Goal: Task Accomplishment & Management: Use online tool/utility

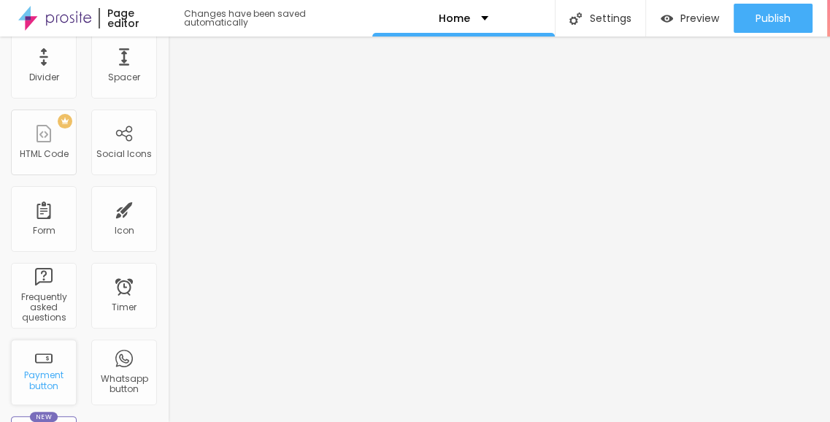
scroll to position [260, 0]
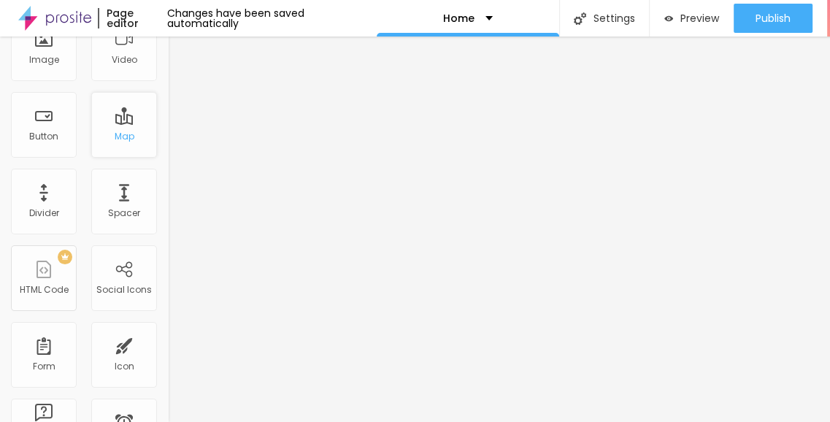
scroll to position [219, 0]
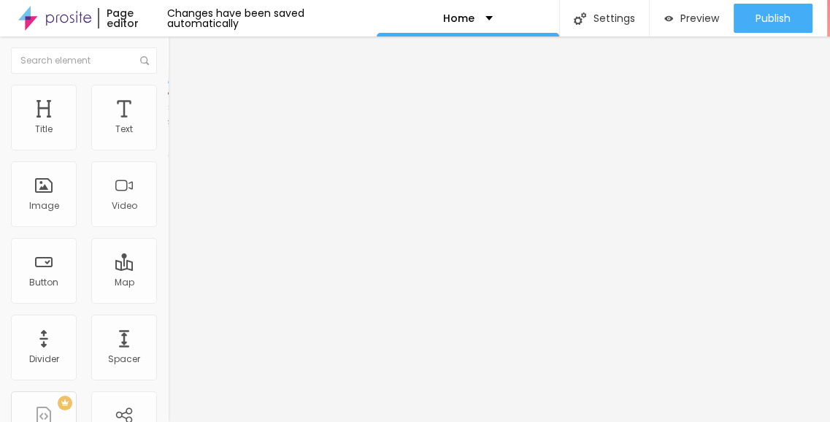
drag, startPoint x: 74, startPoint y: 91, endPoint x: 73, endPoint y: 100, distance: 9.6
click at [168, 91] on img at bounding box center [174, 91] width 13 height 13
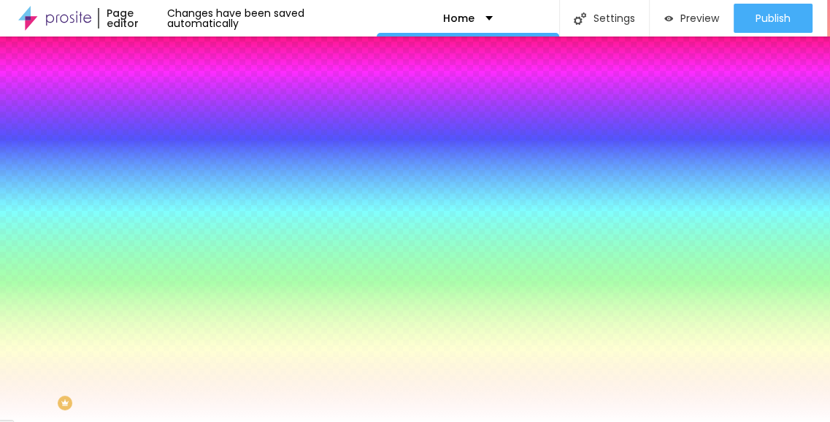
click at [168, 99] on li "Advanced" at bounding box center [252, 106] width 168 height 15
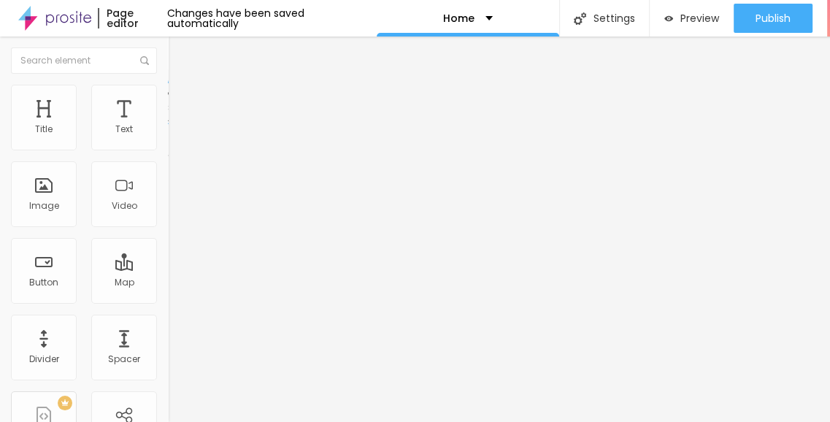
click at [168, 91] on img at bounding box center [174, 91] width 13 height 13
click at [181, 101] on span "Advanced" at bounding box center [204, 94] width 47 height 12
click at [168, 85] on li "Content" at bounding box center [252, 77] width 168 height 15
click at [168, 99] on li "Style" at bounding box center [252, 92] width 168 height 15
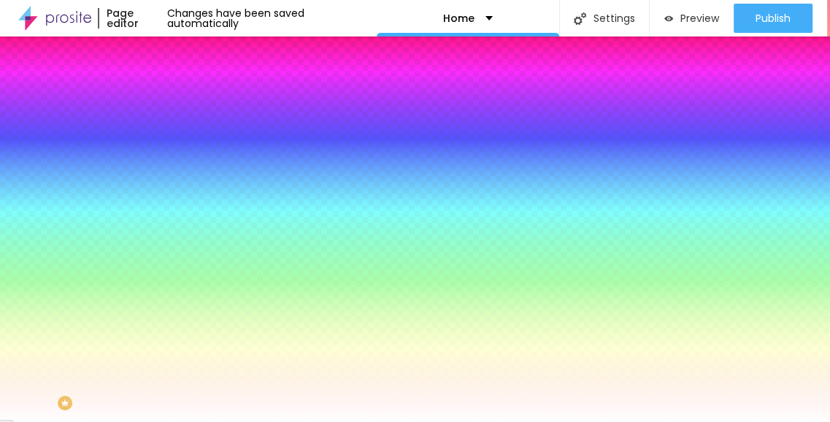
click at [168, 99] on li "Advanced" at bounding box center [252, 106] width 168 height 15
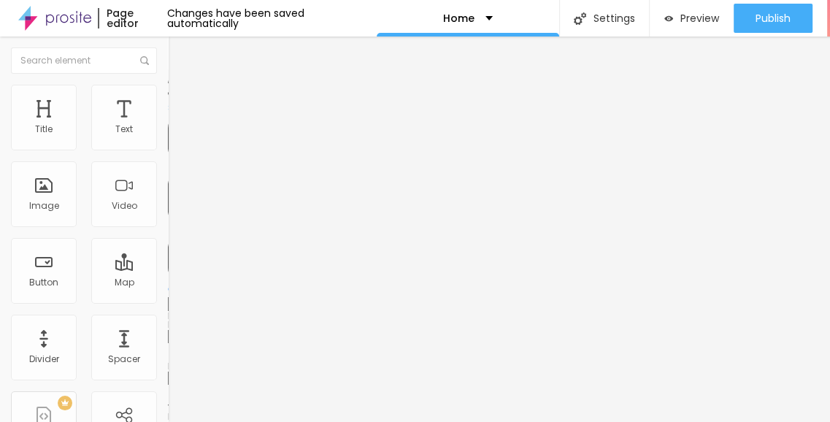
click at [168, 85] on li "Content" at bounding box center [252, 77] width 168 height 15
click at [181, 101] on span "Style" at bounding box center [191, 94] width 21 height 12
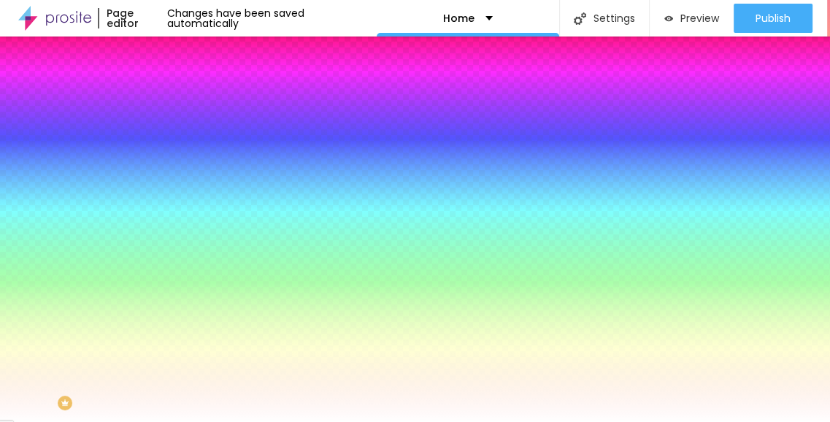
click at [168, 99] on img at bounding box center [174, 105] width 13 height 13
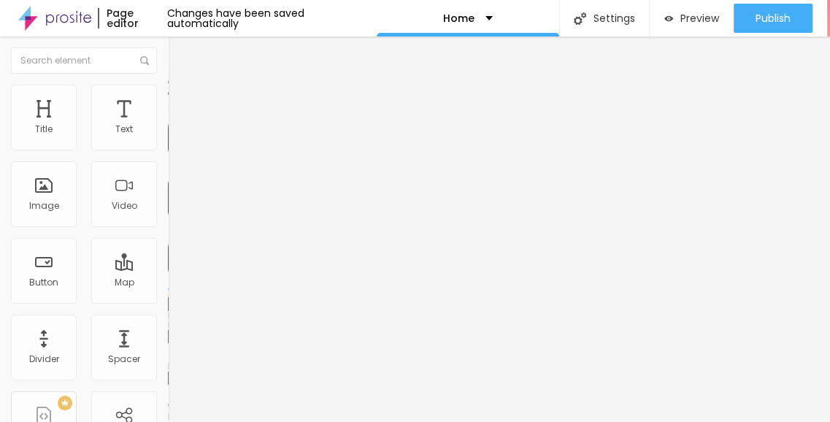
click at [168, 88] on img at bounding box center [174, 91] width 13 height 13
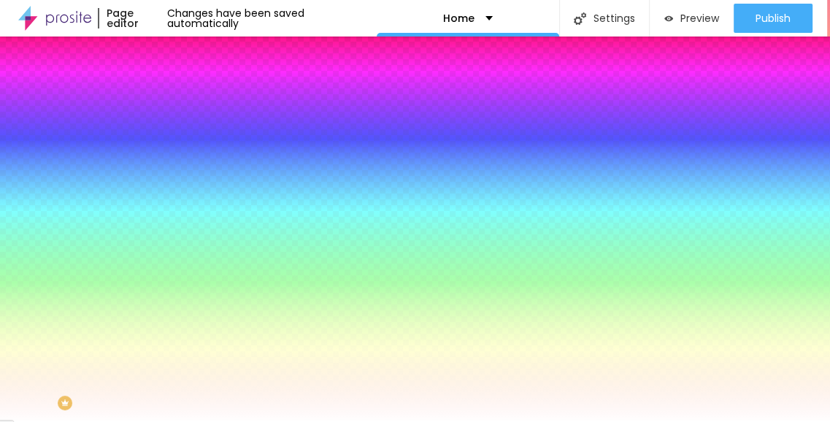
click at [168, 139] on div at bounding box center [252, 139] width 168 height 0
click at [168, 99] on img at bounding box center [174, 105] width 13 height 13
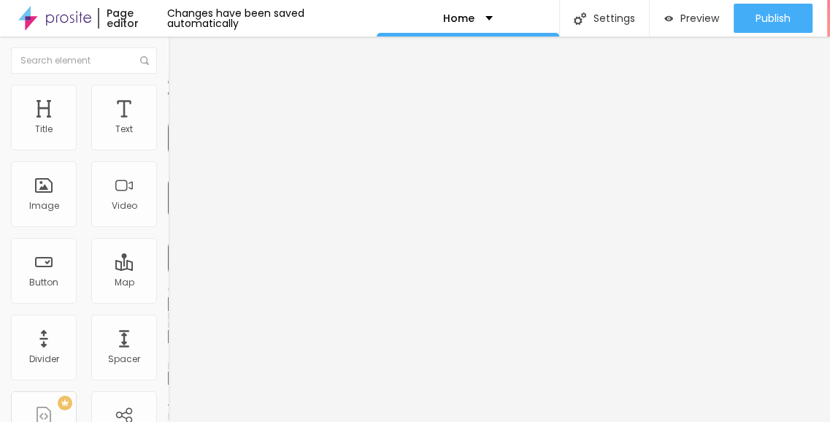
click at [181, 86] on span "Content" at bounding box center [199, 80] width 36 height 12
click at [168, 92] on img at bounding box center [174, 91] width 13 height 13
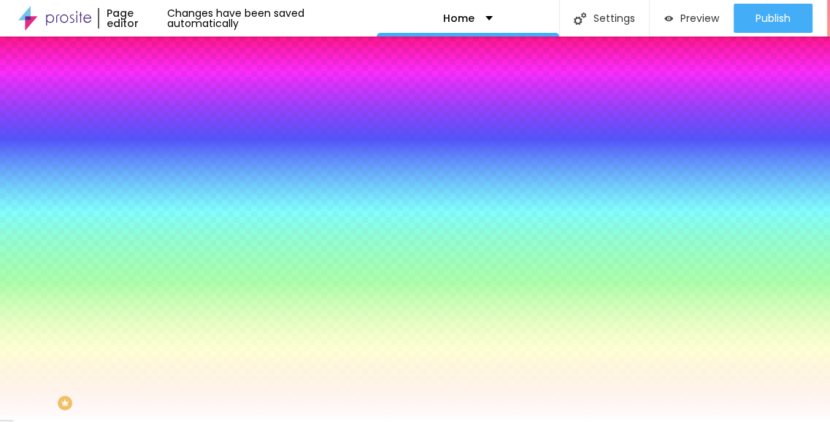
click at [168, 99] on li "Advanced" at bounding box center [252, 106] width 168 height 15
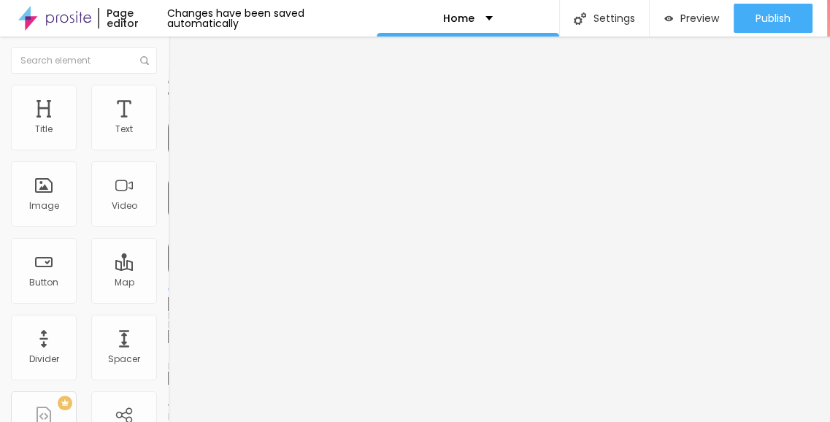
click at [168, 85] on li "Content" at bounding box center [252, 77] width 168 height 15
click at [179, 57] on img "button" at bounding box center [185, 53] width 12 height 12
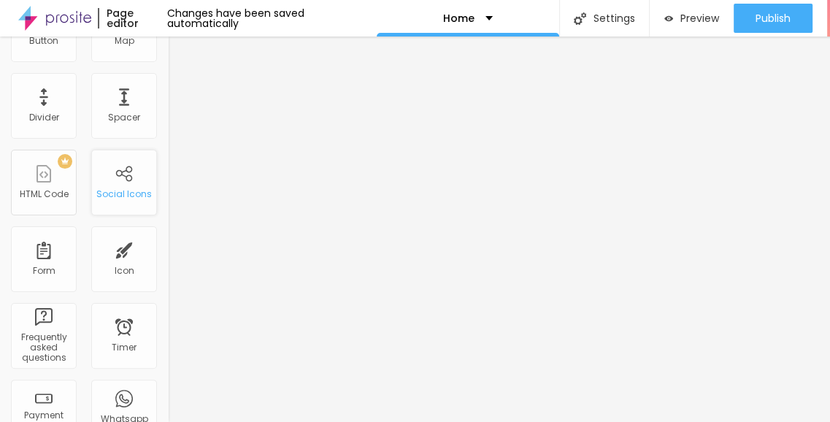
scroll to position [186, 0]
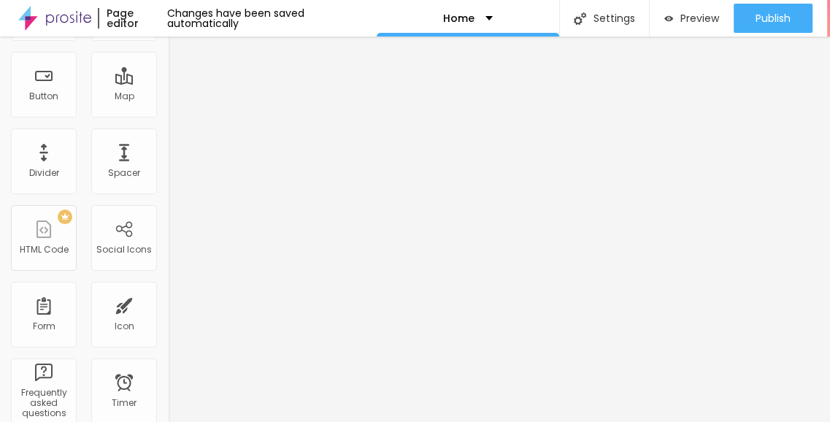
click at [61, 21] on img at bounding box center [54, 18] width 73 height 37
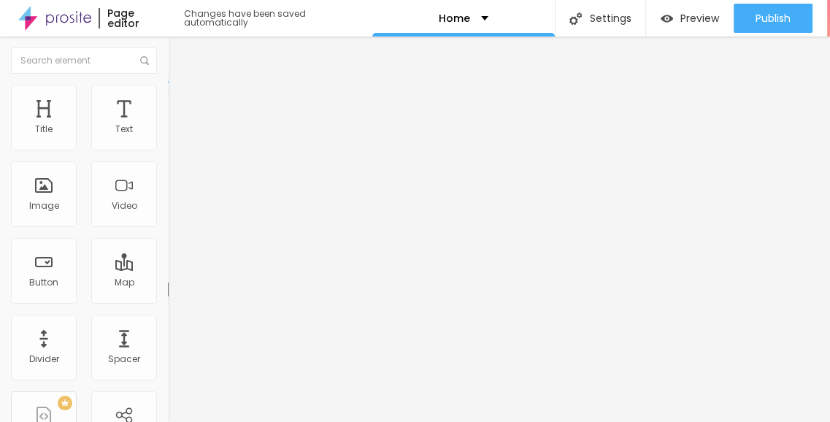
click at [181, 101] on span "Advanced" at bounding box center [204, 94] width 47 height 12
click at [168, 85] on li "Content" at bounding box center [252, 77] width 168 height 15
click at [181, 99] on span "Style" at bounding box center [191, 94] width 21 height 12
click at [168, 126] on span "Change image" at bounding box center [207, 119] width 78 height 12
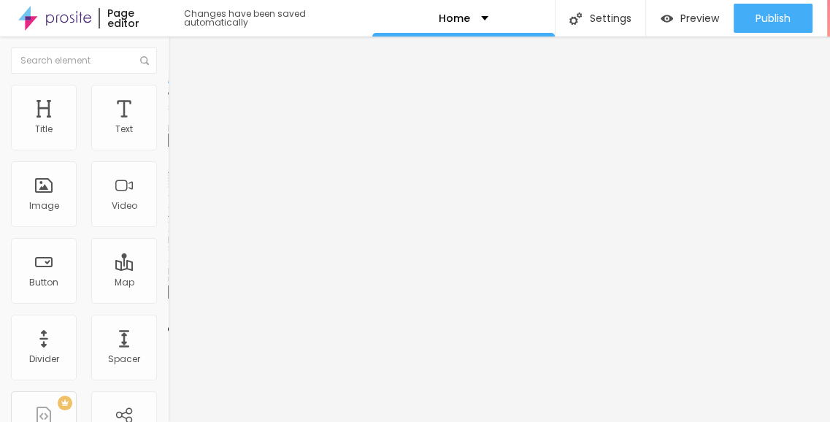
click at [168, 126] on span "Change image" at bounding box center [207, 119] width 78 height 12
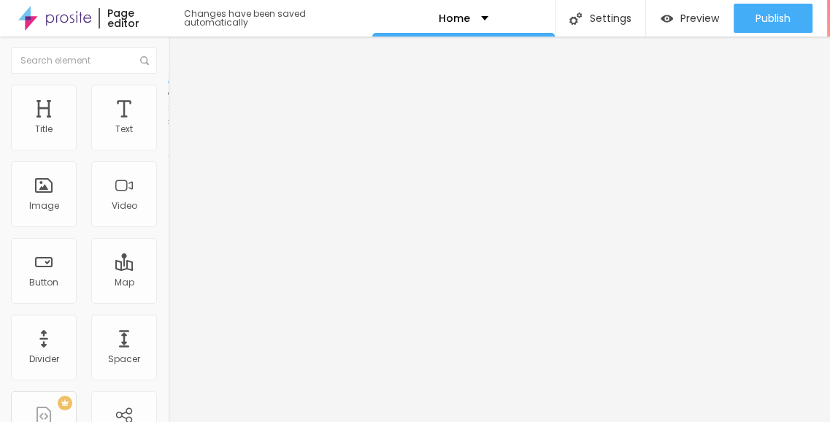
drag, startPoint x: 91, startPoint y: 101, endPoint x: 75, endPoint y: 103, distance: 15.4
click at [181, 101] on span "Style" at bounding box center [191, 94] width 21 height 12
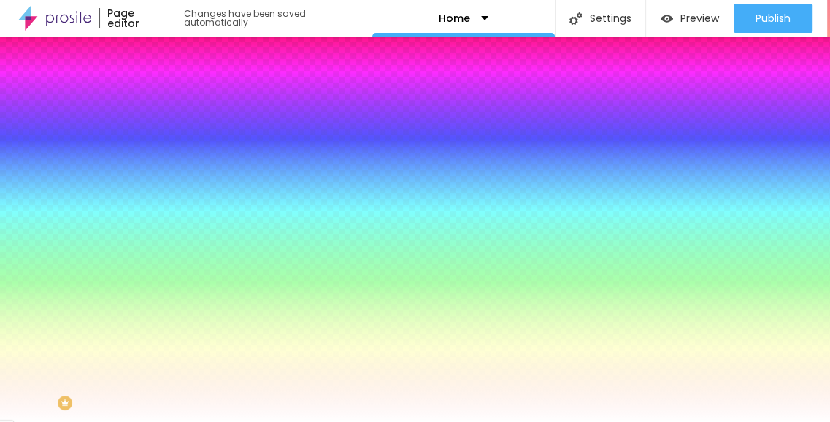
click at [181, 101] on span "Style" at bounding box center [191, 94] width 21 height 12
click at [168, 123] on div "Background Color" at bounding box center [252, 118] width 168 height 9
click at [168, 139] on button "Reset to default" at bounding box center [213, 131] width 91 height 17
click at [174, 135] on icon "button" at bounding box center [179, 130] width 10 height 10
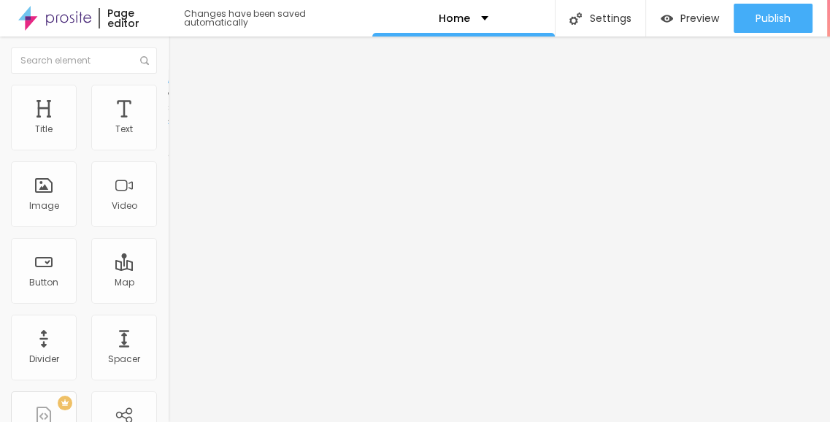
click at [181, 103] on span "Advanced" at bounding box center [204, 109] width 47 height 12
click at [181, 99] on span "Advanced" at bounding box center [204, 94] width 47 height 12
click at [168, 85] on li "Content" at bounding box center [252, 77] width 168 height 15
type input "329"
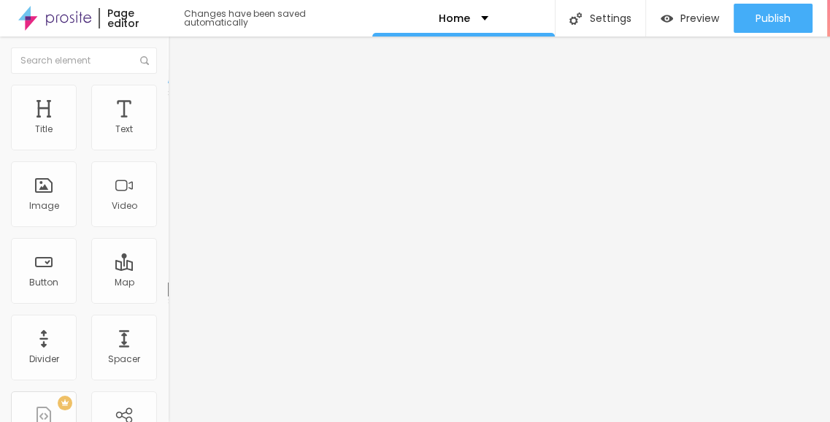
type input "284"
type input "275"
type input "259"
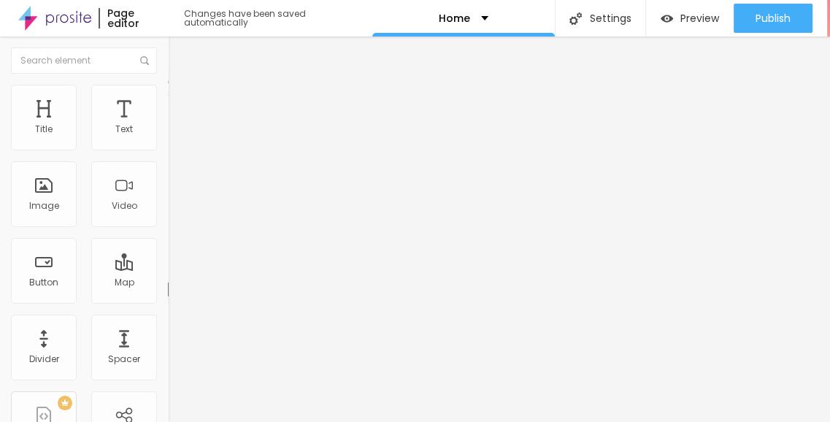
type input "259"
type input "242"
type input "218"
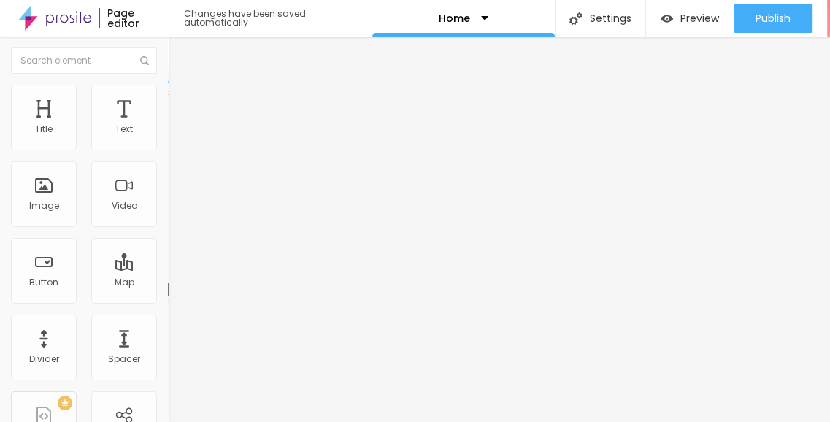
type input "193"
type input "172"
type input "218"
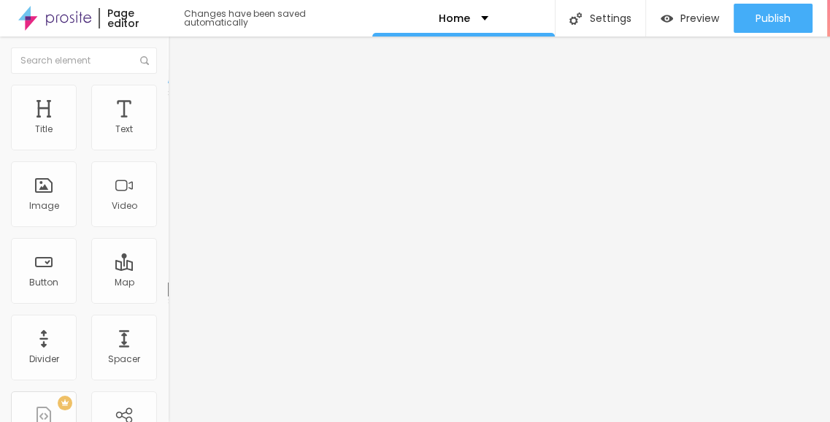
type input "218"
type input "358"
type input "500"
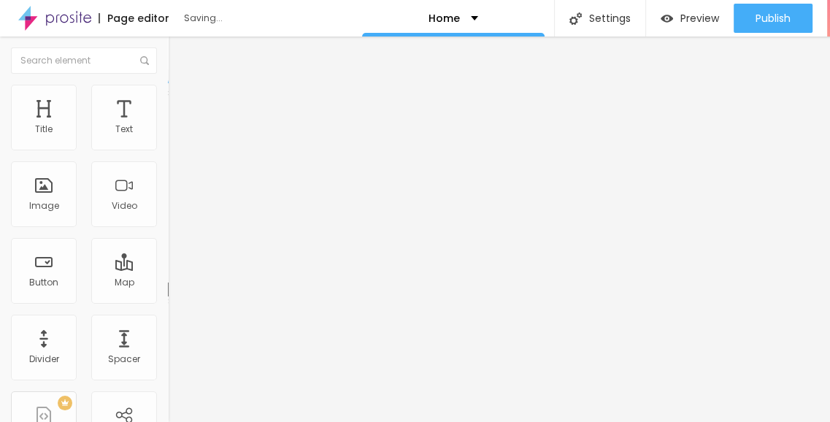
drag, startPoint x: 90, startPoint y: 144, endPoint x: 165, endPoint y: 169, distance: 79.4
type input "500"
click at [168, 269] on input "range" at bounding box center [215, 275] width 94 height 12
click at [181, 101] on span "Style" at bounding box center [191, 94] width 21 height 12
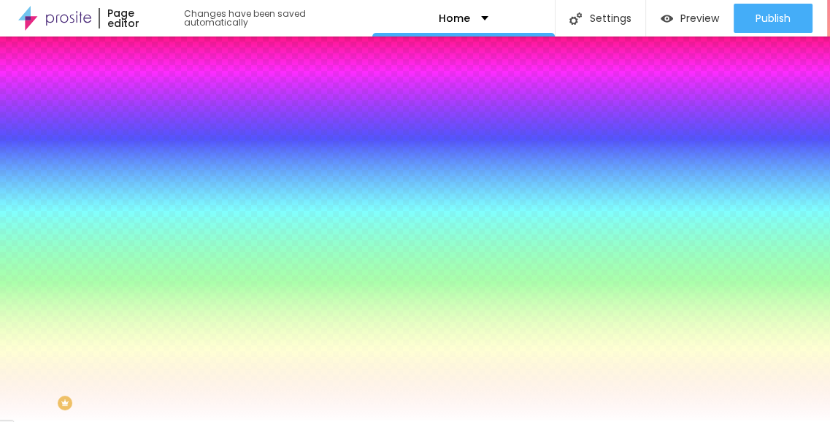
click at [181, 104] on span "Advanced" at bounding box center [204, 109] width 47 height 12
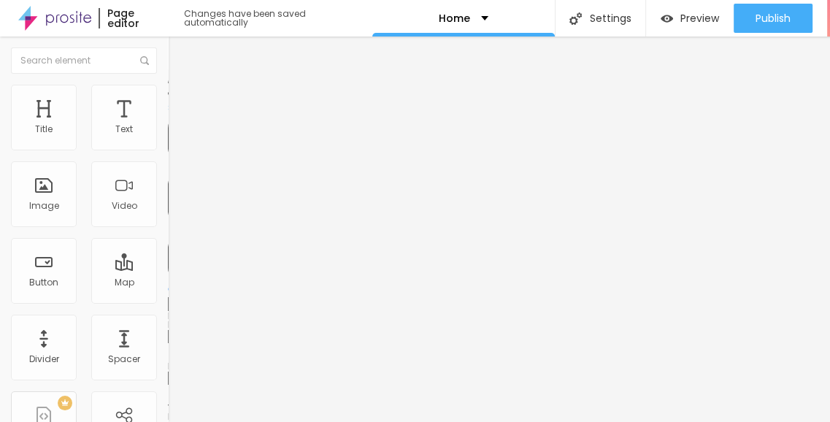
click at [181, 86] on span "Content" at bounding box center [199, 80] width 36 height 12
click at [181, 101] on span "Style" at bounding box center [191, 94] width 21 height 12
click at [168, 97] on li "Style" at bounding box center [252, 92] width 168 height 15
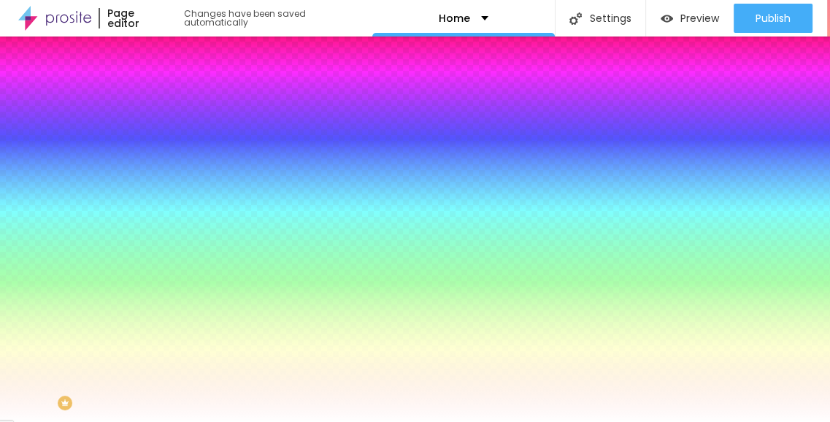
click at [168, 99] on li "Advanced" at bounding box center [252, 106] width 168 height 15
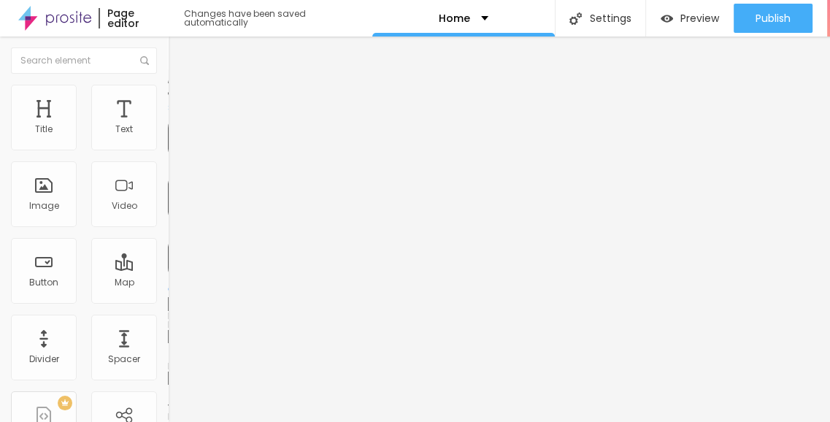
click at [181, 99] on span "Style" at bounding box center [191, 94] width 21 height 12
click at [168, 99] on ul "Content Style Advanced" at bounding box center [252, 92] width 168 height 44
click at [168, 99] on li "Style" at bounding box center [252, 92] width 168 height 15
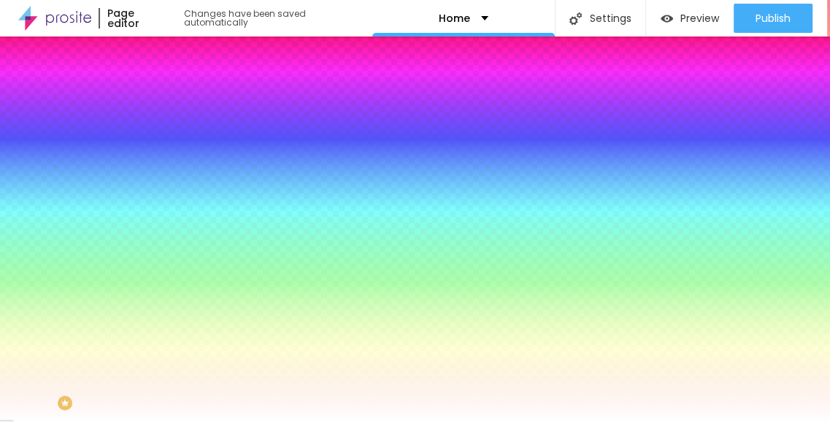
click at [168, 109] on li "Advanced" at bounding box center [252, 106] width 168 height 15
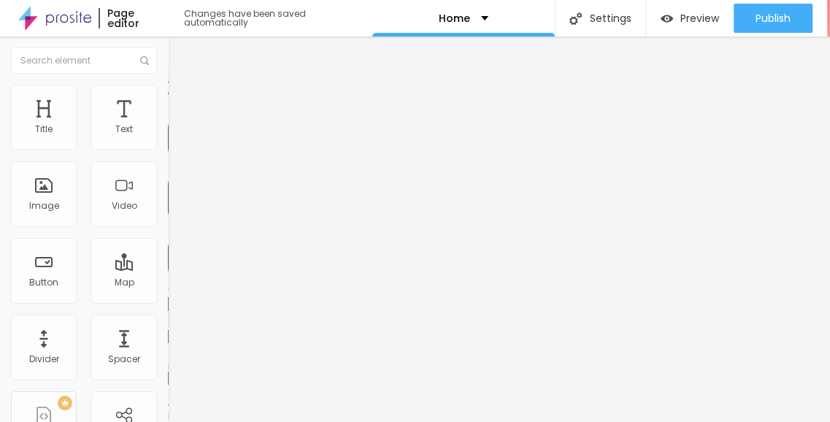
drag, startPoint x: 69, startPoint y: 103, endPoint x: 166, endPoint y: 203, distance: 139.4
click at [181, 101] on span "Style" at bounding box center [191, 94] width 21 height 12
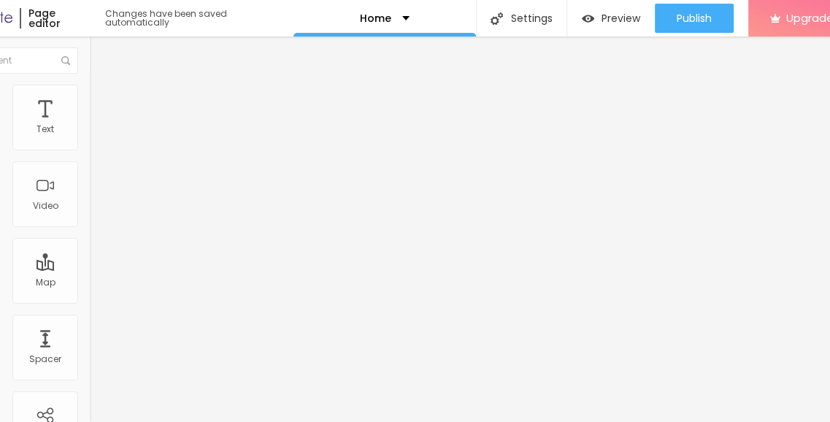
scroll to position [0, 104]
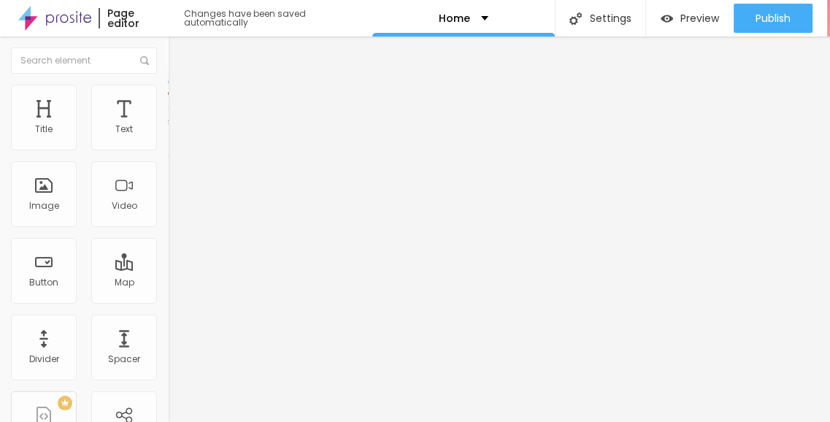
click at [168, 88] on img at bounding box center [174, 91] width 13 height 13
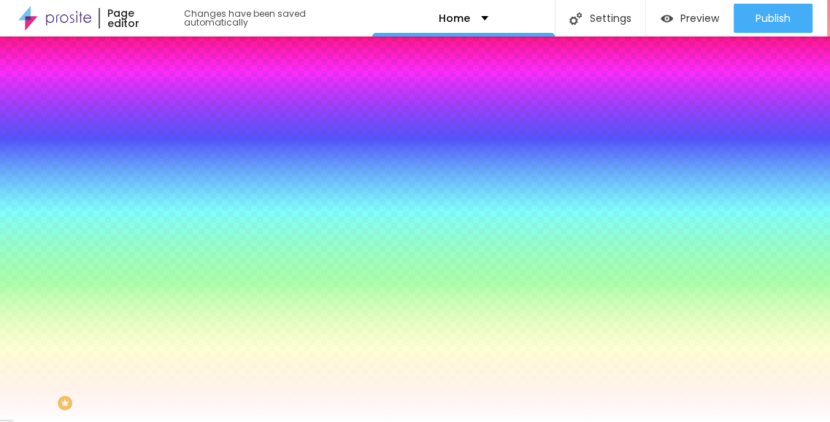
click at [179, 55] on img "button" at bounding box center [185, 53] width 12 height 12
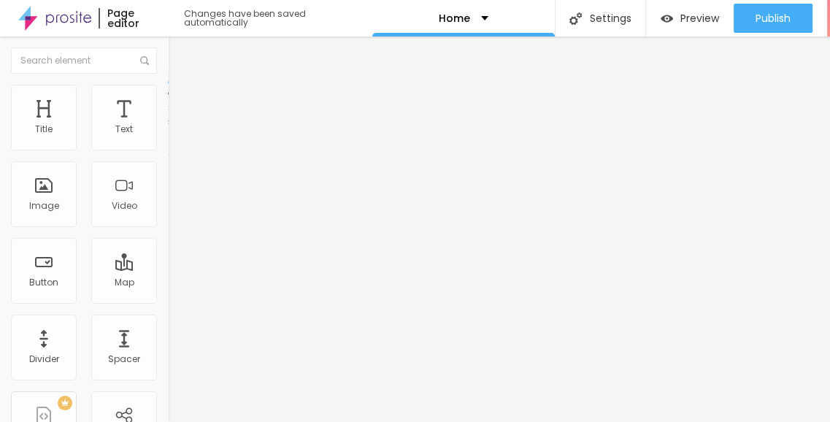
click at [168, 97] on li "Style" at bounding box center [252, 92] width 168 height 15
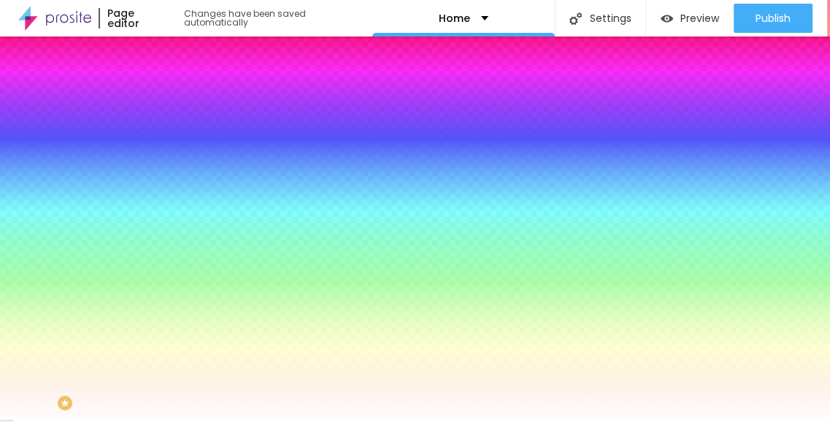
click at [168, 83] on img at bounding box center [174, 76] width 13 height 13
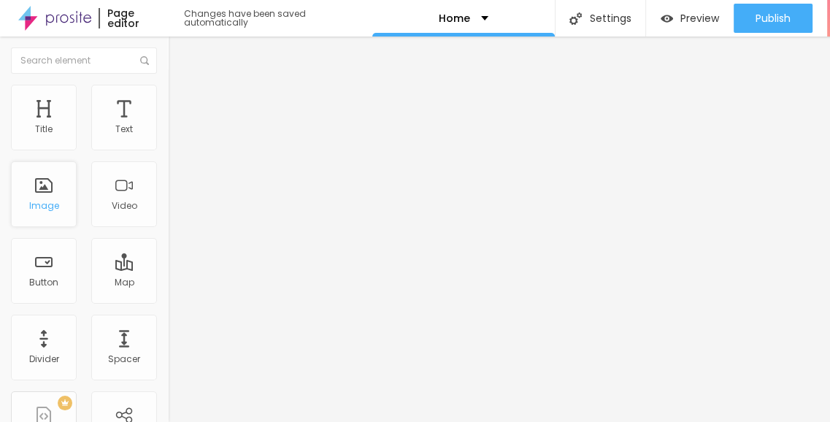
click at [55, 196] on div "Image" at bounding box center [44, 194] width 66 height 66
click at [168, 126] on span "Add image" at bounding box center [198, 119] width 60 height 12
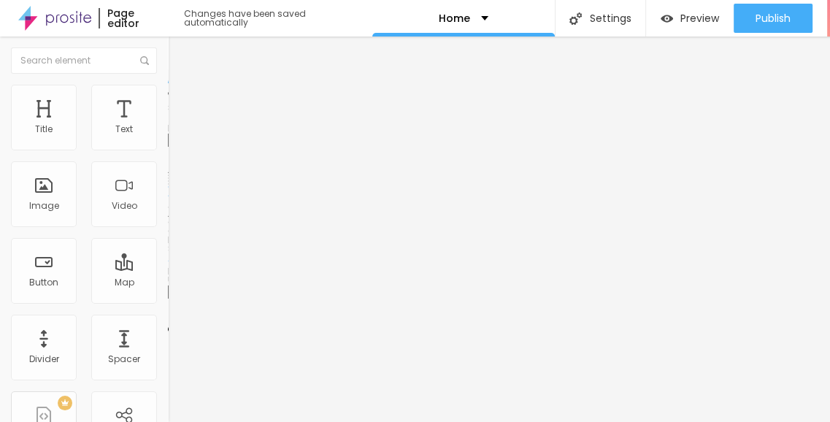
click at [181, 99] on span "Style" at bounding box center [191, 94] width 21 height 12
click at [168, 85] on li "Content" at bounding box center [252, 77] width 168 height 15
click at [168, 124] on div "Change image" at bounding box center [252, 119] width 168 height 10
click at [168, 126] on span "Change image" at bounding box center [207, 119] width 78 height 12
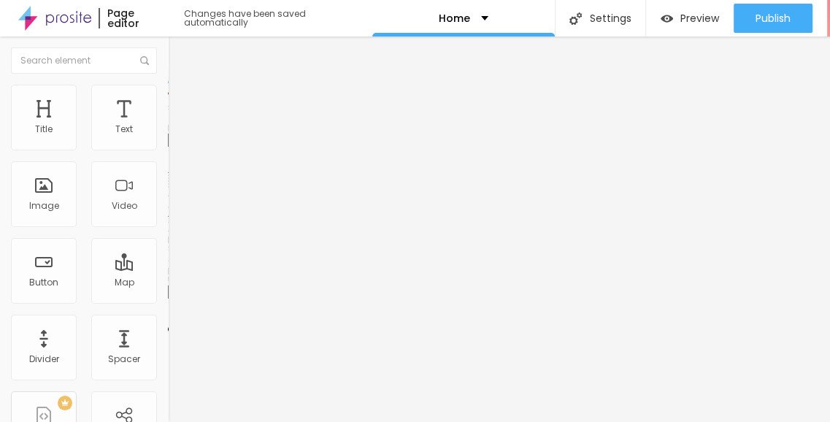
click at [168, 88] on li "Style" at bounding box center [252, 92] width 168 height 15
click at [168, 99] on ul "Content Style Advanced" at bounding box center [252, 92] width 168 height 44
click at [181, 103] on span "Advanced" at bounding box center [204, 109] width 47 height 12
type input "15"
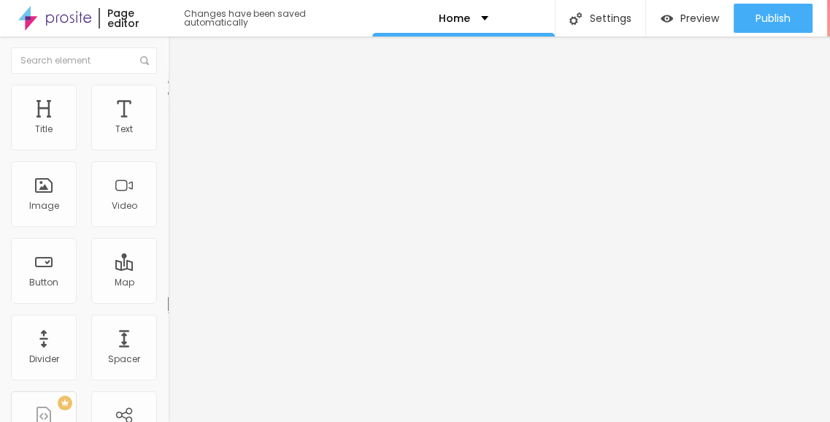
type input "29"
type input "32"
type input "34"
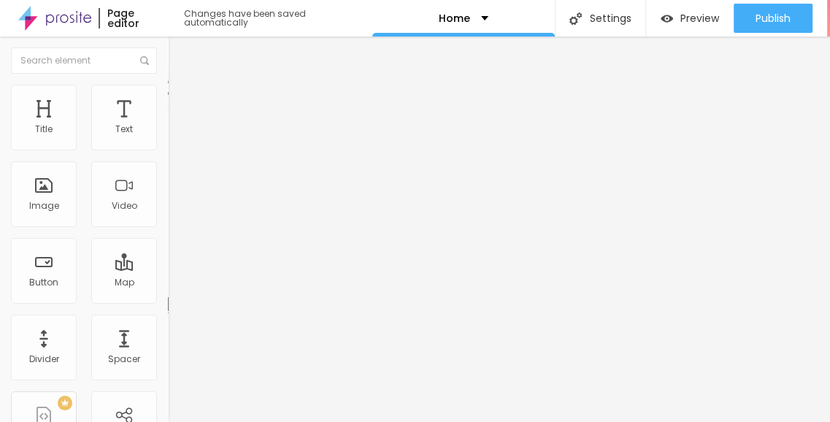
type input "34"
type input "35"
type input "36"
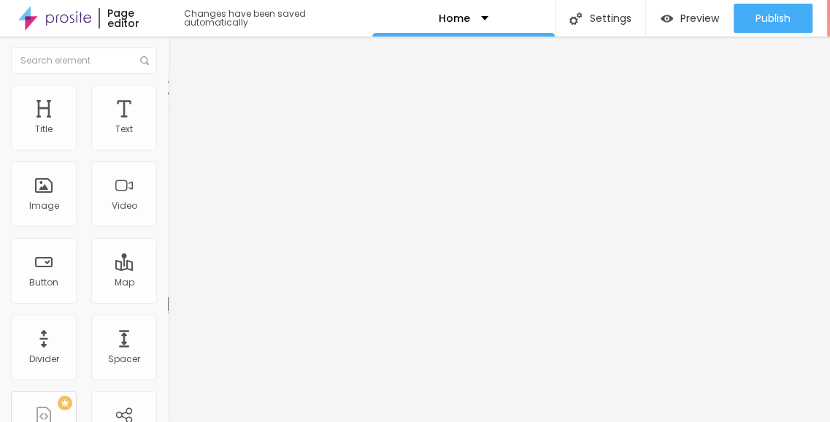
type input "37"
type input "29"
type input "0"
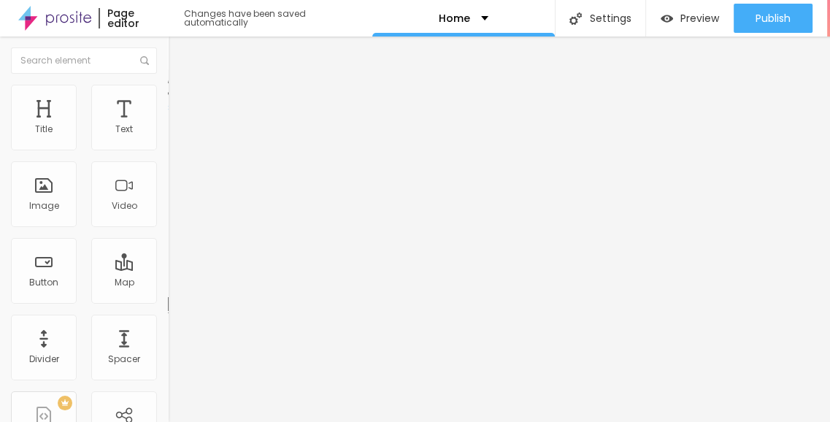
type input "0"
drag, startPoint x: 56, startPoint y: 174, endPoint x: 15, endPoint y: 150, distance: 47.5
type input "0"
type input "4"
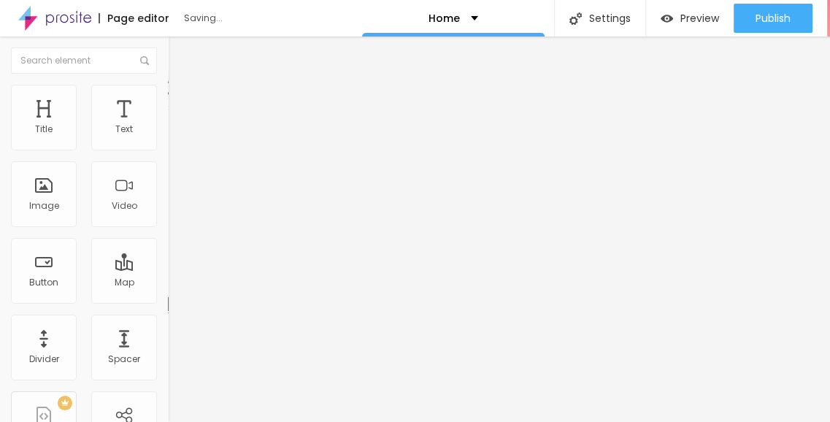
type input "4"
type input "0"
drag, startPoint x: 38, startPoint y: 142, endPoint x: 26, endPoint y: 142, distance: 11.7
type input "0"
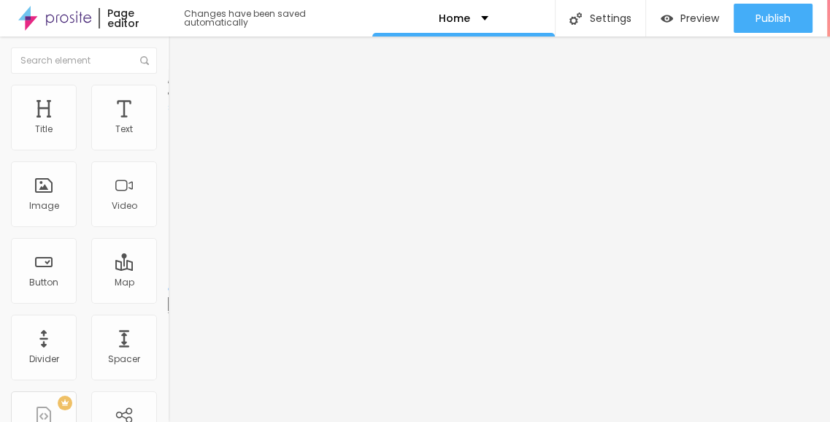
click at [168, 283] on input "range" at bounding box center [215, 289] width 94 height 12
click at [181, 86] on span "Content" at bounding box center [199, 80] width 36 height 12
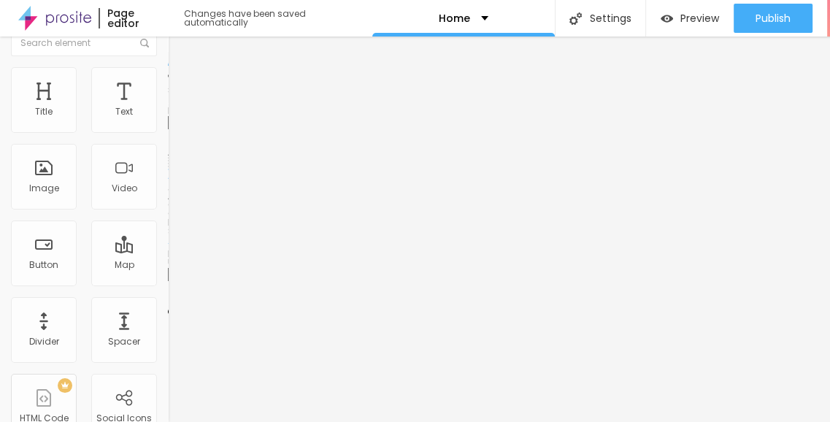
click at [168, 282] on input "https://" at bounding box center [255, 274] width 175 height 15
paste input "arvindplotskhopoli.in/"
type input "https://arvindplotskhopoli.in/"
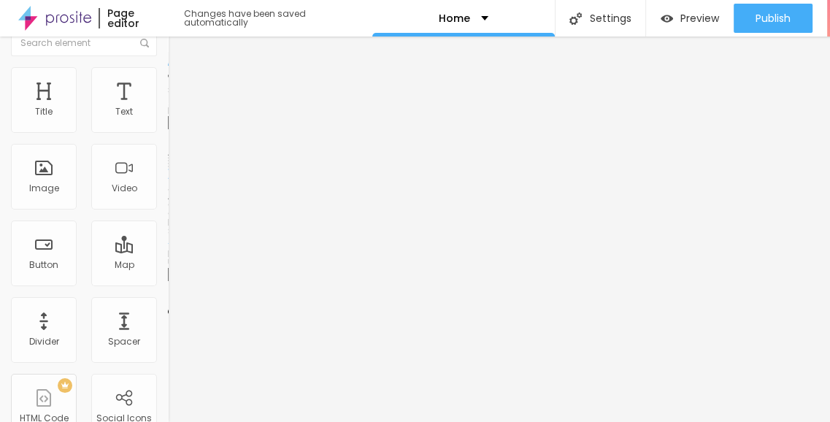
click at [168, 258] on div "Link" at bounding box center [252, 254] width 168 height 9
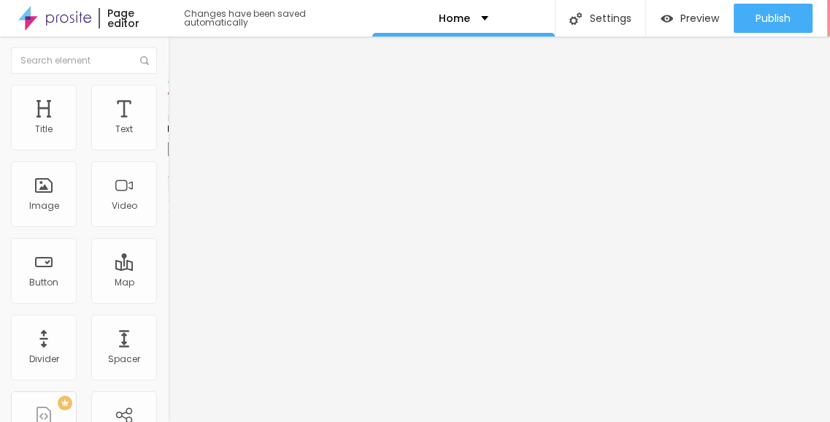
click at [181, 93] on span "Style" at bounding box center [191, 94] width 21 height 12
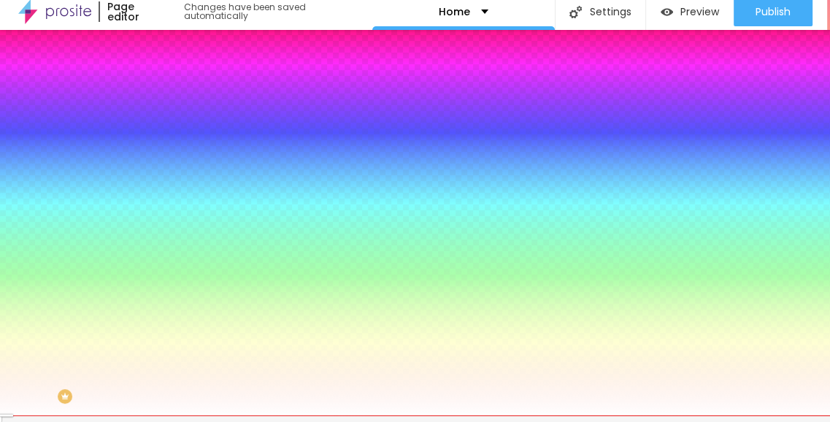
click at [168, 133] on div at bounding box center [252, 133] width 168 height 0
type input "#171616"
drag, startPoint x: 69, startPoint y: 202, endPoint x: 26, endPoint y: 253, distance: 66.8
click at [26, 253] on div at bounding box center [415, 204] width 830 height 422
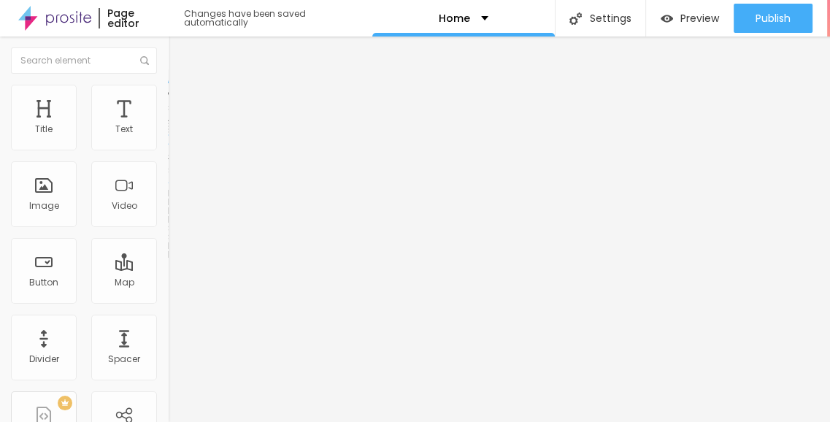
click at [168, 79] on ul "Content Style Advanced" at bounding box center [252, 92] width 168 height 44
click at [168, 85] on ul "Content Style Advanced" at bounding box center [252, 92] width 168 height 44
click at [181, 88] on span "Style" at bounding box center [191, 94] width 21 height 12
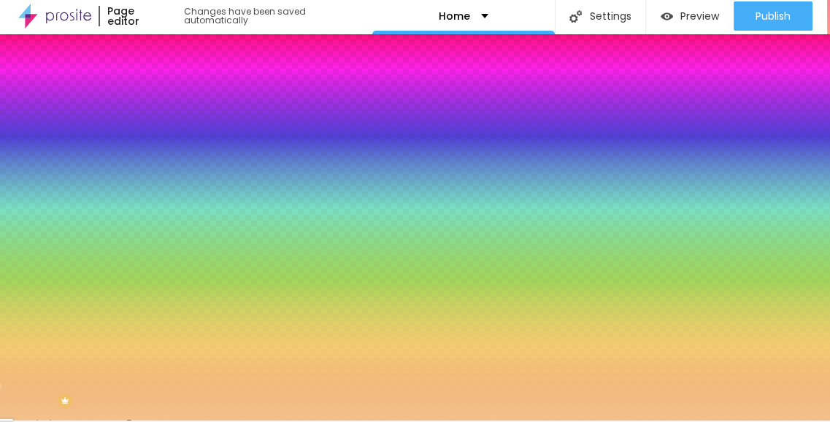
click at [168, 137] on div at bounding box center [252, 137] width 168 height 0
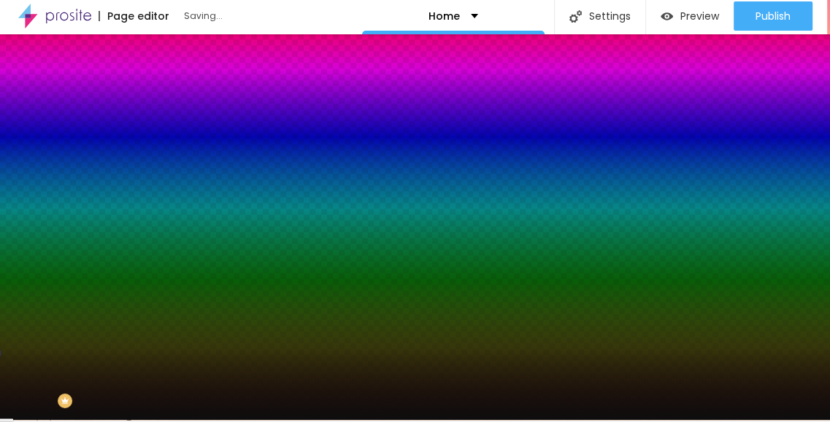
type input "#0D0D0D"
drag, startPoint x: 99, startPoint y: 208, endPoint x: 26, endPoint y: 258, distance: 88.9
click at [26, 258] on div at bounding box center [415, 209] width 830 height 422
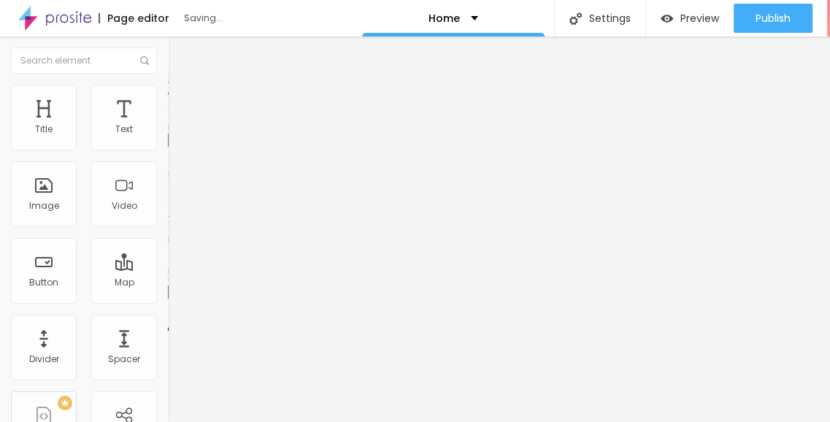
click at [168, 126] on span "Change image" at bounding box center [207, 119] width 78 height 12
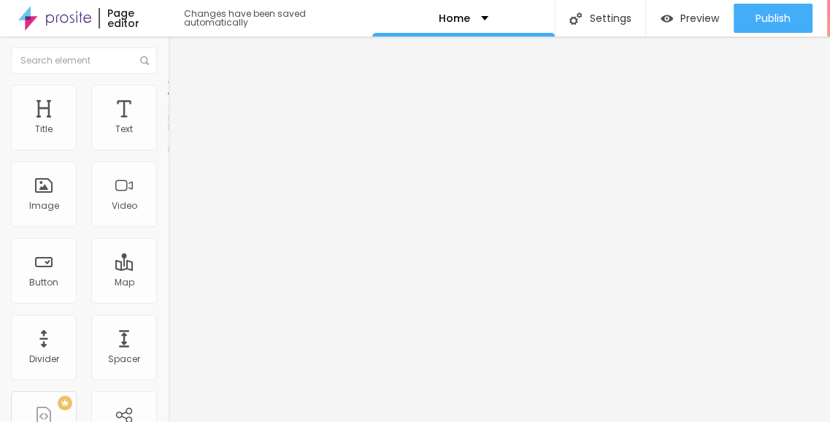
click at [168, 93] on li "Style" at bounding box center [252, 92] width 168 height 15
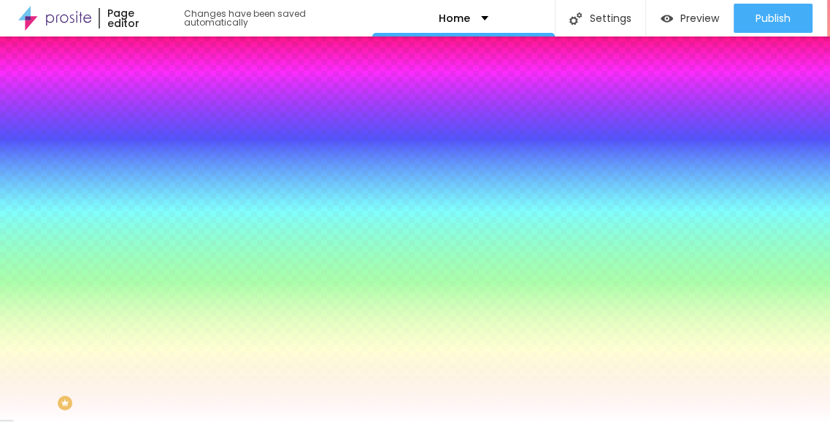
click at [168, 134] on span "Add image" at bounding box center [198, 128] width 60 height 12
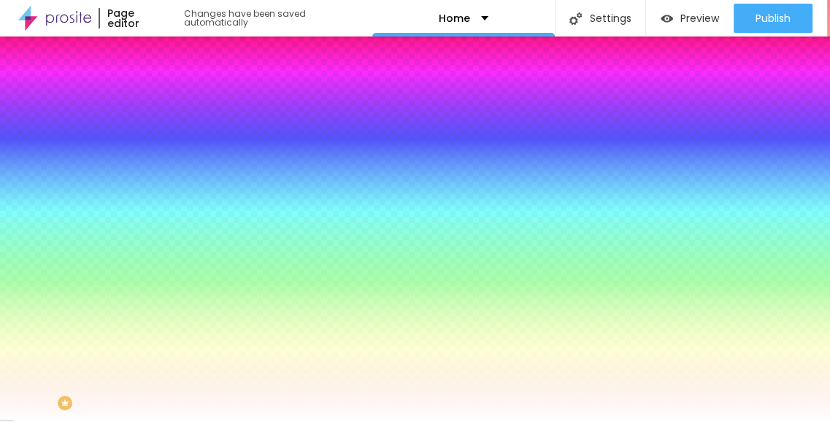
click at [246, 131] on img at bounding box center [250, 127] width 9 height 9
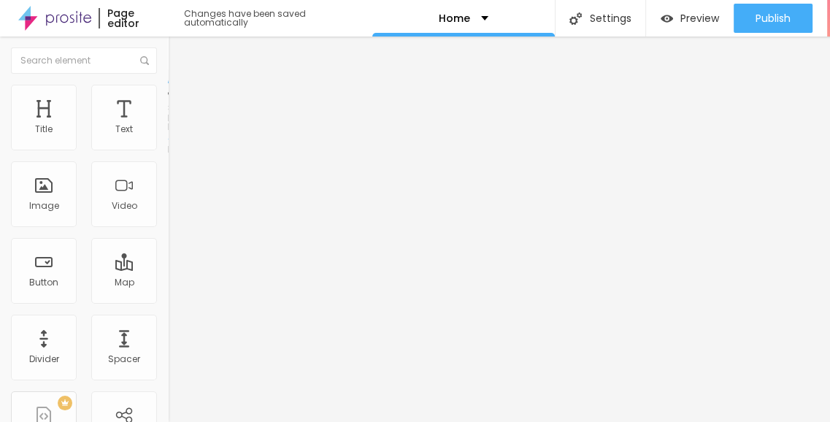
click at [168, 94] on li "Style" at bounding box center [252, 92] width 168 height 15
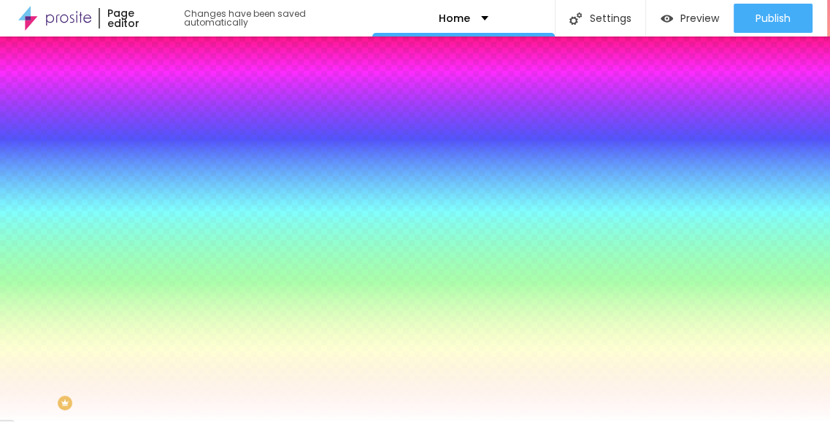
click at [168, 99] on li "Advanced" at bounding box center [252, 106] width 168 height 15
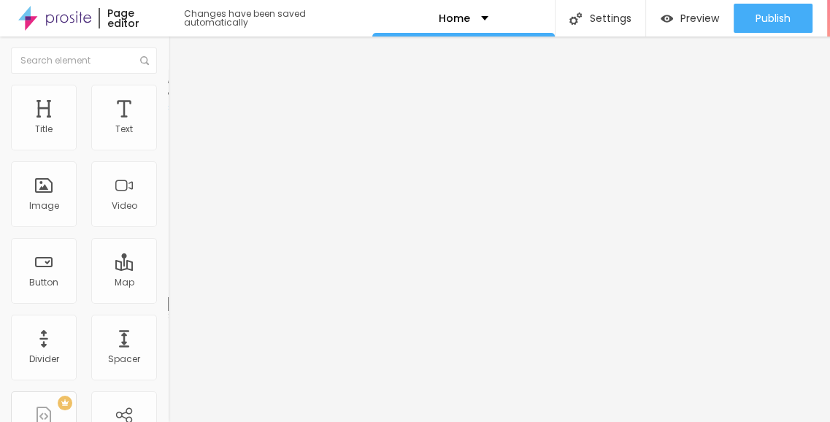
type input "15"
type input "10"
type input "5"
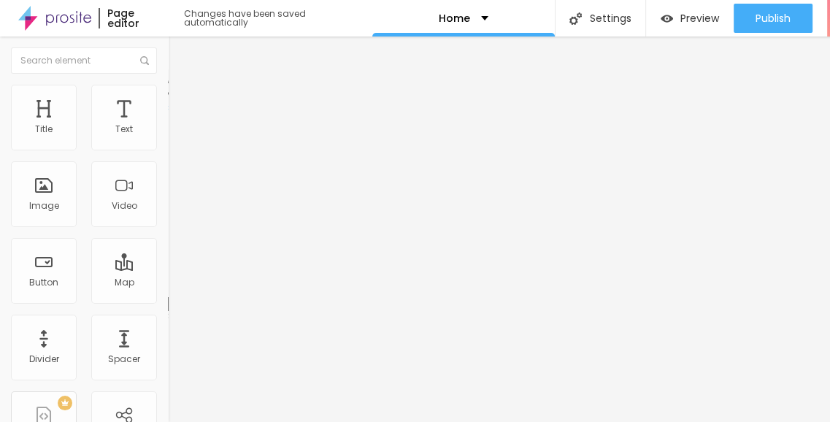
type input "5"
type input "0"
type input "5"
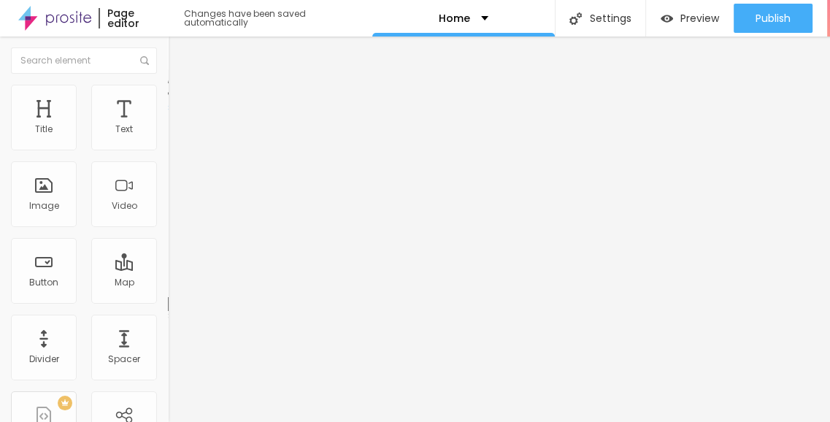
type input "10"
type input "15"
type input "20"
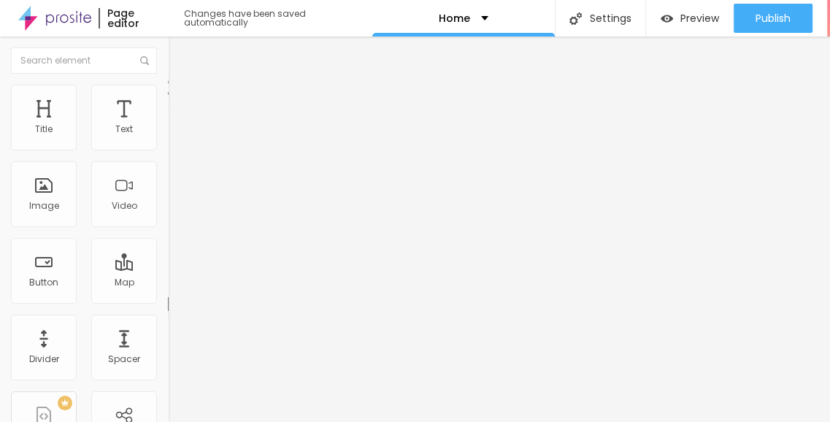
type input "20"
type input "25"
type input "30"
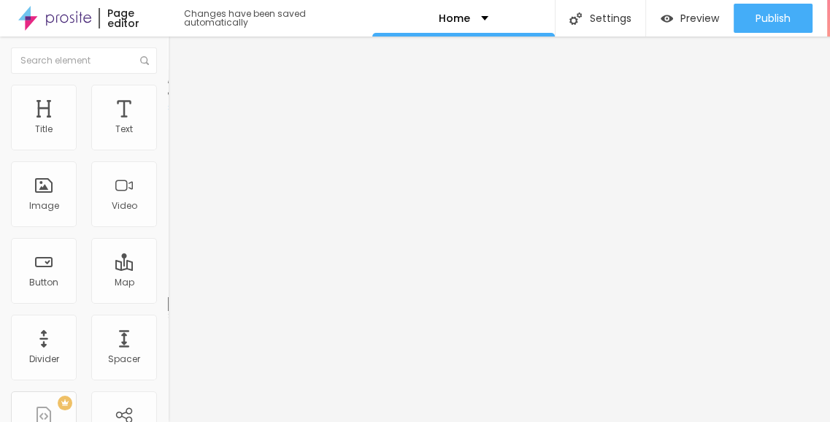
type input "25"
type input "5"
drag, startPoint x: 83, startPoint y: 142, endPoint x: 44, endPoint y: 150, distance: 40.2
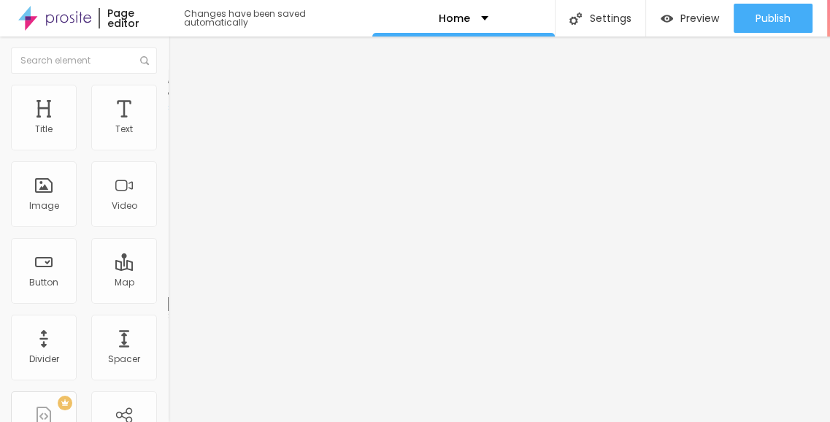
type input "5"
click at [168, 283] on input "range" at bounding box center [215, 289] width 94 height 12
type input "35"
type input "100"
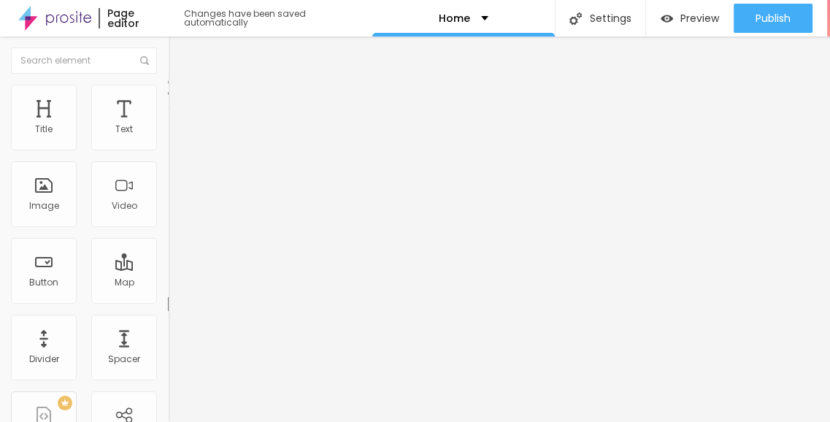
type input "100"
type input "189"
type input "209"
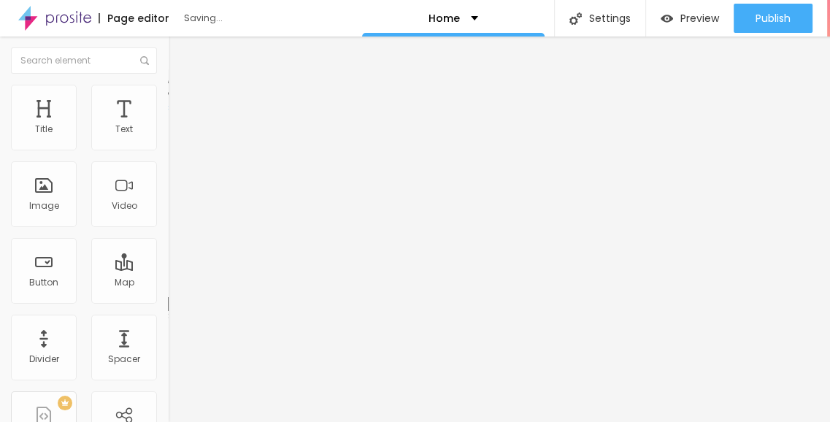
type input "199"
type input "174"
type input "135"
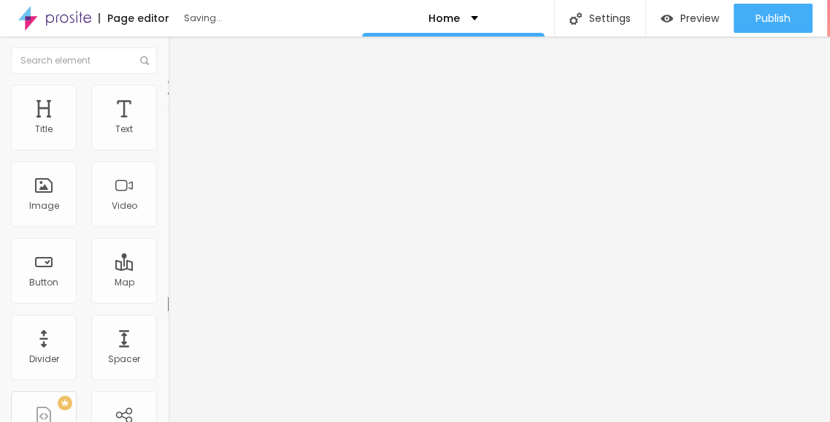
type input "135"
type input "45"
type input "0"
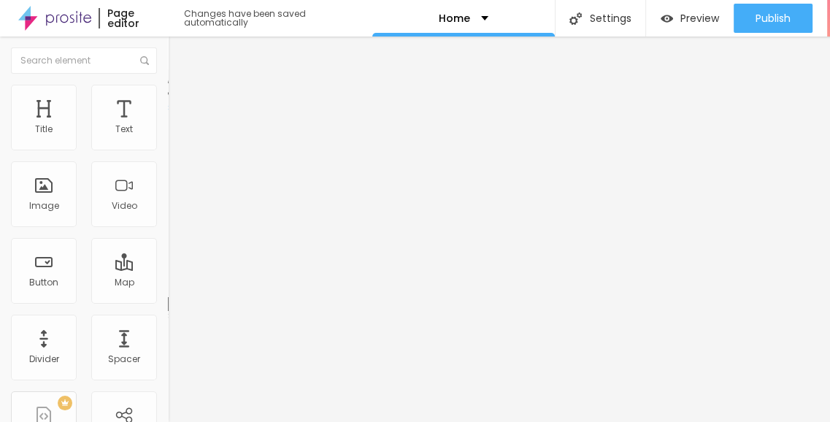
drag, startPoint x: 35, startPoint y: 170, endPoint x: 9, endPoint y: 169, distance: 26.3
type input "0"
click at [168, 96] on li "Style" at bounding box center [252, 92] width 168 height 15
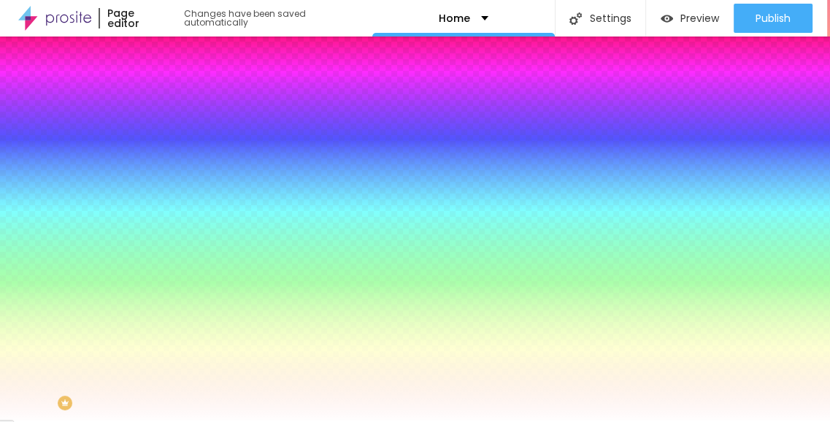
click at [168, 134] on span "Add image" at bounding box center [198, 128] width 60 height 12
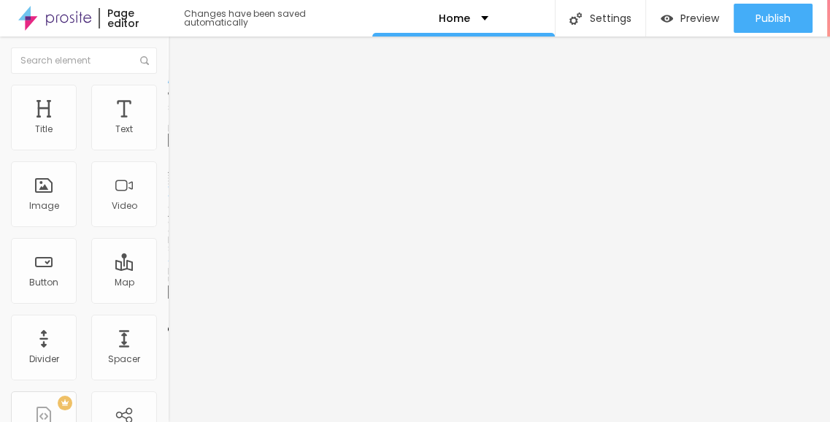
click at [246, 123] on img at bounding box center [250, 118] width 9 height 9
click at [181, 100] on span "Style" at bounding box center [191, 94] width 21 height 12
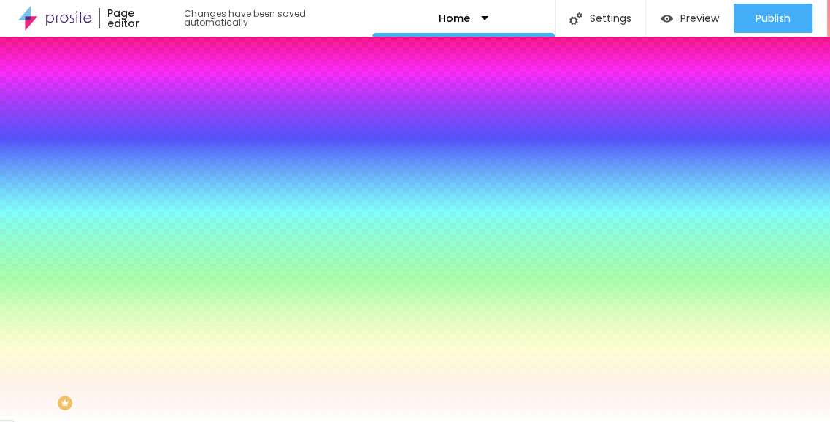
click at [168, 85] on li "Content" at bounding box center [252, 77] width 168 height 15
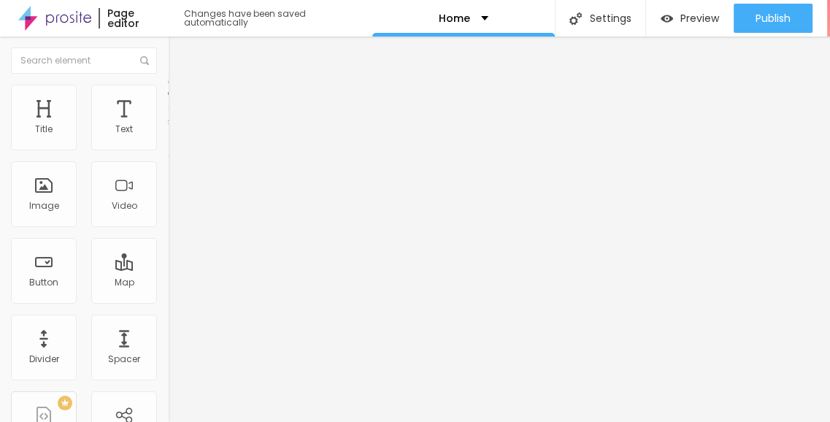
click at [168, 56] on button "Edit Coluna" at bounding box center [252, 54] width 168 height 34
click at [168, 91] on li "Style" at bounding box center [252, 92] width 168 height 15
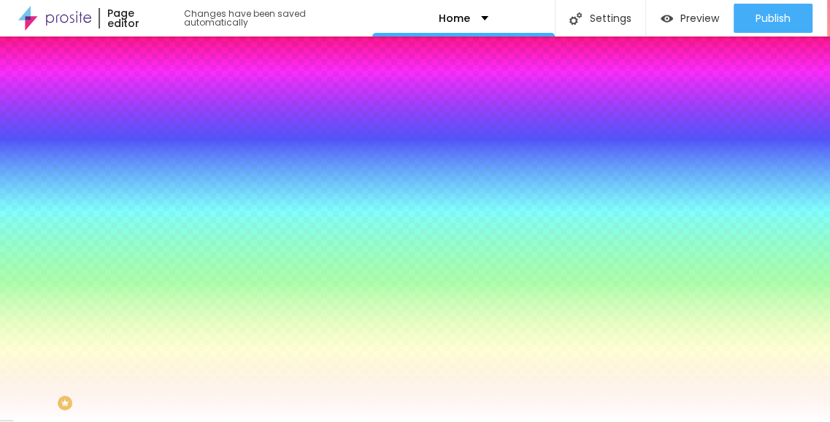
click at [246, 134] on span at bounding box center [250, 128] width 9 height 12
click at [168, 134] on span "Add image" at bounding box center [198, 128] width 60 height 12
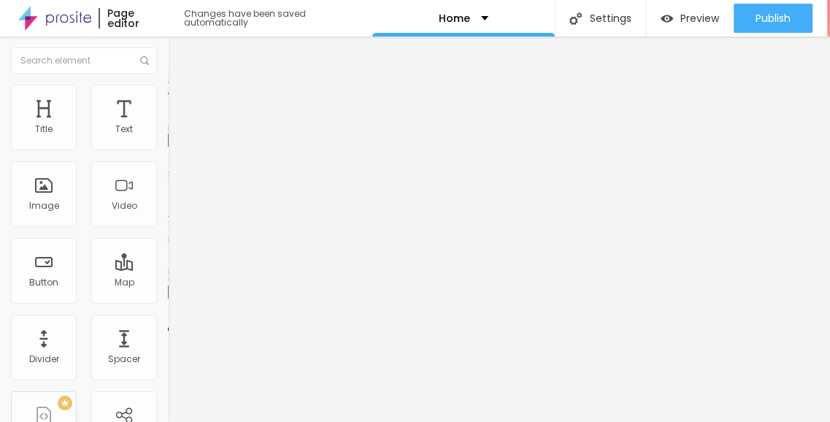
click at [168, 126] on span "Add image" at bounding box center [198, 119] width 60 height 12
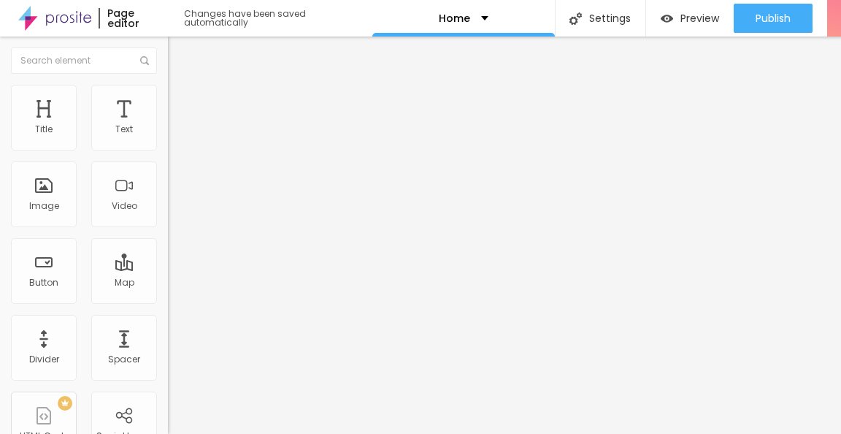
drag, startPoint x: 284, startPoint y: 227, endPoint x: 366, endPoint y: 266, distance: 90.5
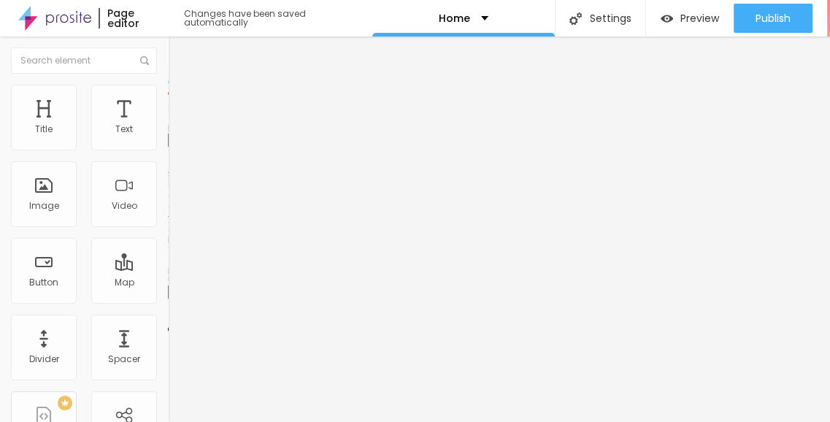
click at [168, 185] on img at bounding box center [173, 179] width 10 height 10
click at [168, 196] on img at bounding box center [173, 191] width 10 height 10
click at [168, 229] on span "Original" at bounding box center [185, 222] width 35 height 12
click at [168, 237] on span "Cinema" at bounding box center [186, 231] width 37 height 12
click at [168, 267] on div "Original" at bounding box center [252, 262] width 168 height 9
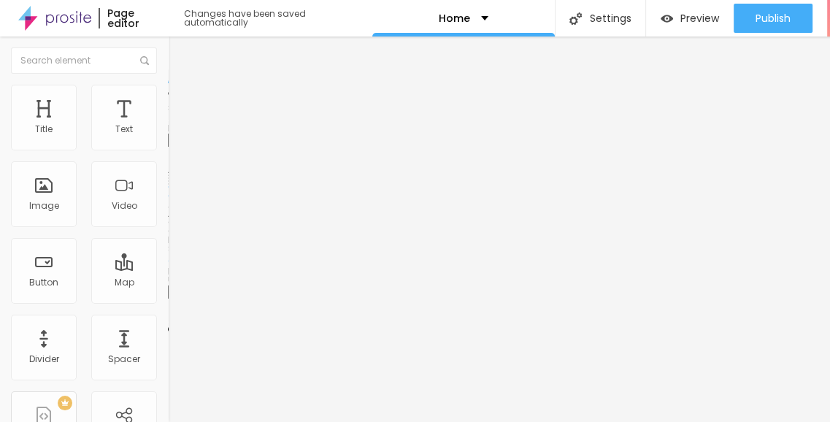
click at [168, 99] on li "Advanced" at bounding box center [252, 106] width 168 height 15
type input "0"
drag, startPoint x: 41, startPoint y: 171, endPoint x: 12, endPoint y: 170, distance: 29.2
type input "0"
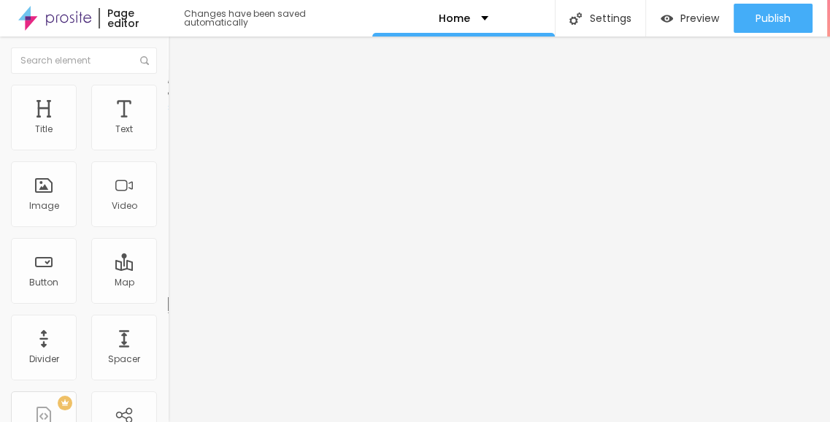
type input "11"
type input "22"
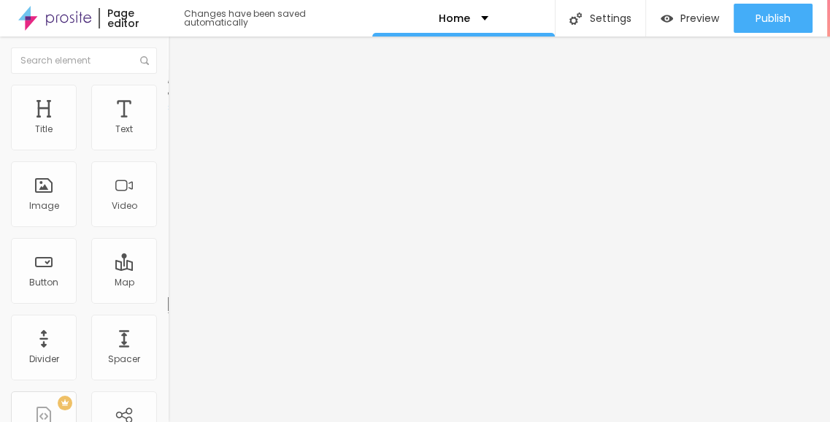
type input "93"
type input "94"
type input "100"
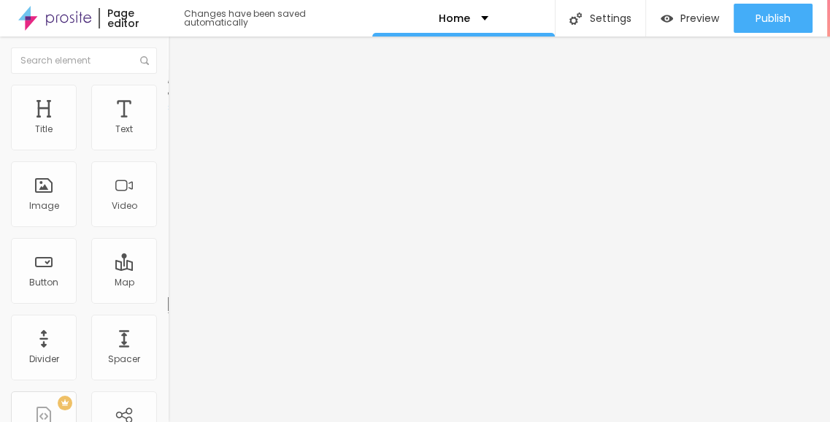
type input "100"
type input "92"
type input "72"
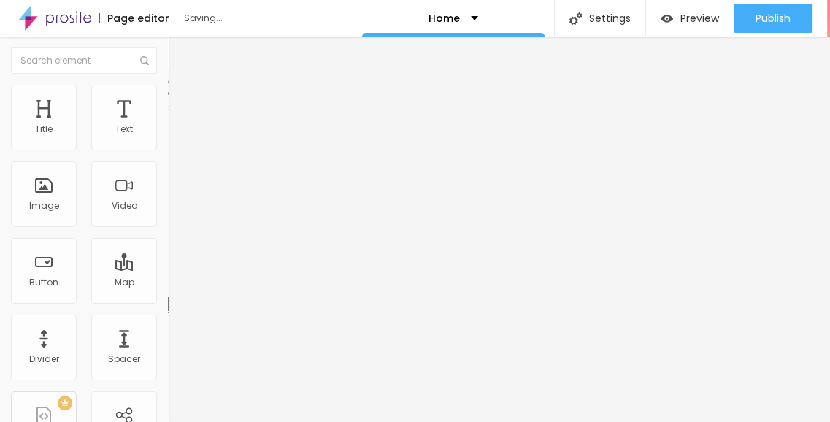
type input "40"
type input "31"
type input "19"
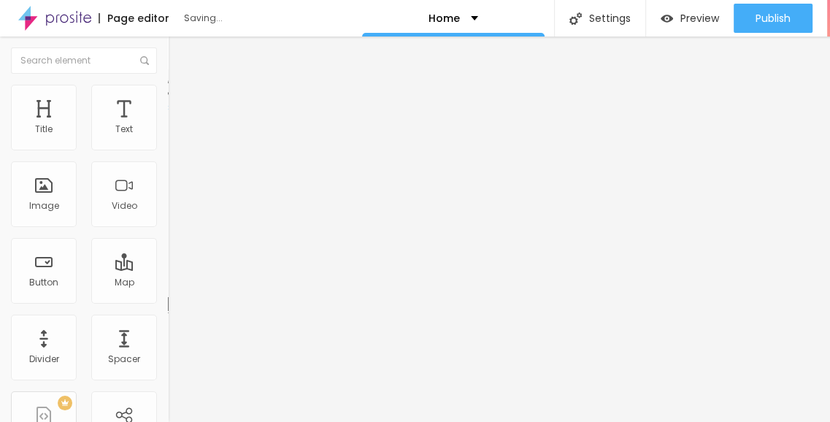
type input "19"
type input "0"
drag, startPoint x: 106, startPoint y: 144, endPoint x: 0, endPoint y: 150, distance: 106.1
type input "0"
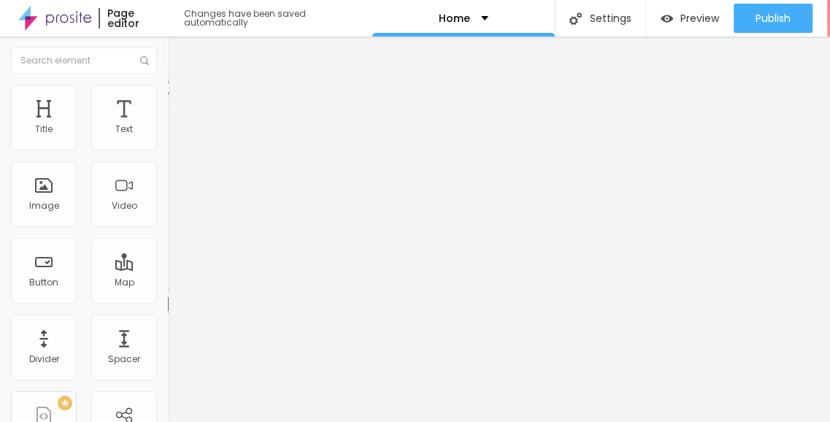
click at [168, 283] on input "range" at bounding box center [215, 289] width 94 height 12
drag, startPoint x: 61, startPoint y: 188, endPoint x: 79, endPoint y: 103, distance: 87.3
click at [181, 101] on span "Style" at bounding box center [191, 94] width 21 height 12
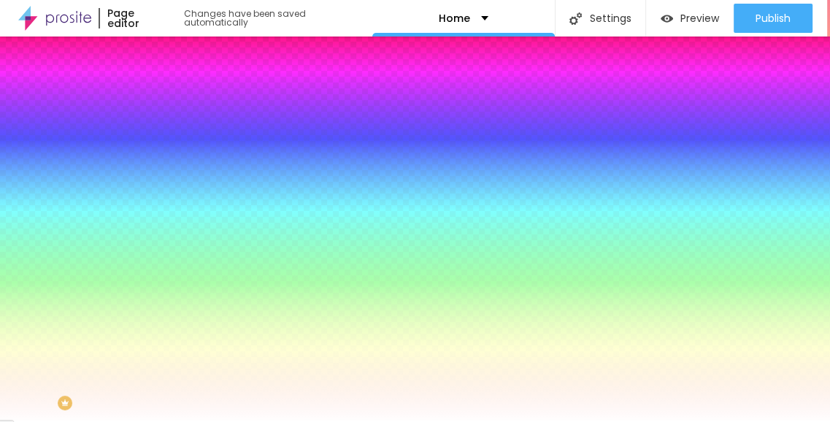
click at [179, 56] on img "button" at bounding box center [185, 53] width 12 height 12
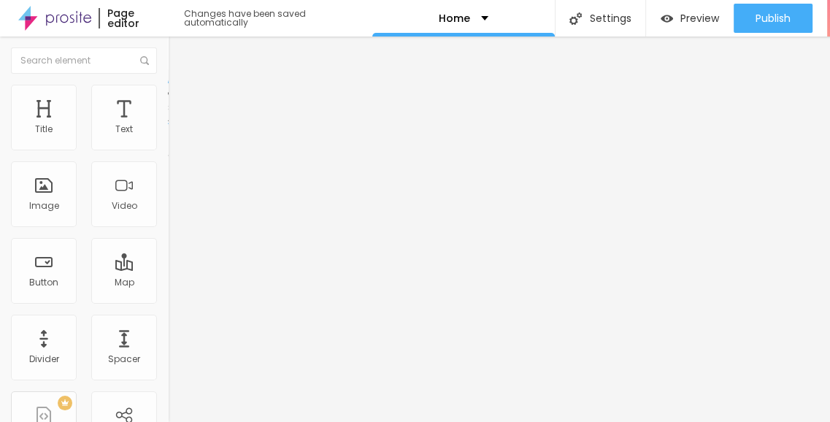
click at [181, 98] on span "Style" at bounding box center [191, 94] width 21 height 12
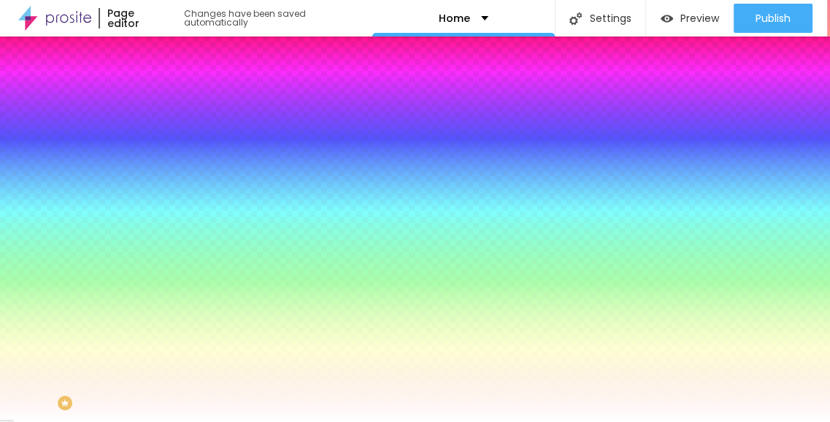
click at [179, 55] on img "button" at bounding box center [185, 53] width 12 height 12
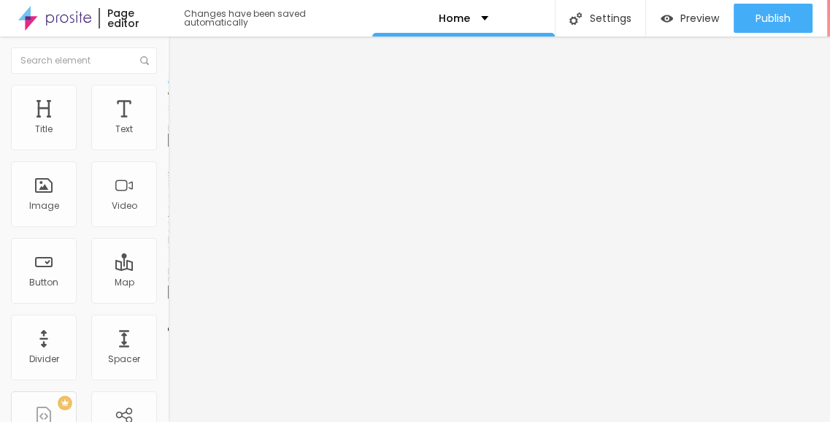
click at [168, 126] on span "Add image" at bounding box center [198, 119] width 60 height 12
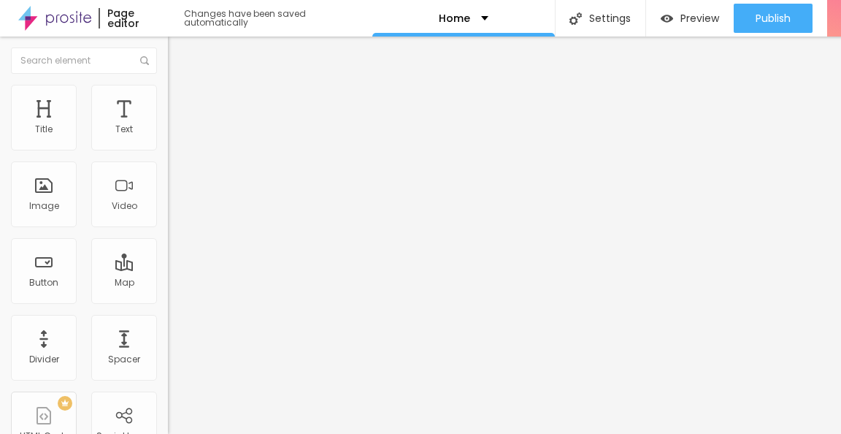
drag, startPoint x: 253, startPoint y: 226, endPoint x: 564, endPoint y: 356, distance: 336.4
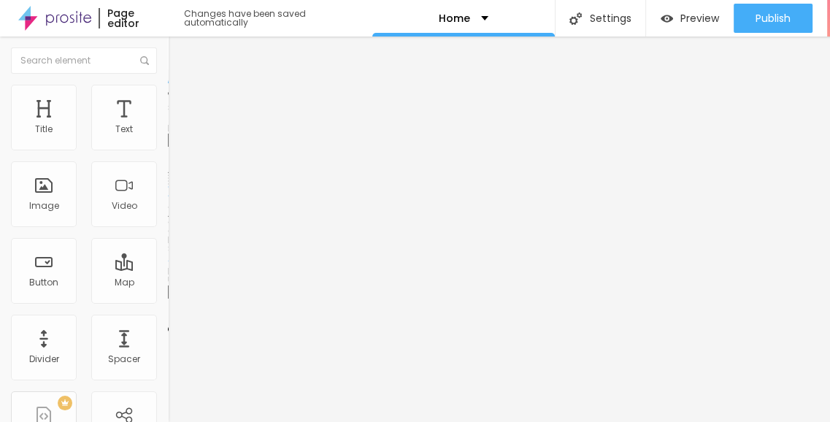
click at [168, 99] on li "Advanced" at bounding box center [252, 106] width 168 height 15
click at [168, 94] on ul "Content Style Advanced" at bounding box center [252, 92] width 168 height 44
click at [181, 101] on span "Style" at bounding box center [191, 94] width 21 height 12
click at [168, 83] on img at bounding box center [174, 76] width 13 height 13
click at [168, 97] on li "Style" at bounding box center [252, 92] width 168 height 15
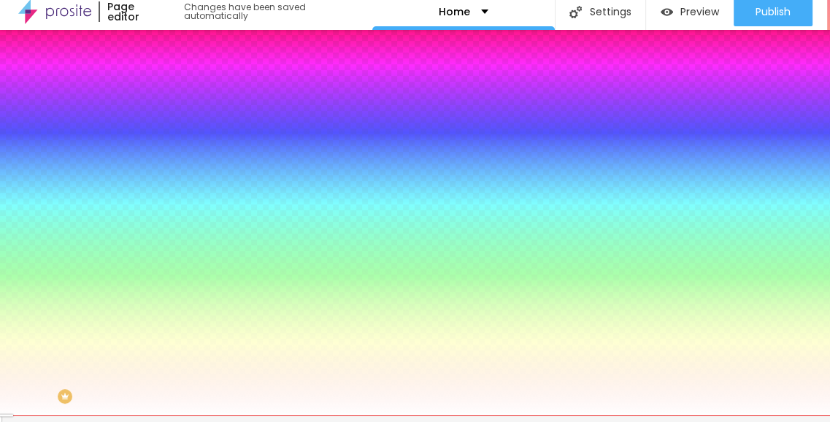
click at [181, 96] on span "Advanced" at bounding box center [204, 102] width 47 height 12
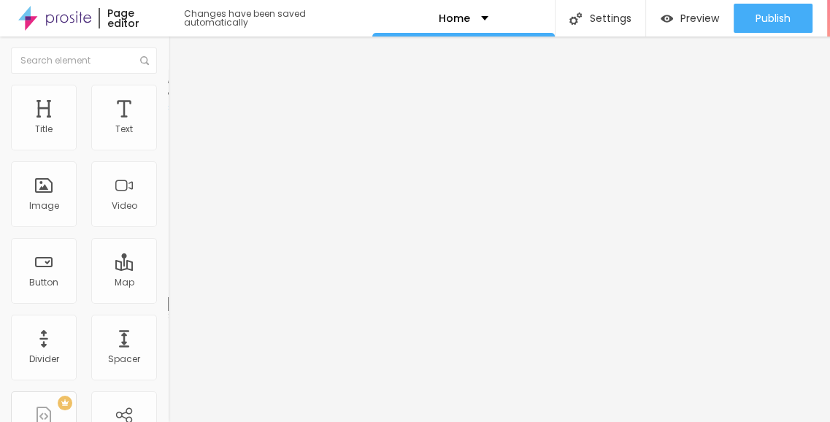
click at [168, 85] on li "Style" at bounding box center [252, 92] width 168 height 15
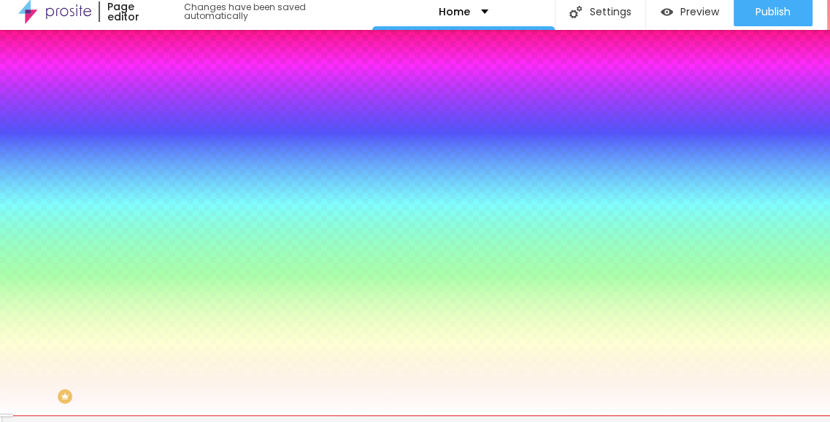
click at [181, 80] on span "Content" at bounding box center [199, 73] width 36 height 12
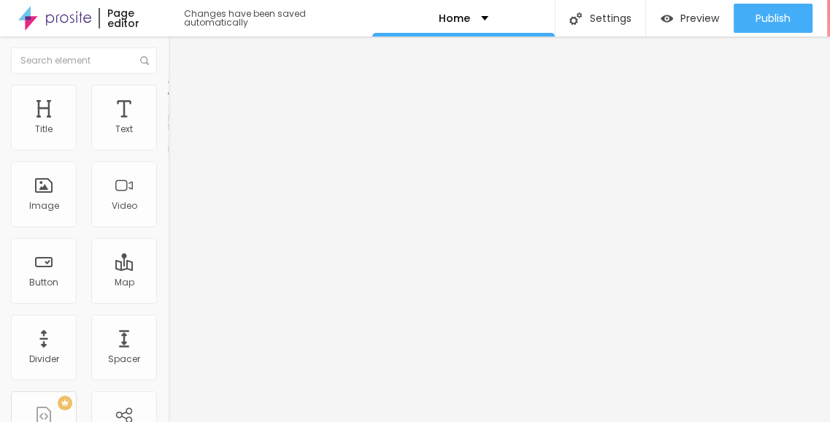
click at [168, 133] on span "Boxed" at bounding box center [182, 126] width 28 height 12
click at [168, 156] on span "Full" at bounding box center [175, 149] width 15 height 12
drag, startPoint x: 104, startPoint y: 156, endPoint x: 77, endPoint y: 153, distance: 27.2
click at [168, 142] on span "Boxed" at bounding box center [182, 135] width 28 height 12
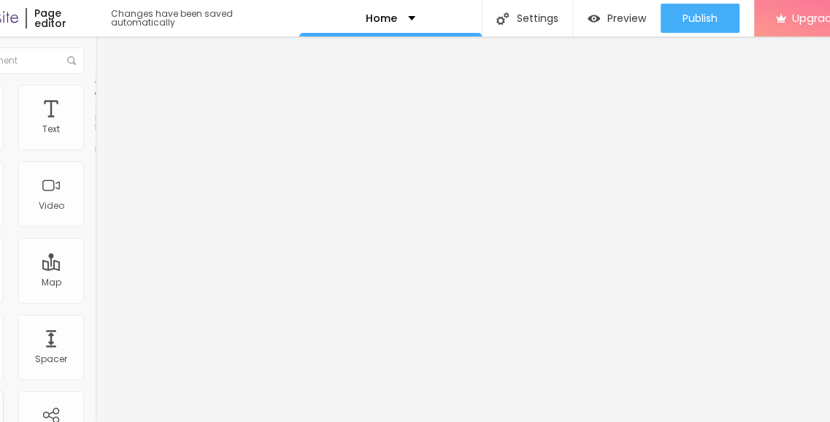
scroll to position [11, 0]
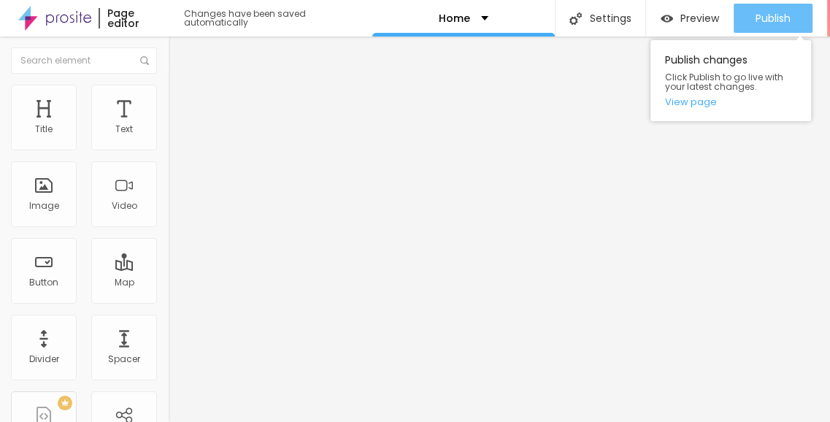
click at [759, 12] on span "Publish" at bounding box center [773, 18] width 35 height 12
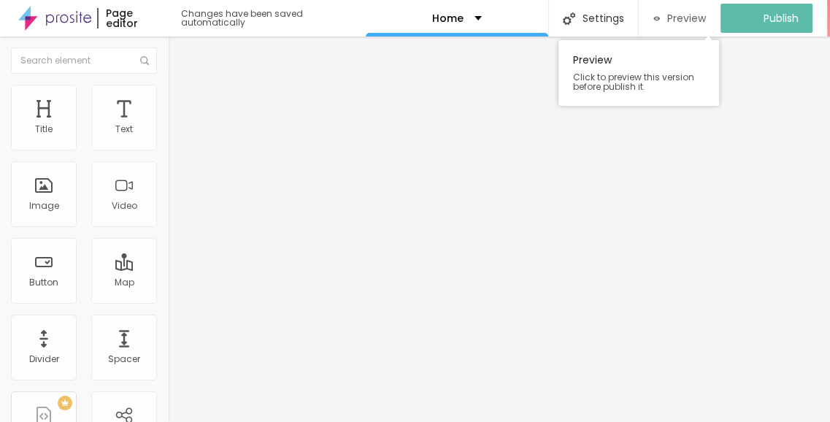
click at [691, 12] on span "Preview" at bounding box center [686, 18] width 39 height 12
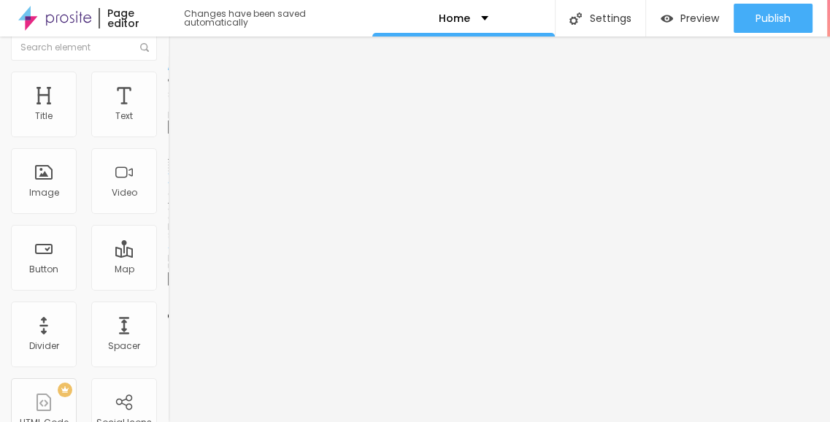
scroll to position [18, 0]
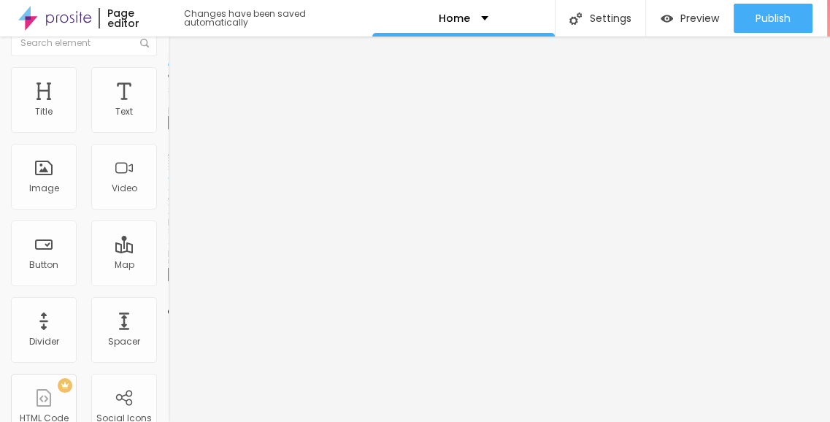
click at [168, 67] on img at bounding box center [174, 73] width 13 height 13
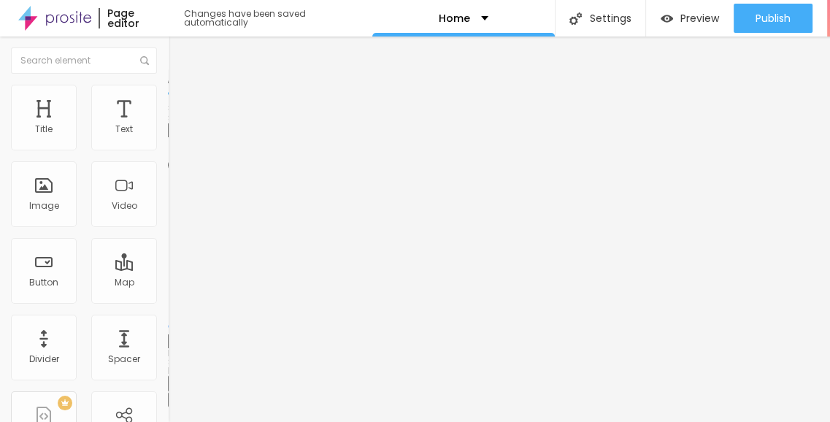
click at [181, 103] on span "Advanced" at bounding box center [204, 109] width 47 height 12
click at [168, 85] on img at bounding box center [174, 91] width 13 height 13
click at [181, 86] on span "Content" at bounding box center [199, 80] width 36 height 12
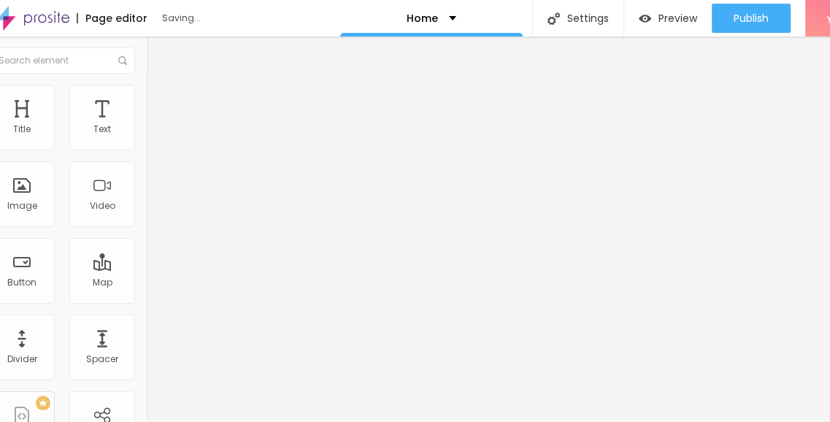
scroll to position [11, 0]
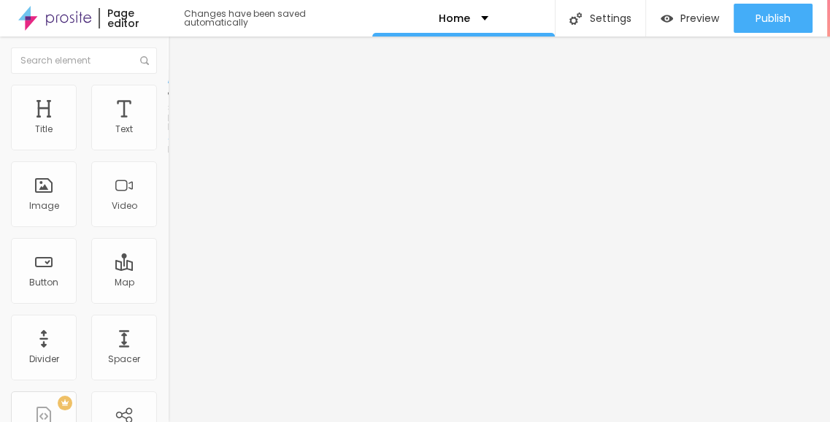
click at [181, 88] on span "Style" at bounding box center [191, 94] width 21 height 12
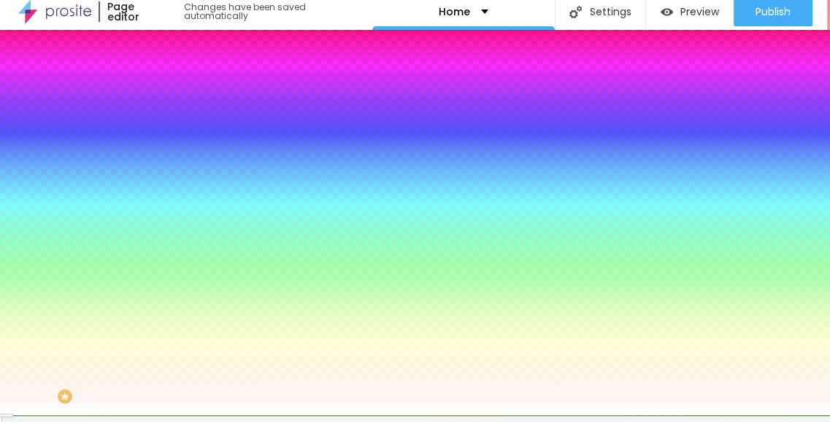
click at [168, 128] on span "Add image" at bounding box center [198, 121] width 60 height 12
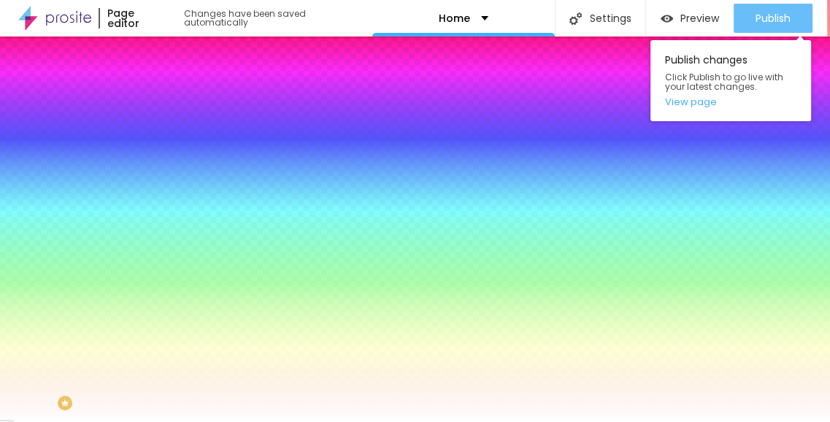
click at [756, 31] on div "Publish" at bounding box center [773, 18] width 35 height 29
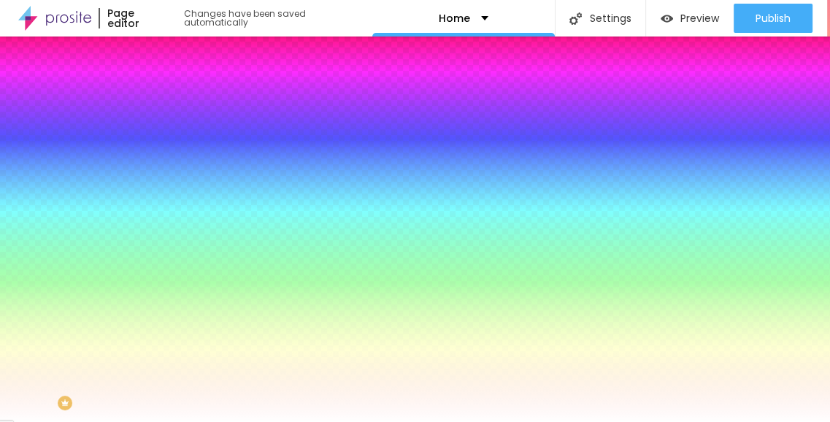
click at [246, 131] on img at bounding box center [250, 127] width 9 height 9
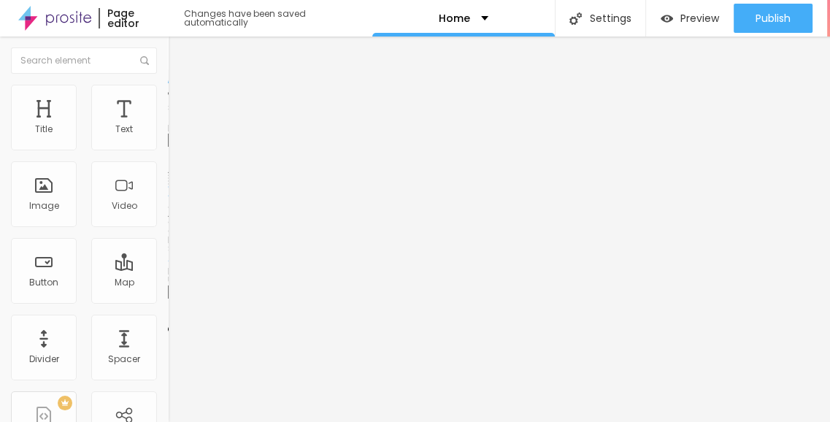
click at [168, 126] on span "Add image" at bounding box center [198, 119] width 60 height 12
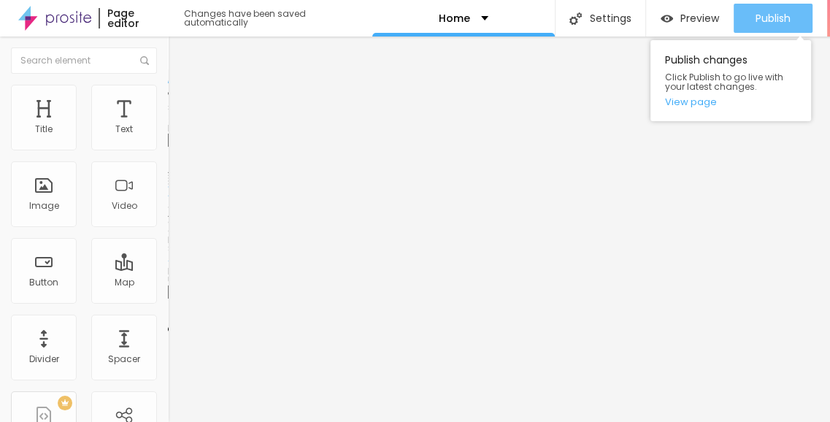
click at [780, 13] on span "Publish" at bounding box center [773, 18] width 35 height 12
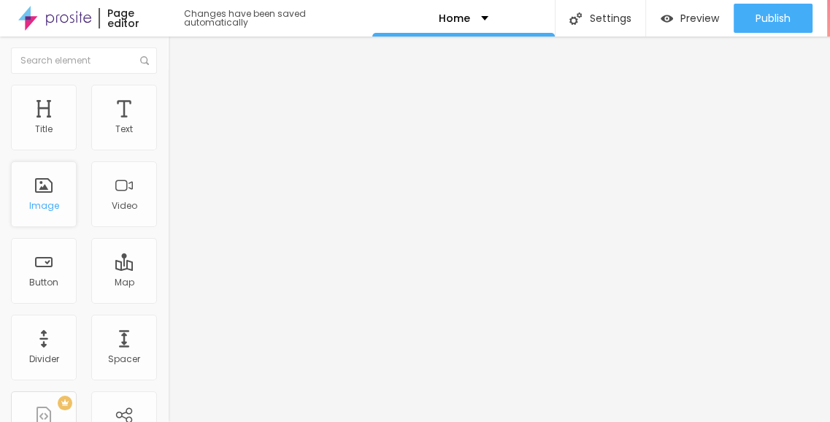
click at [41, 208] on div "Image" at bounding box center [44, 206] width 30 height 10
click at [246, 123] on img at bounding box center [250, 118] width 9 height 9
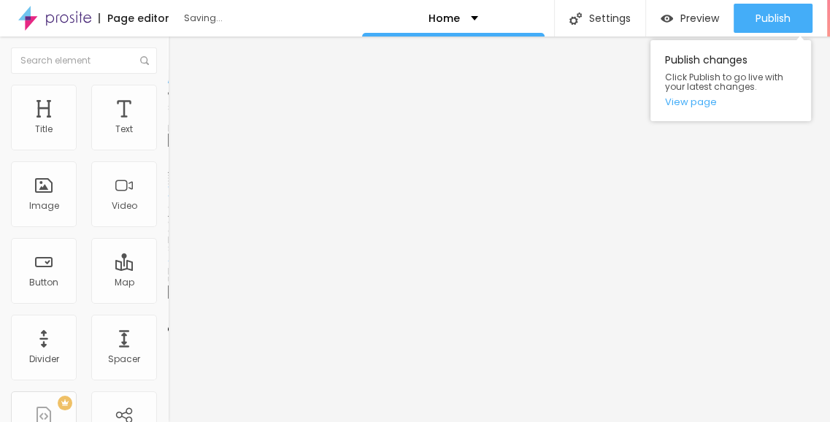
click at [778, 1] on div "Publish Publish changes Click Publish to go live with your latest changes. View…" at bounding box center [773, 18] width 79 height 37
click at [775, 8] on div "Publish" at bounding box center [773, 18] width 35 height 29
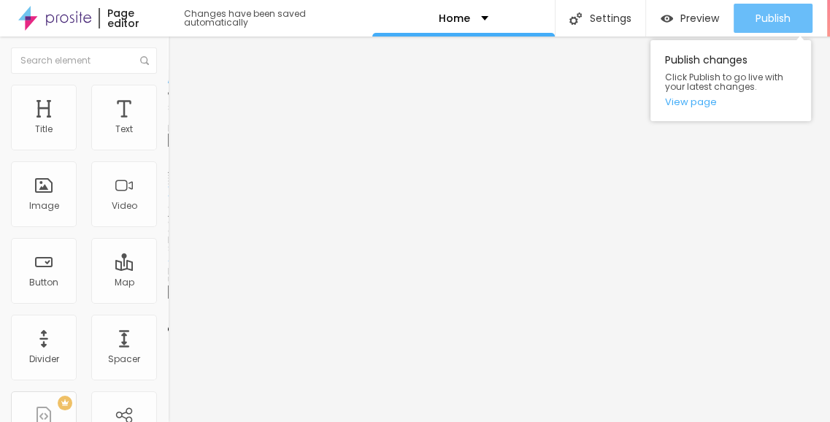
click at [748, 18] on button "Publish" at bounding box center [773, 18] width 79 height 29
click at [753, 20] on button "Publish" at bounding box center [773, 18] width 79 height 29
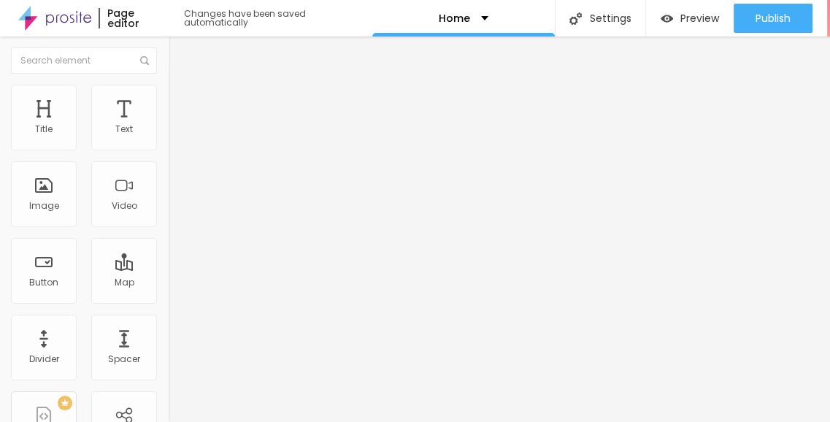
click at [48, 20] on img at bounding box center [54, 18] width 73 height 37
click at [181, 98] on span "Advanced" at bounding box center [204, 94] width 47 height 12
click at [181, 100] on span "Style" at bounding box center [191, 94] width 21 height 12
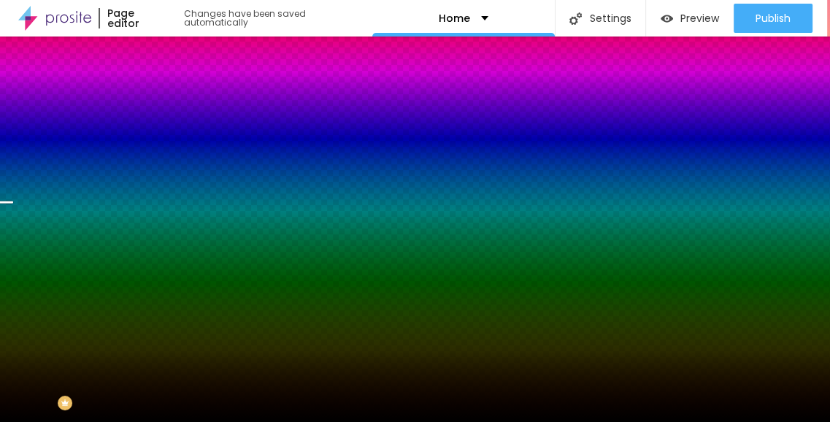
click at [168, 134] on span "Change image" at bounding box center [207, 128] width 78 height 12
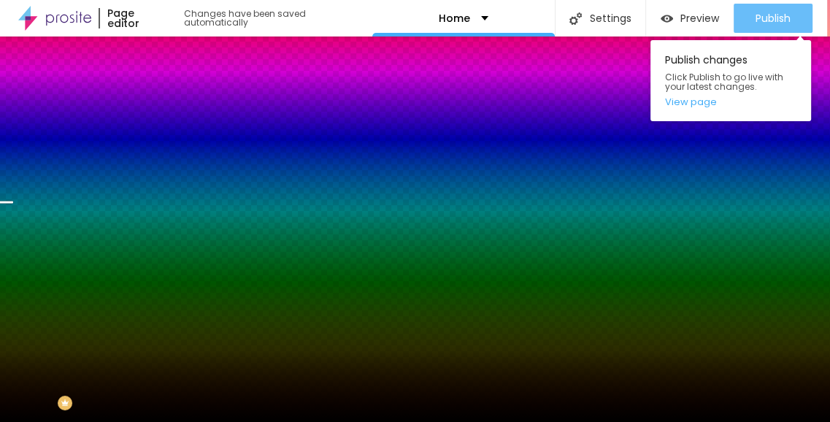
click at [759, 21] on span "Publish" at bounding box center [773, 18] width 35 height 12
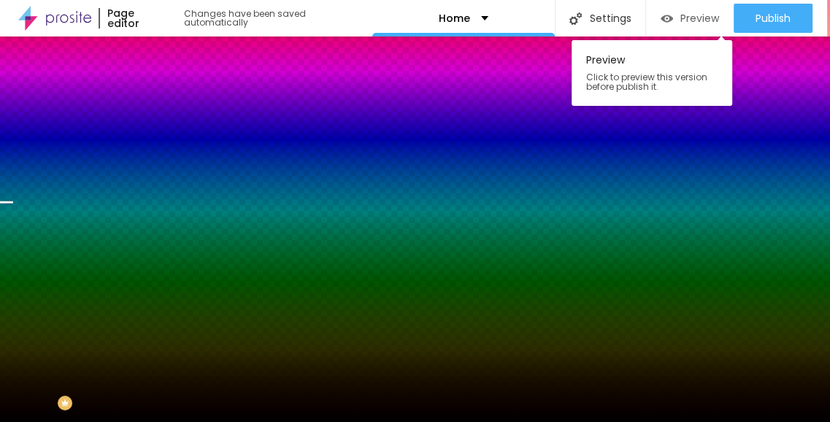
click at [680, 15] on span "Preview" at bounding box center [699, 18] width 39 height 12
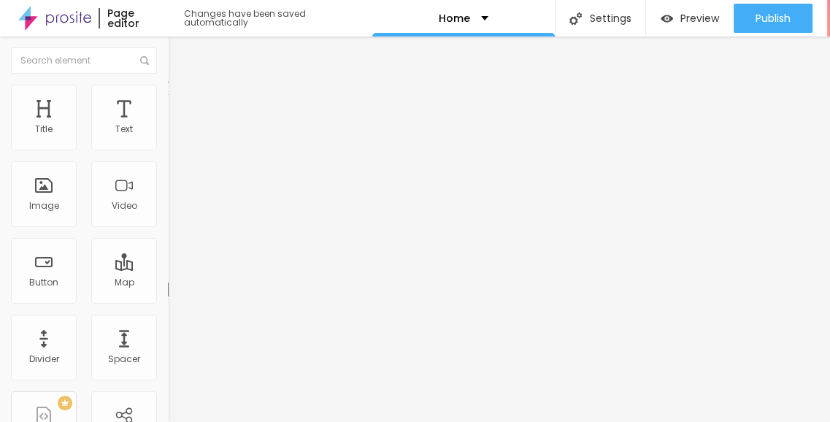
click at [168, 91] on li "Advanced" at bounding box center [252, 92] width 168 height 15
click at [168, 61] on button "Edit Spacer" at bounding box center [252, 54] width 168 height 34
click at [168, 91] on ul "Content Style Advanced" at bounding box center [252, 92] width 168 height 44
click at [168, 94] on li "Style" at bounding box center [252, 92] width 168 height 15
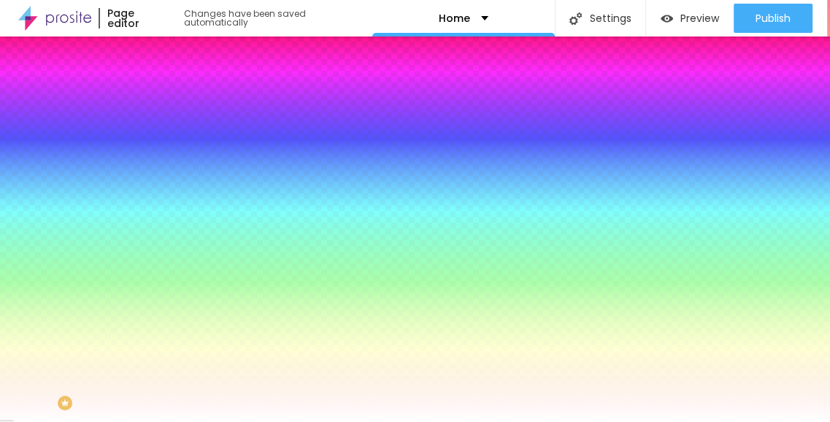
click at [181, 103] on span "Advanced" at bounding box center [204, 109] width 47 height 12
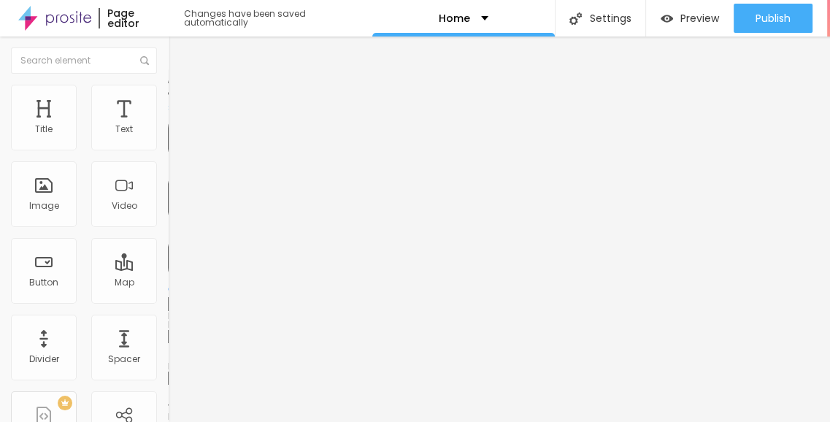
click at [168, 102] on ul "Content Style Advanced" at bounding box center [252, 92] width 168 height 44
click at [181, 98] on span "Style" at bounding box center [191, 94] width 21 height 12
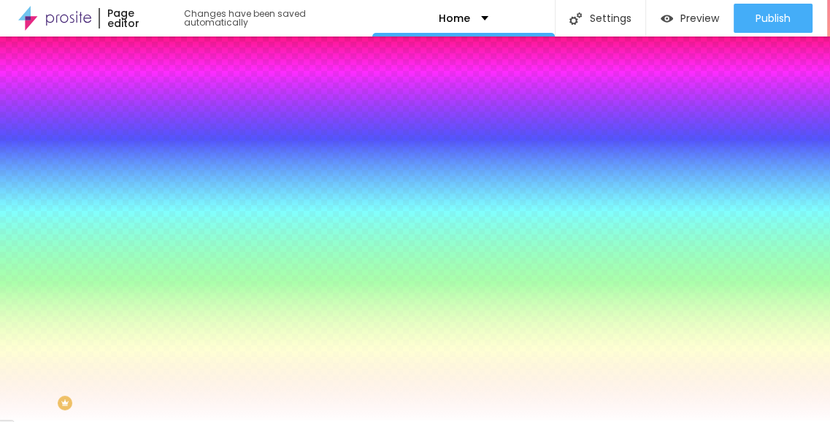
click at [168, 85] on li "Content" at bounding box center [252, 77] width 168 height 15
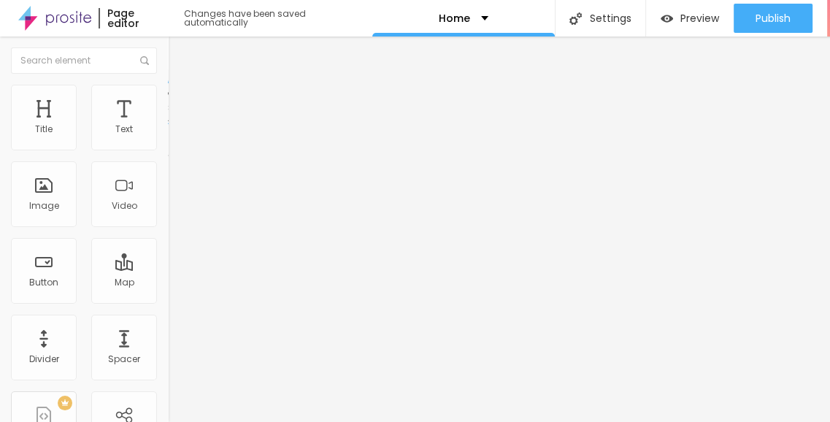
click at [168, 173] on div "Edit Coluna Content Style Advanced Align" at bounding box center [252, 229] width 168 height 385
click at [168, 92] on img at bounding box center [174, 91] width 13 height 13
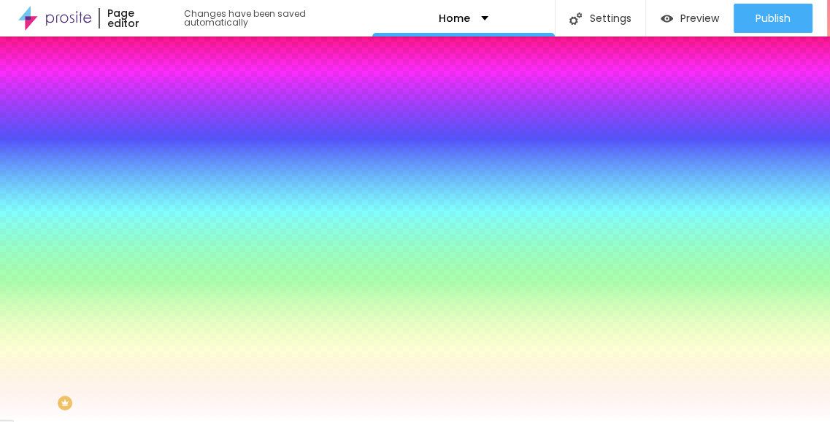
click at [168, 99] on li "Advanced" at bounding box center [252, 106] width 168 height 15
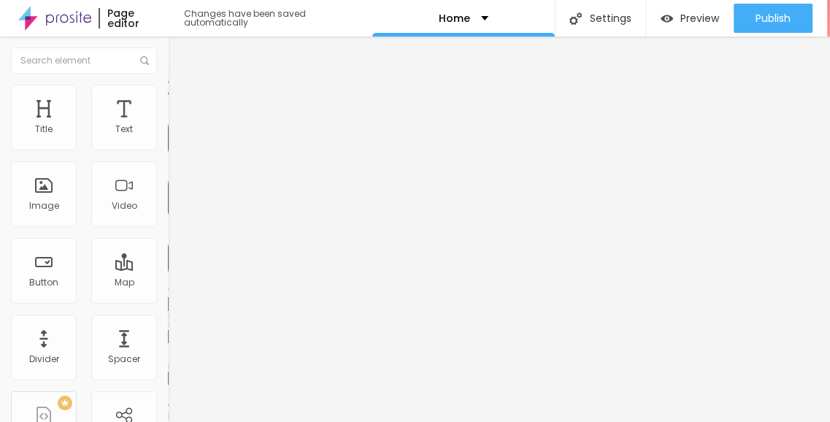
click at [168, 85] on li "Content" at bounding box center [252, 77] width 168 height 15
click at [179, 49] on div "Edit Coluna" at bounding box center [219, 53] width 80 height 12
click at [168, 96] on li "Style" at bounding box center [252, 92] width 168 height 15
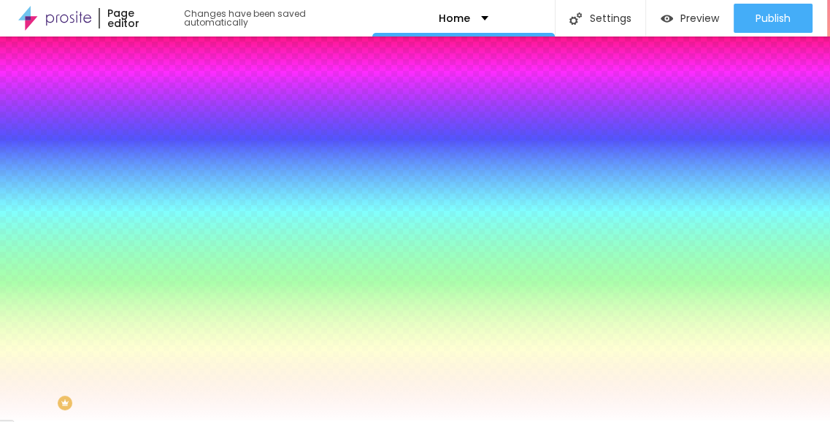
click at [168, 99] on img at bounding box center [174, 105] width 13 height 13
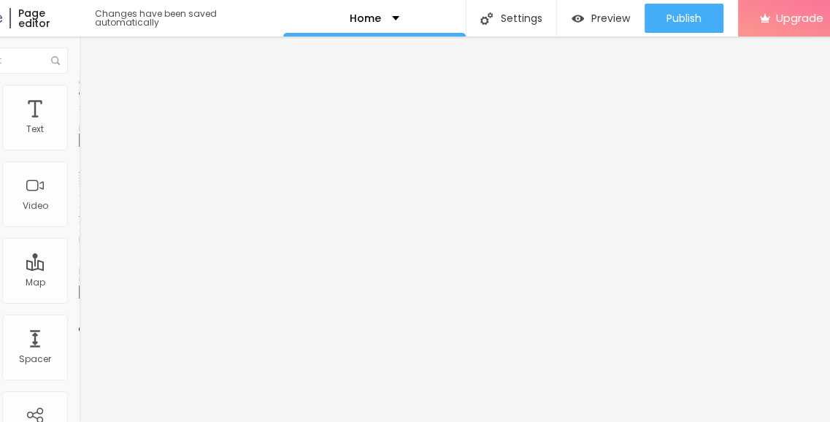
scroll to position [0, 104]
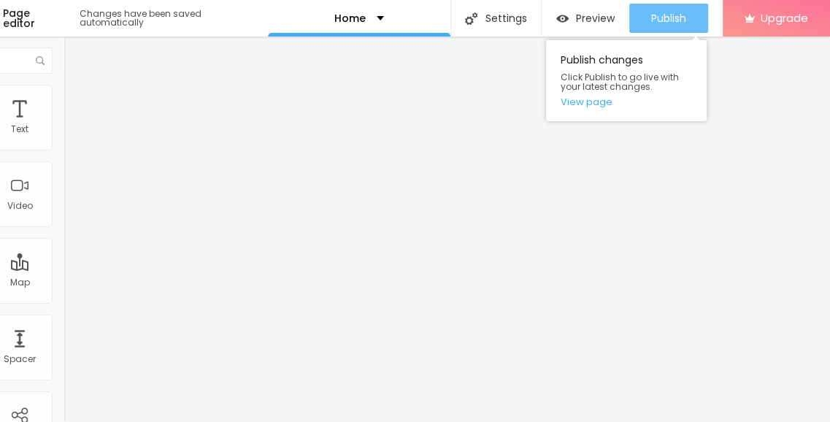
click at [661, 18] on span "Publish" at bounding box center [668, 18] width 35 height 12
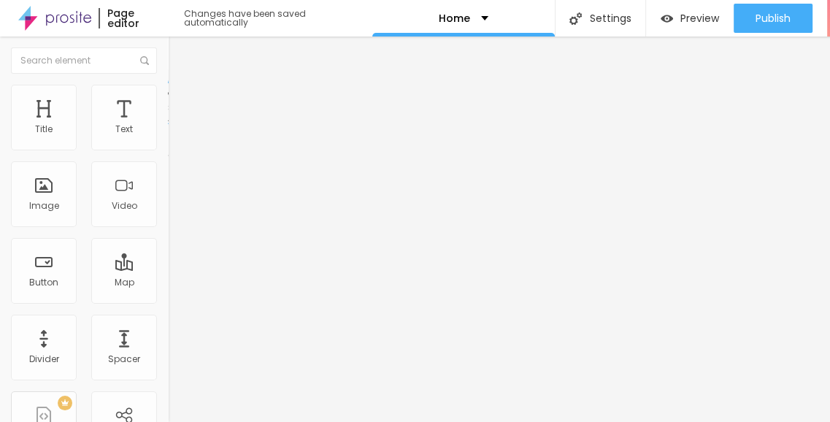
click at [181, 101] on span "Style" at bounding box center [191, 94] width 21 height 12
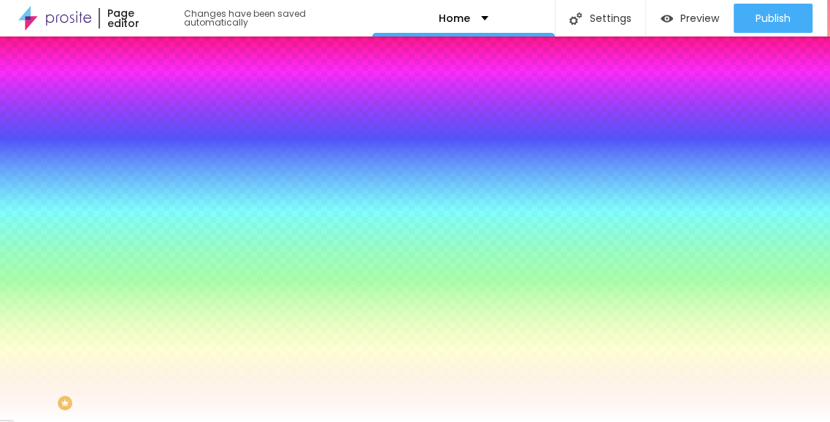
click at [181, 103] on span "Advanced" at bounding box center [204, 109] width 47 height 12
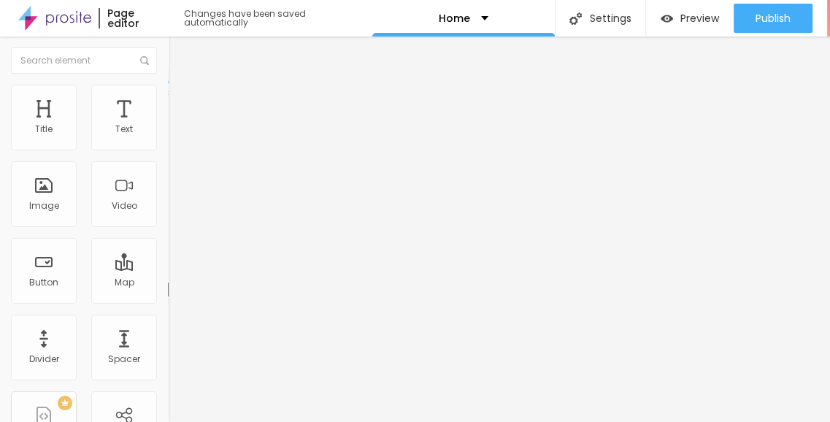
click at [168, 99] on li "Advanced" at bounding box center [252, 92] width 168 height 15
click at [168, 134] on div "437 px Size" at bounding box center [252, 202] width 168 height 207
click at [168, 93] on li "Style" at bounding box center [252, 92] width 168 height 15
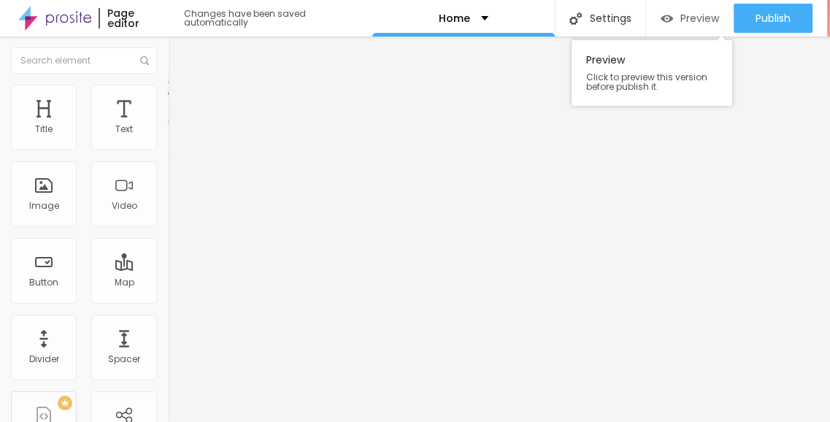
click at [680, 19] on span "Preview" at bounding box center [699, 18] width 39 height 12
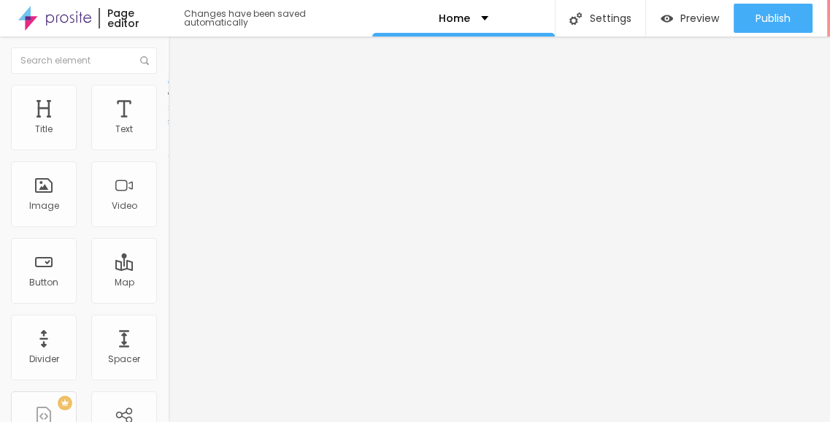
click at [168, 97] on ul "Content Style Advanced" at bounding box center [252, 92] width 168 height 44
click at [181, 100] on span "Style" at bounding box center [191, 94] width 21 height 12
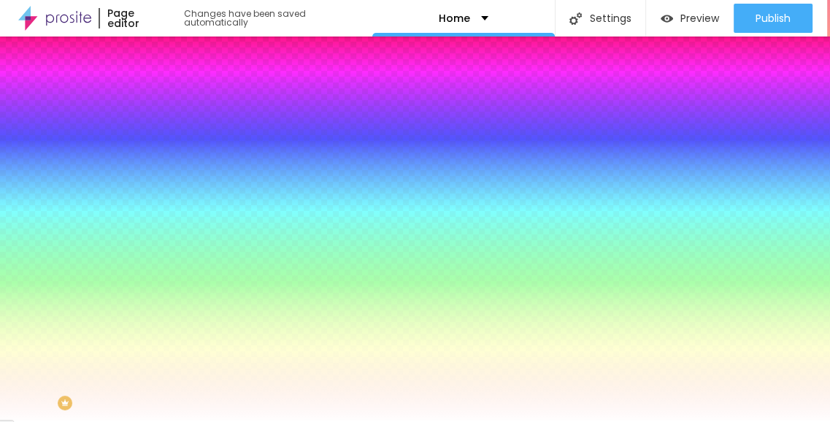
click at [168, 100] on ul "Content Style Advanced" at bounding box center [252, 92] width 168 height 44
click at [181, 103] on span "Advanced" at bounding box center [204, 109] width 47 height 12
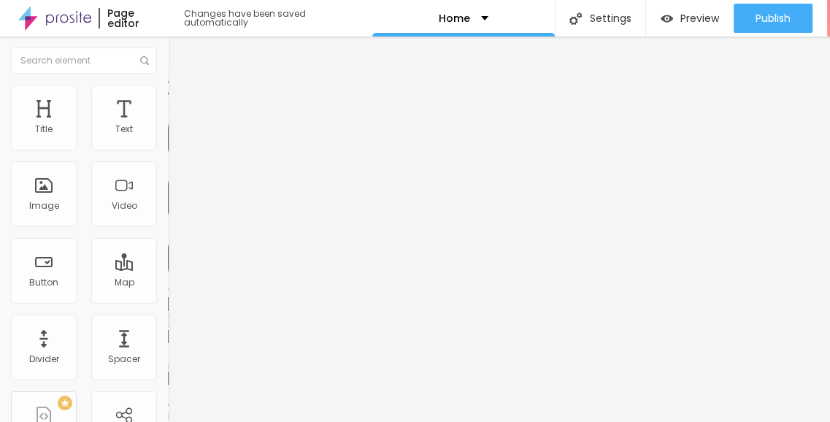
click at [168, 83] on img at bounding box center [174, 76] width 13 height 13
click at [181, 101] on span "Style" at bounding box center [191, 94] width 21 height 12
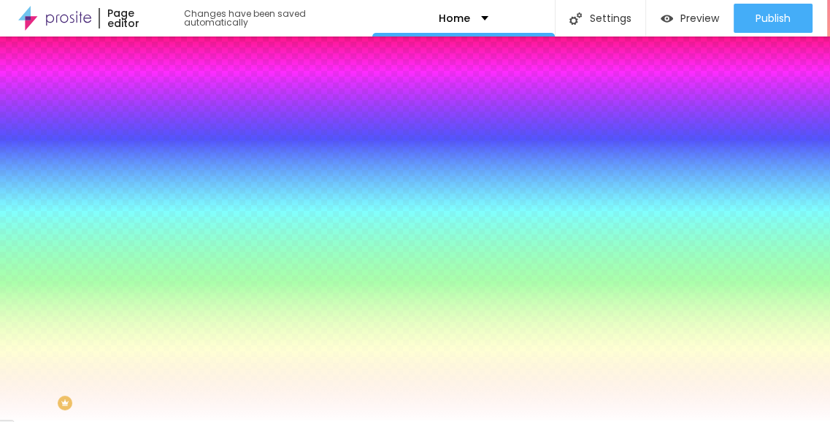
click at [181, 103] on span "Advanced" at bounding box center [204, 109] width 47 height 12
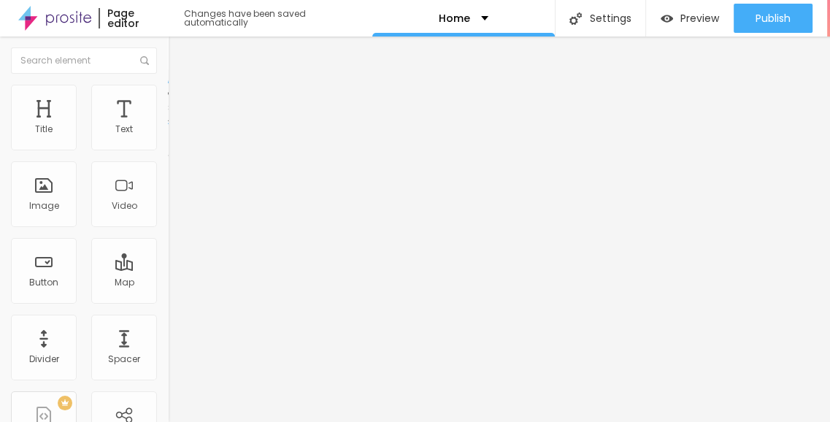
click at [168, 100] on ul "Content Style Advanced" at bounding box center [252, 92] width 168 height 44
click at [181, 99] on span "Style" at bounding box center [191, 94] width 21 height 12
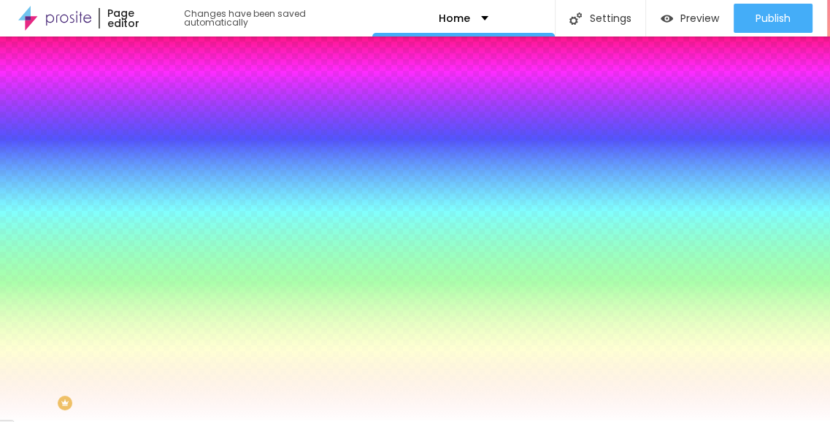
click at [168, 101] on ul "Content Style Advanced" at bounding box center [252, 92] width 168 height 44
click at [181, 103] on span "Advanced" at bounding box center [204, 109] width 47 height 12
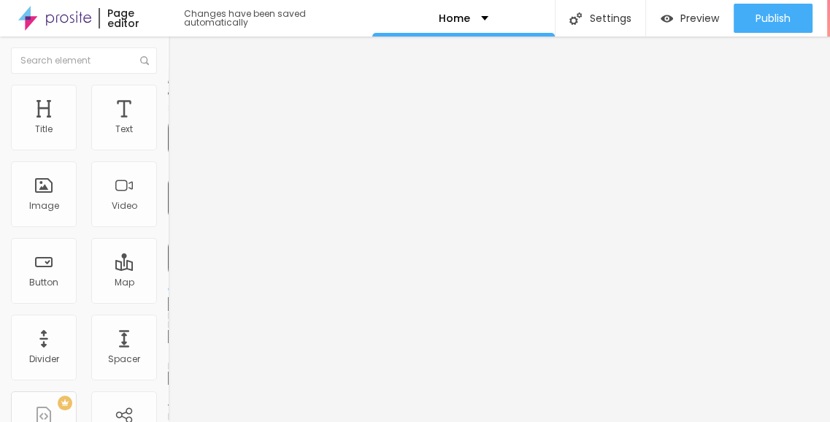
click at [181, 86] on span "Content" at bounding box center [199, 80] width 36 height 12
click at [168, 93] on img at bounding box center [174, 91] width 13 height 13
click at [181, 101] on span "Style" at bounding box center [191, 94] width 21 height 12
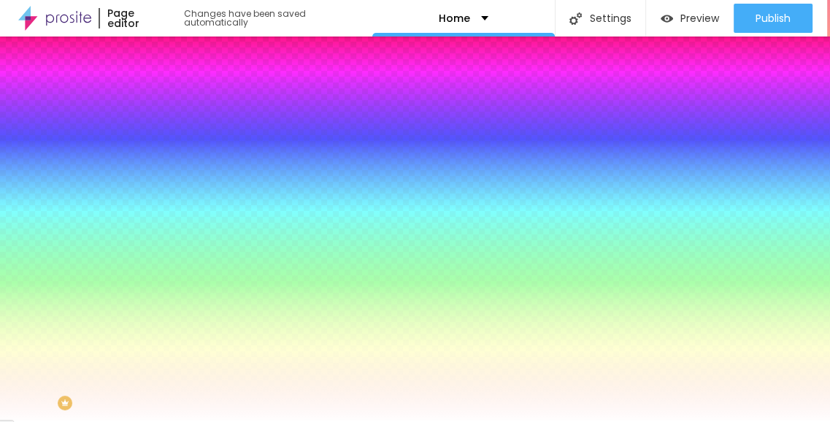
click at [168, 101] on ul "Content Style Advanced" at bounding box center [252, 92] width 168 height 44
click at [181, 103] on span "Advanced" at bounding box center [204, 109] width 47 height 12
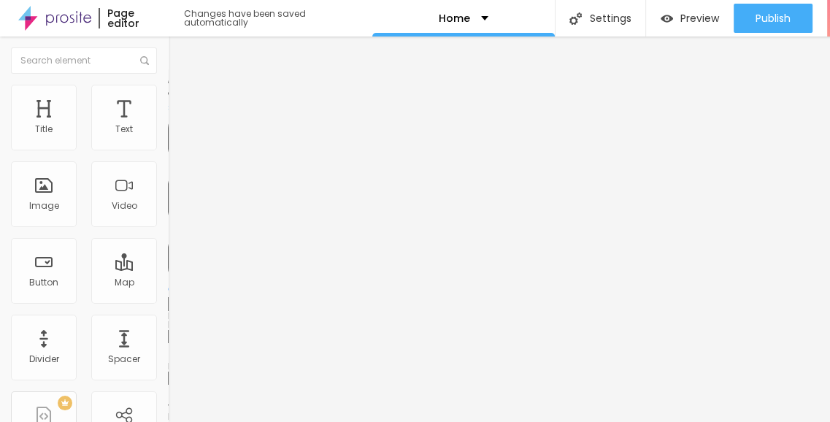
click at [181, 101] on span "Style" at bounding box center [191, 94] width 21 height 12
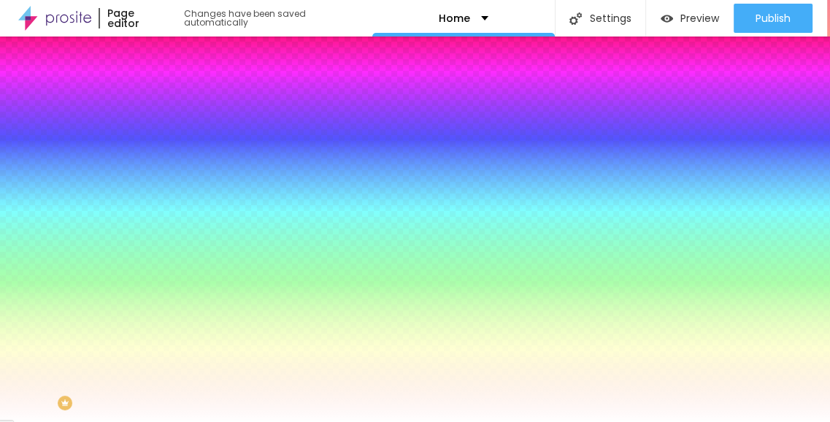
click at [181, 86] on span "Content" at bounding box center [199, 80] width 36 height 12
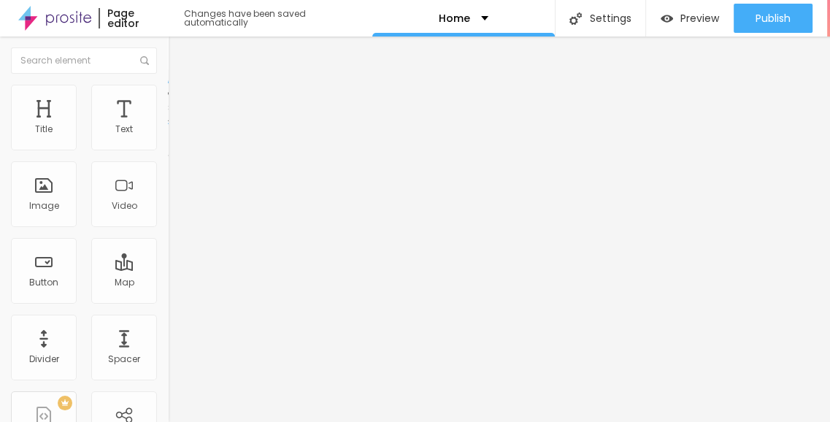
click at [168, 88] on img at bounding box center [174, 91] width 13 height 13
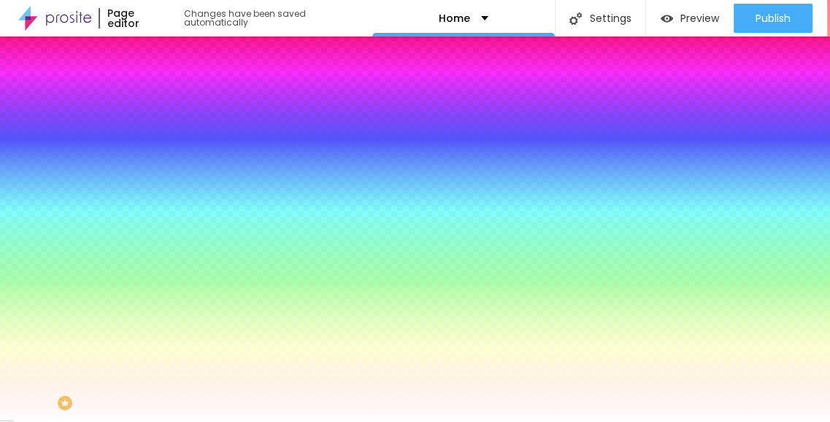
click at [168, 139] on div at bounding box center [252, 139] width 168 height 0
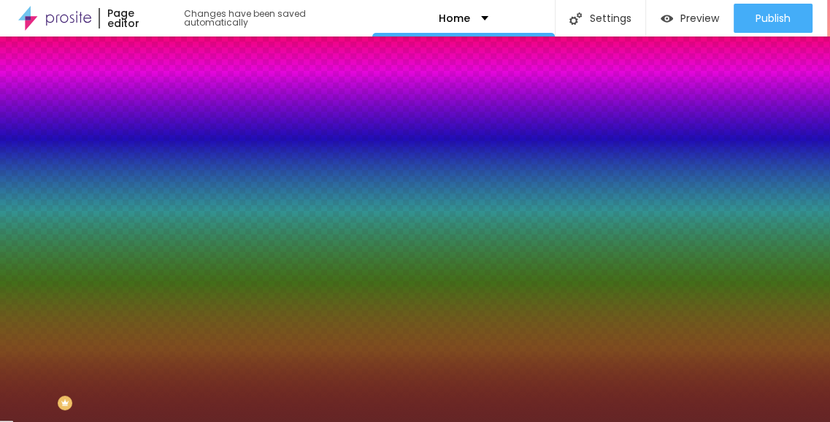
drag, startPoint x: 96, startPoint y: 215, endPoint x: 82, endPoint y: 231, distance: 20.7
click at [82, 231] on div at bounding box center [415, 211] width 830 height 422
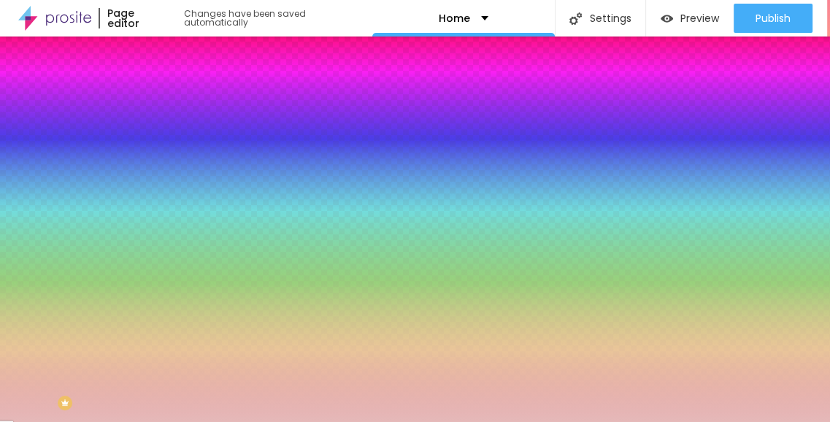
click at [158, 45] on div at bounding box center [159, 43] width 3 height 3
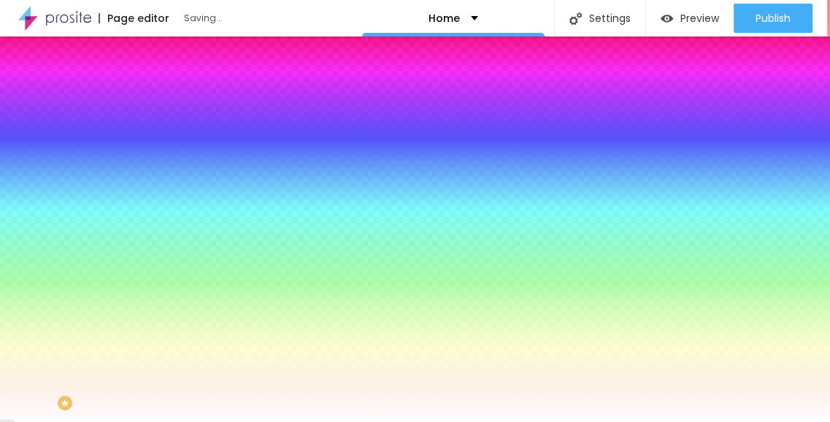
type input "#FEFEFE"
drag, startPoint x: 41, startPoint y: 173, endPoint x: 19, endPoint y: 164, distance: 23.6
click at [168, 154] on div at bounding box center [252, 154] width 168 height 0
click at [181, 86] on span "Content" at bounding box center [199, 80] width 36 height 12
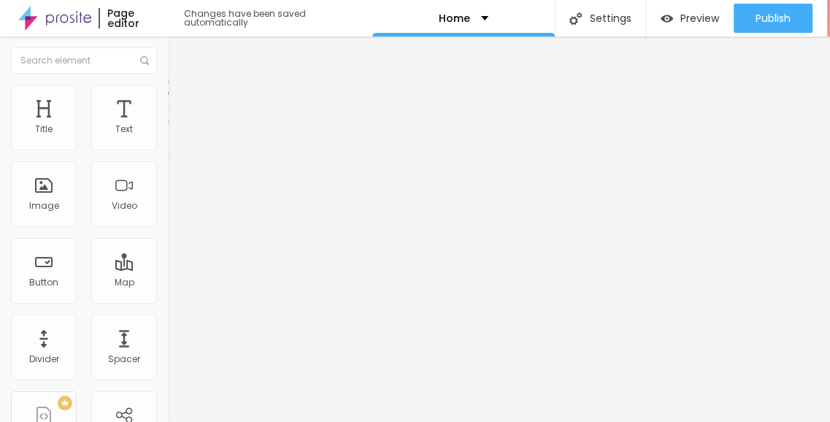
click at [168, 100] on ul "Content Style Advanced" at bounding box center [252, 92] width 168 height 44
click at [179, 56] on div "Edit Coluna" at bounding box center [219, 53] width 80 height 12
click at [168, 126] on span "Add image" at bounding box center [198, 119] width 60 height 12
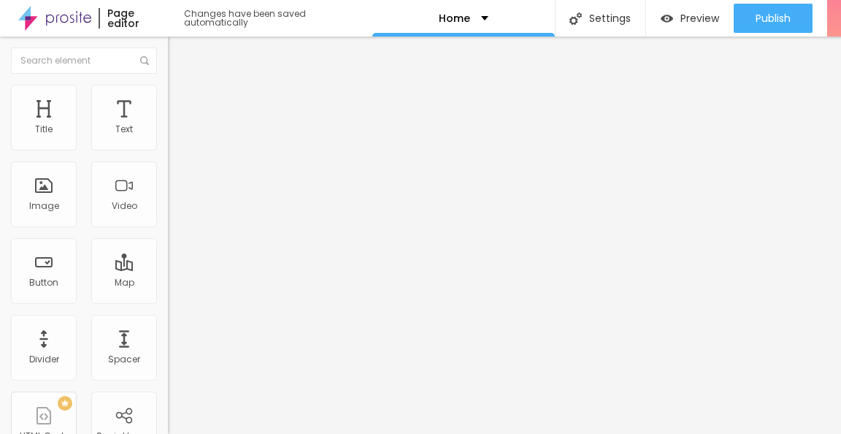
drag, startPoint x: 260, startPoint y: 200, endPoint x: 380, endPoint y: 302, distance: 157.0
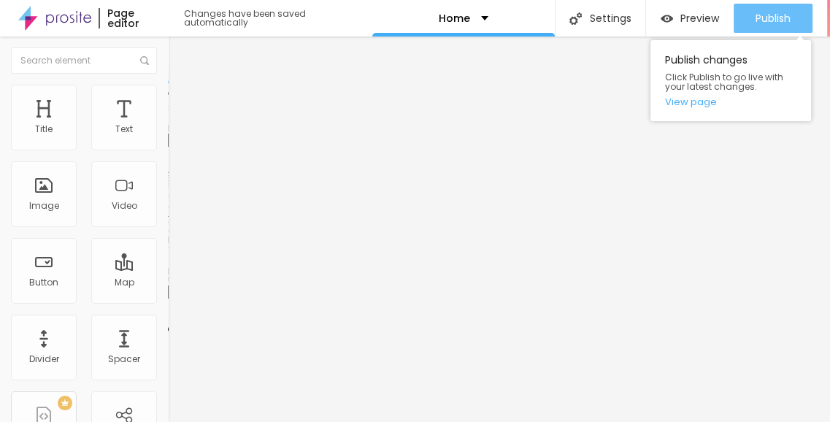
click at [756, 25] on div "Publish" at bounding box center [773, 18] width 35 height 29
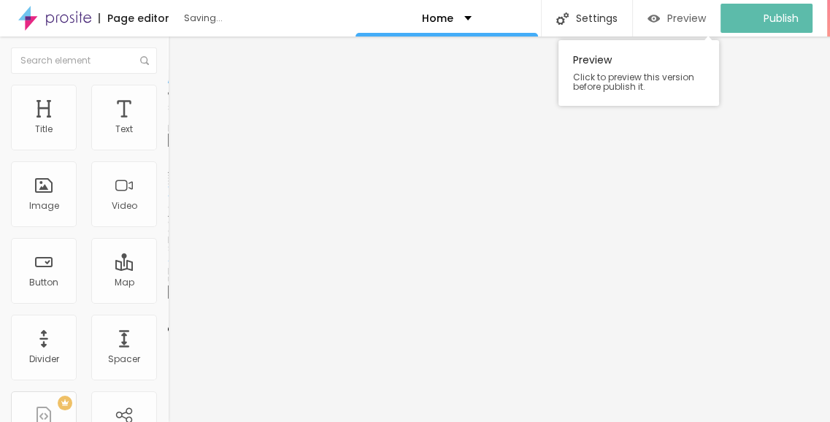
click at [675, 22] on div "Preview" at bounding box center [677, 18] width 58 height 12
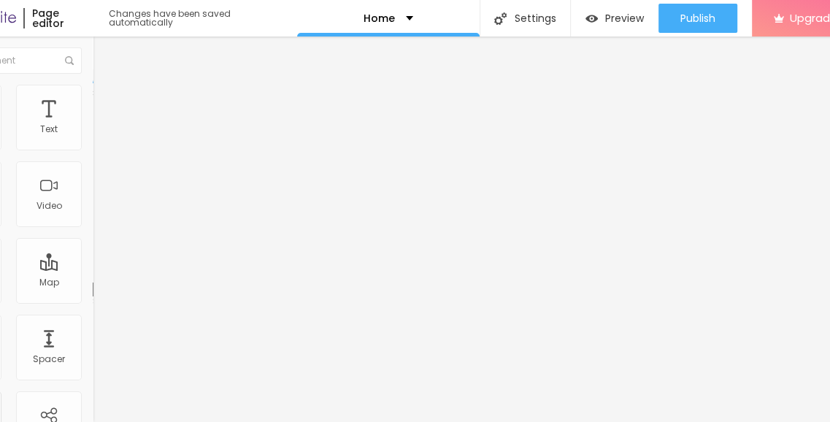
scroll to position [0, 104]
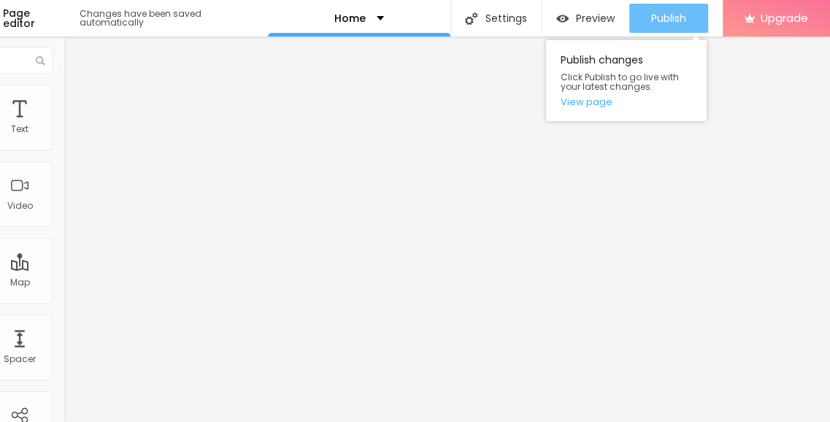
click at [651, 20] on span "Publish" at bounding box center [668, 18] width 35 height 12
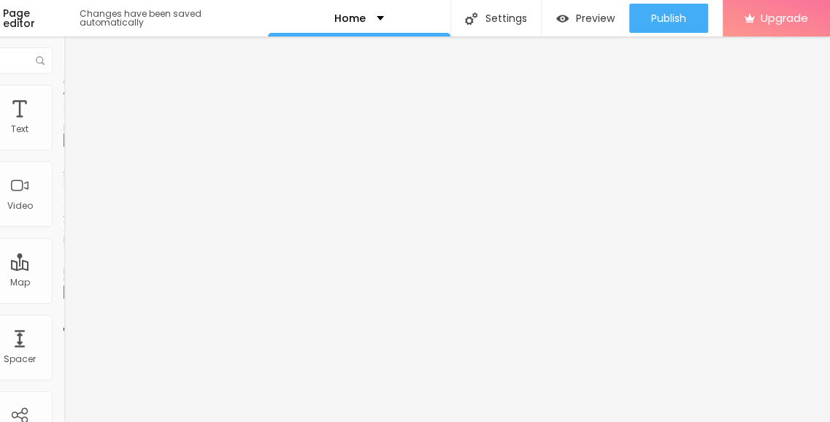
scroll to position [0, 0]
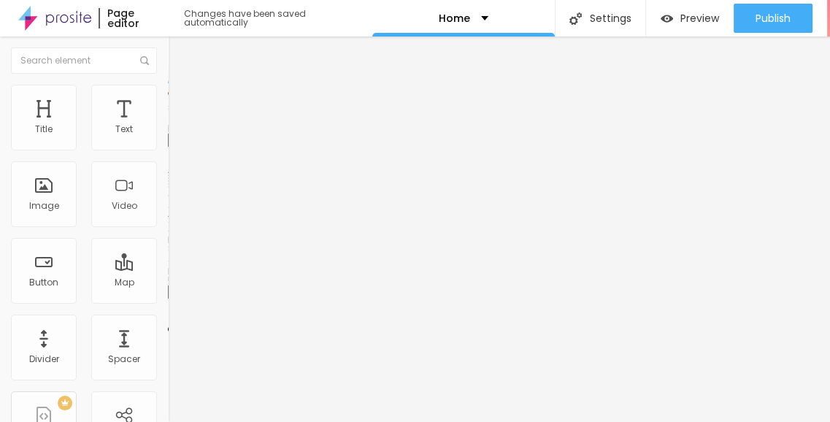
click at [168, 126] on span "Change image" at bounding box center [207, 119] width 78 height 12
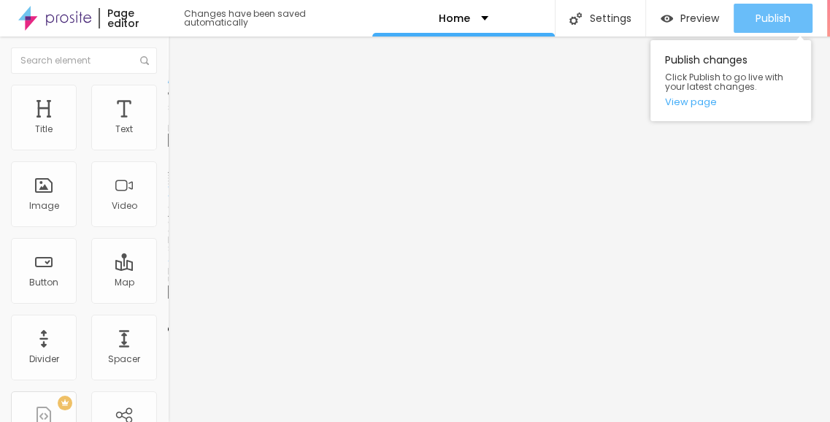
click at [772, 24] on span "Publish" at bounding box center [773, 18] width 35 height 12
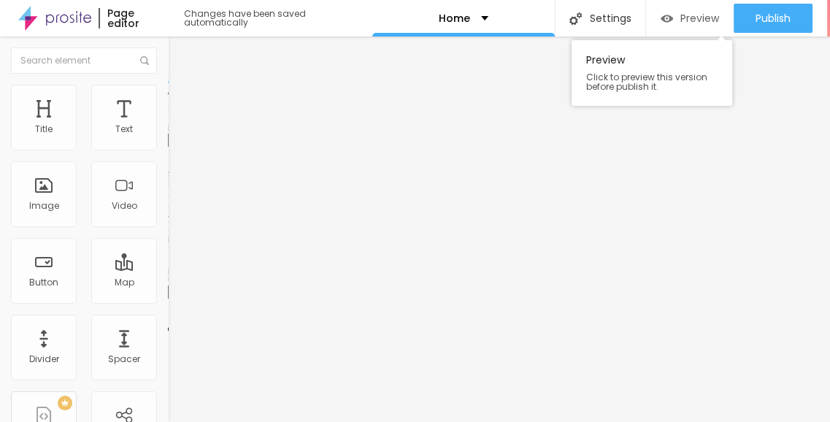
click at [669, 21] on img "button" at bounding box center [667, 18] width 12 height 12
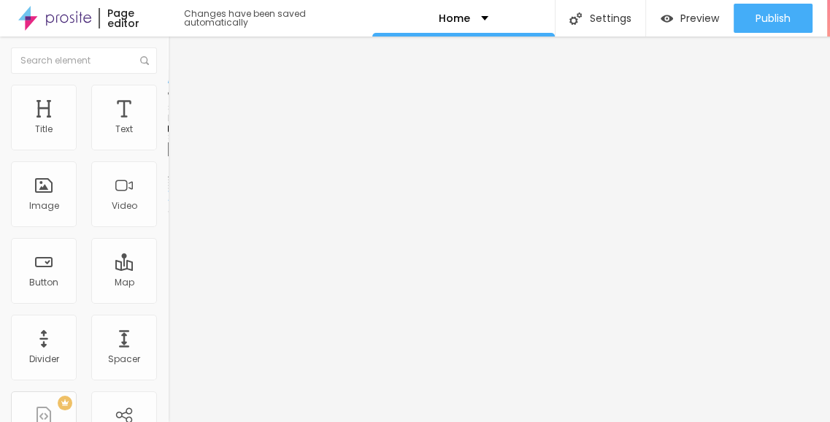
click at [168, 85] on li "Style" at bounding box center [252, 92] width 168 height 15
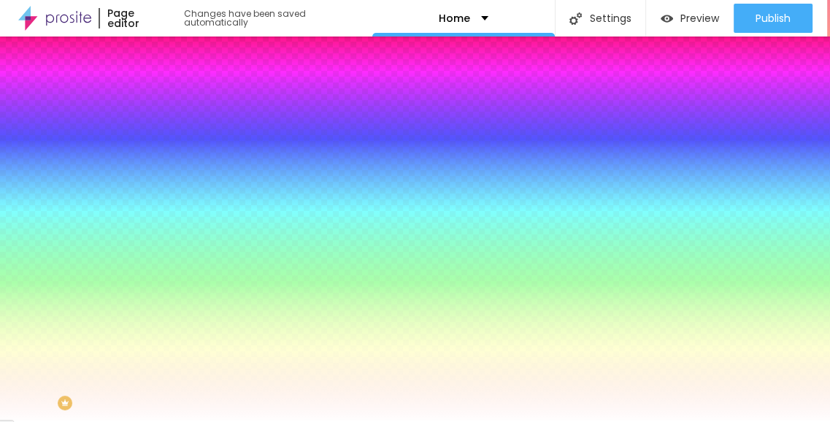
click at [168, 139] on div at bounding box center [252, 139] width 168 height 0
type input "#161512"
drag, startPoint x: 76, startPoint y: 257, endPoint x: 37, endPoint y: 266, distance: 40.4
click at [37, 266] on div at bounding box center [415, 211] width 830 height 422
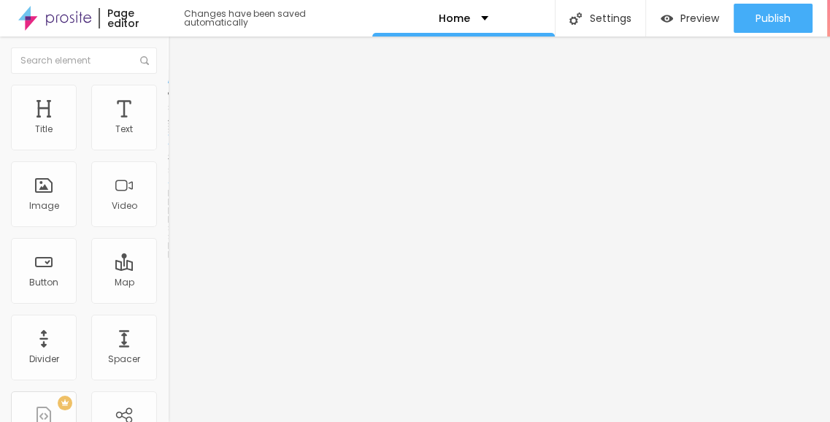
click at [181, 99] on span "Style" at bounding box center [191, 94] width 21 height 12
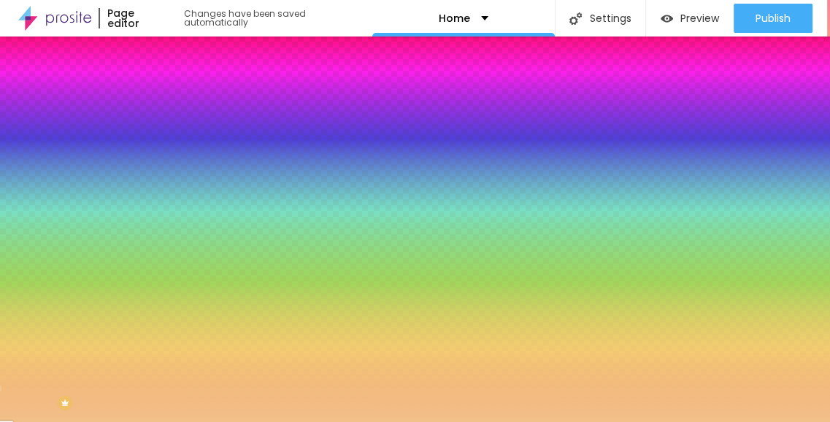
click at [168, 139] on div at bounding box center [252, 139] width 168 height 0
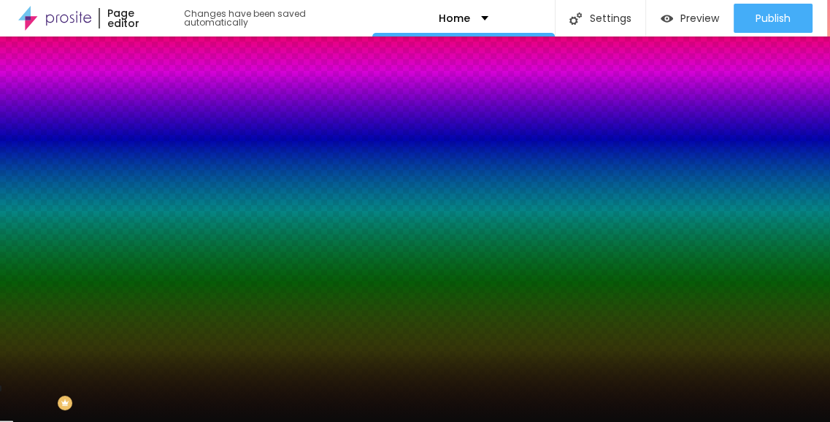
click at [26, 269] on div at bounding box center [415, 211] width 830 height 422
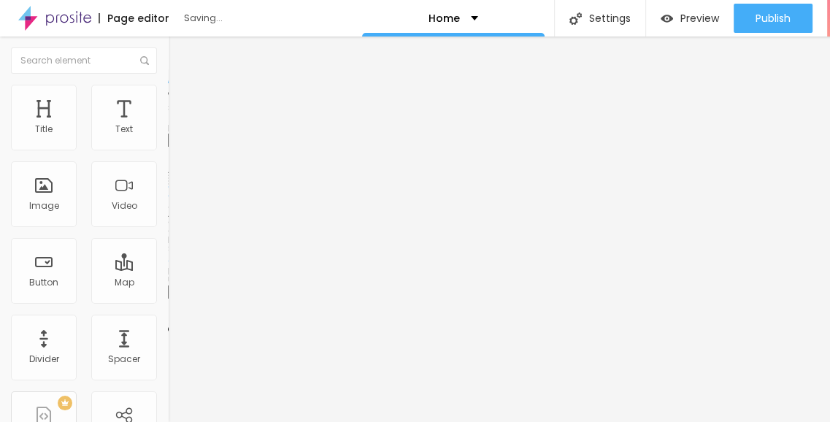
click at [168, 126] on span "Change image" at bounding box center [207, 119] width 78 height 12
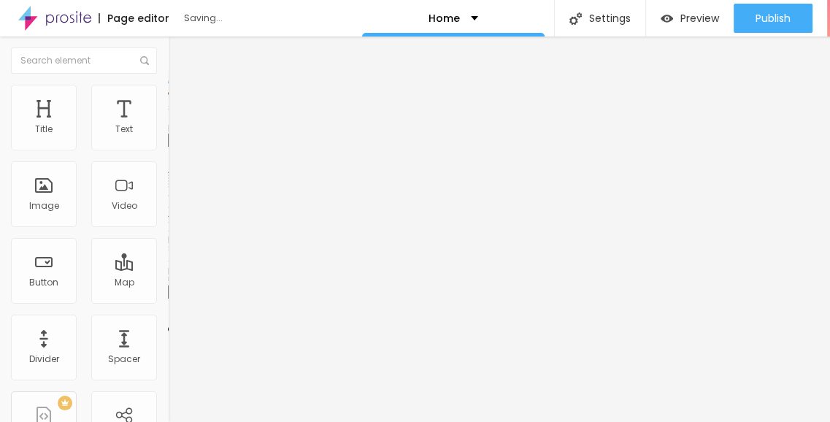
click at [168, 126] on span "Change image" at bounding box center [207, 119] width 78 height 12
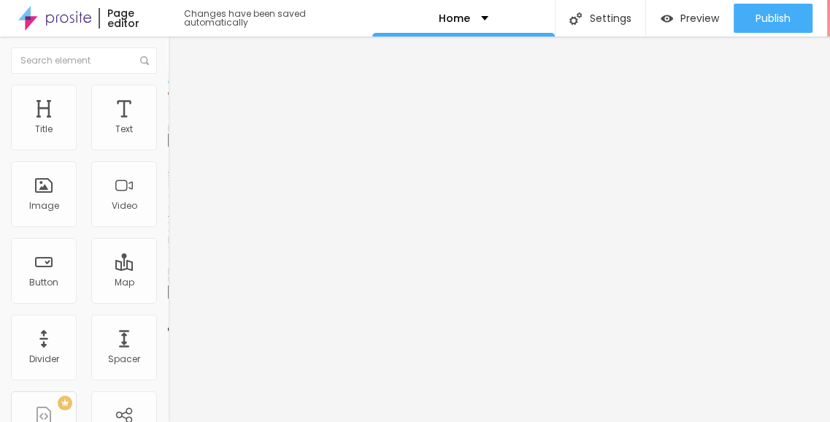
click at [168, 126] on span "Change image" at bounding box center [207, 119] width 78 height 12
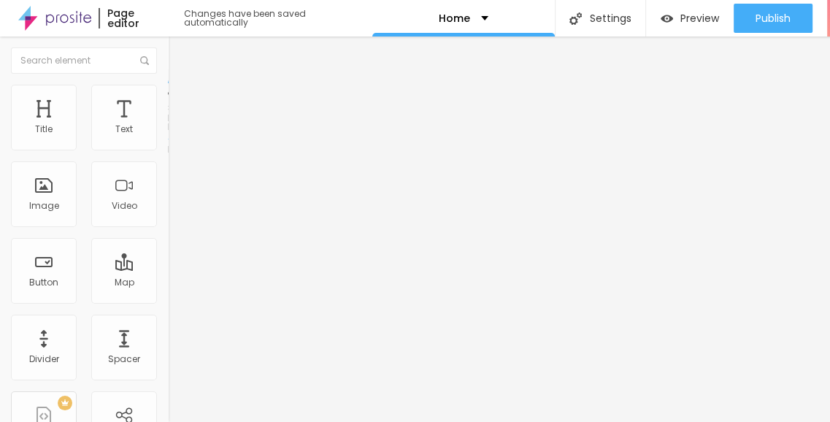
click at [181, 101] on span "Style" at bounding box center [191, 94] width 21 height 12
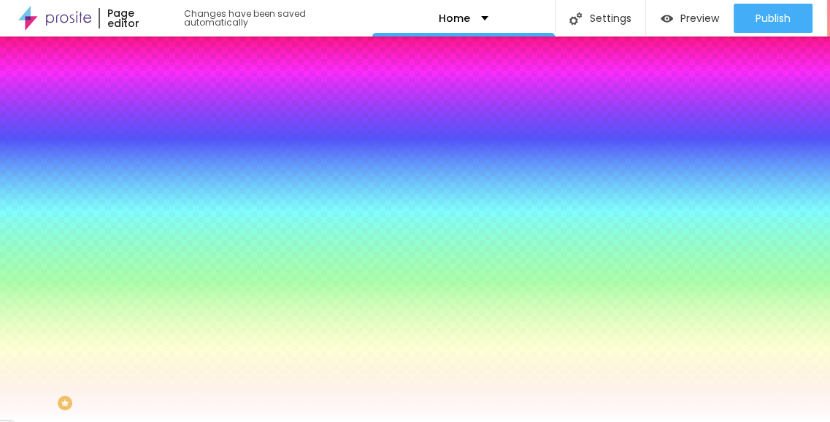
click at [181, 104] on span "Advanced" at bounding box center [204, 109] width 47 height 12
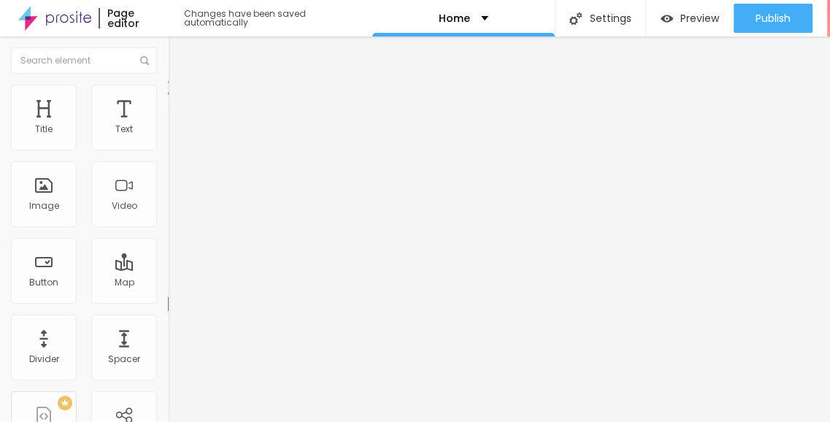
type input "0"
drag, startPoint x: 32, startPoint y: 171, endPoint x: 18, endPoint y: 167, distance: 14.3
type input "0"
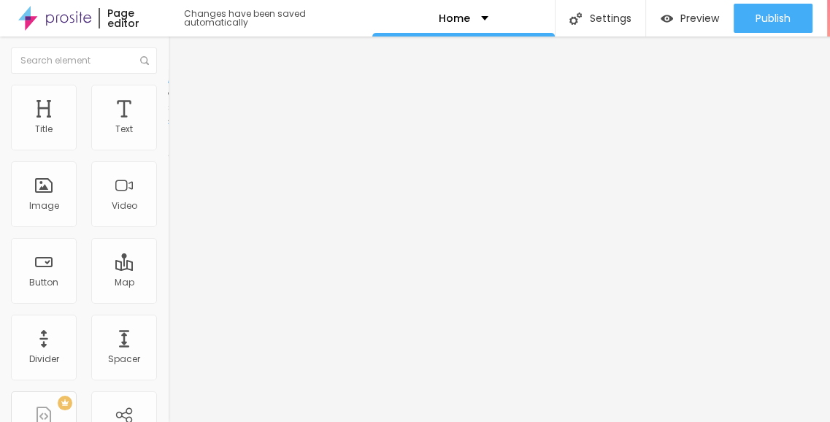
click at [179, 56] on div "Edit Coluna" at bounding box center [219, 53] width 80 height 12
click at [168, 97] on ul "Content Style Advanced" at bounding box center [252, 92] width 168 height 44
click at [181, 101] on span "Style" at bounding box center [191, 94] width 21 height 12
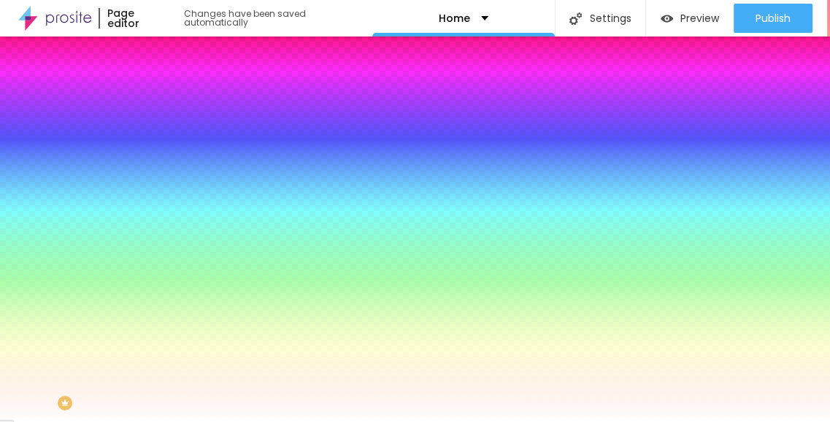
click at [181, 103] on span "Advanced" at bounding box center [204, 109] width 47 height 12
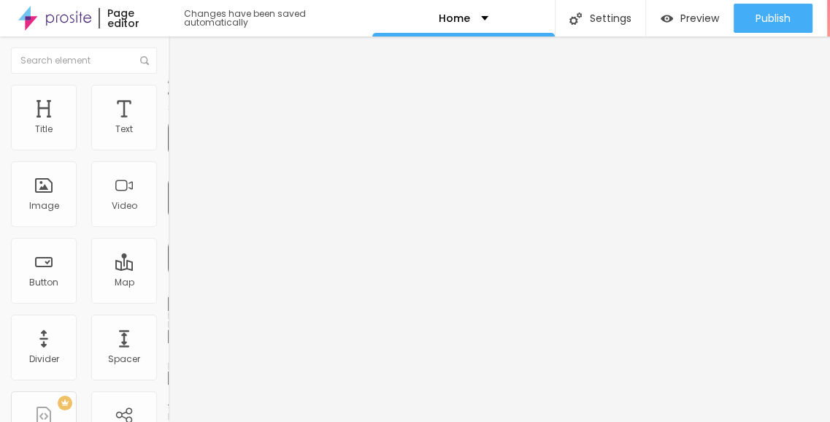
click at [181, 101] on span "Style" at bounding box center [191, 94] width 21 height 12
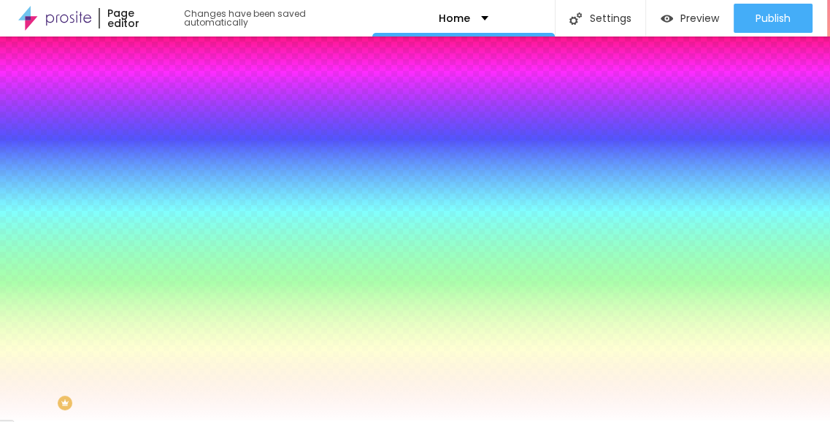
click at [168, 108] on ul "Content Style Advanced" at bounding box center [252, 92] width 168 height 44
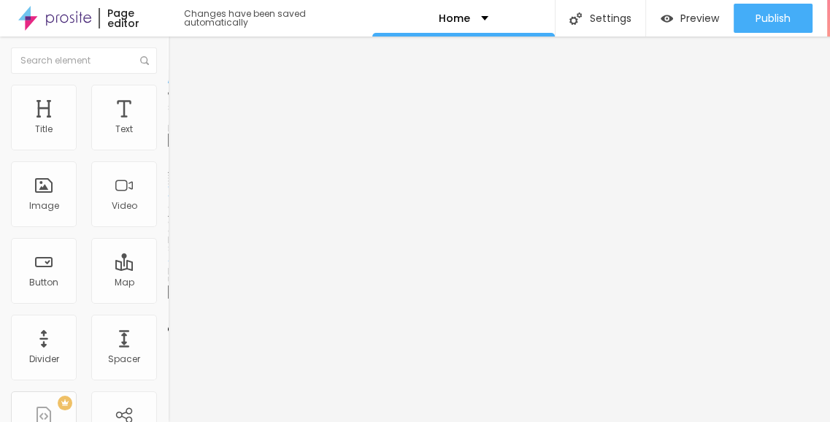
click at [168, 126] on span "Add image" at bounding box center [198, 119] width 60 height 12
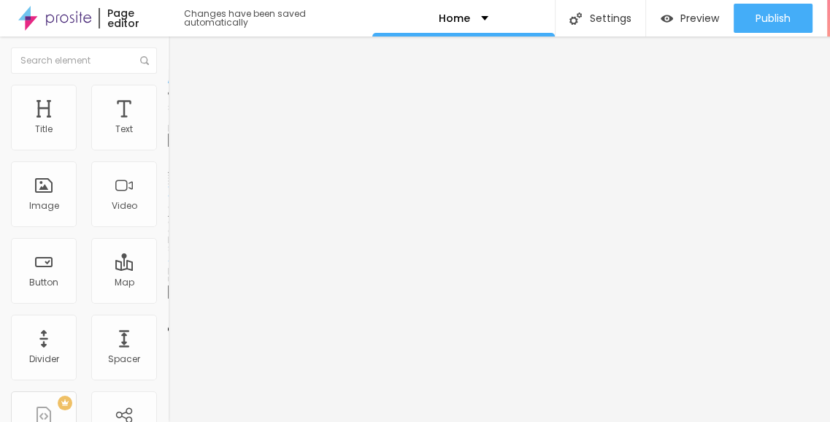
drag, startPoint x: 70, startPoint y: 217, endPoint x: 72, endPoint y: 206, distance: 11.2
click at [168, 124] on div "Change image" at bounding box center [252, 119] width 168 height 10
click at [168, 126] on span "Change image" at bounding box center [207, 119] width 78 height 12
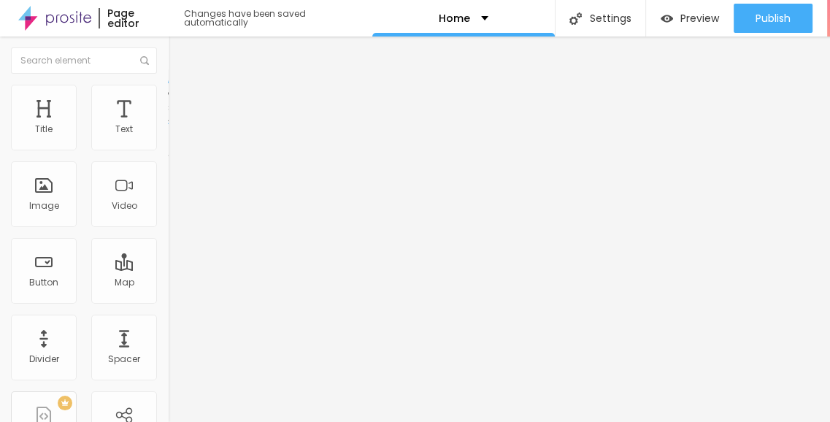
click at [168, 94] on img at bounding box center [174, 91] width 13 height 13
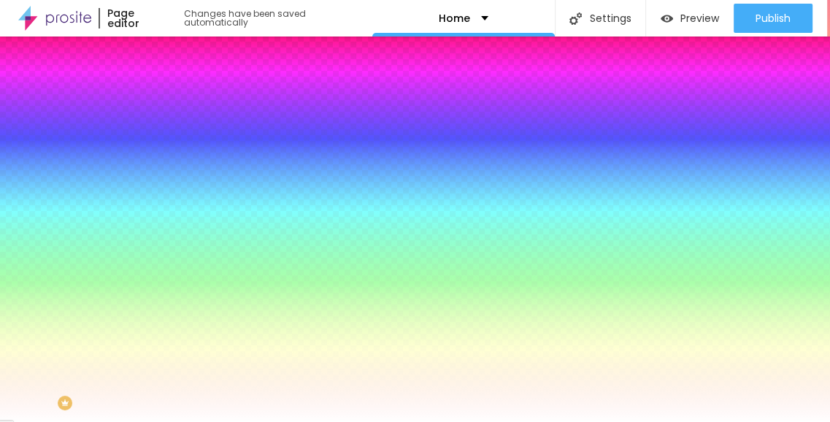
click at [168, 139] on div at bounding box center [252, 139] width 168 height 0
click at [90, 183] on div at bounding box center [415, 211] width 830 height 422
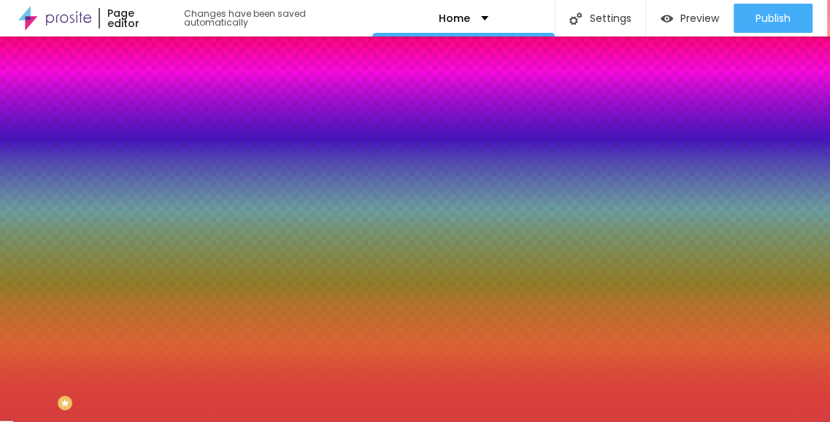
click at [67, 230] on div at bounding box center [415, 211] width 830 height 422
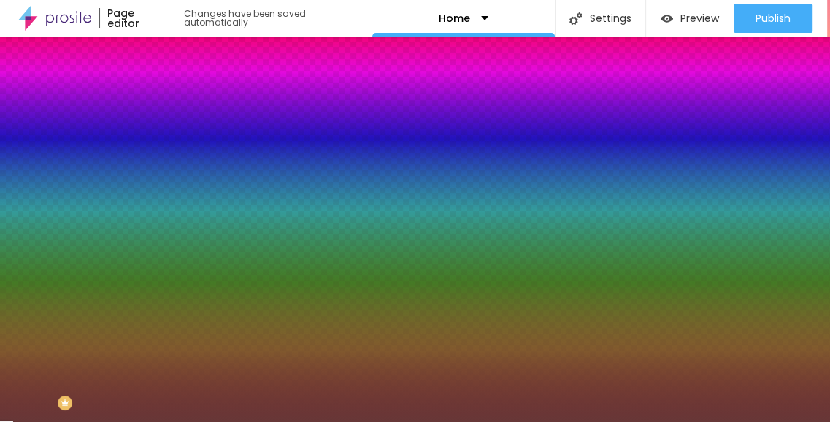
click at [63, 264] on div at bounding box center [415, 211] width 830 height 422
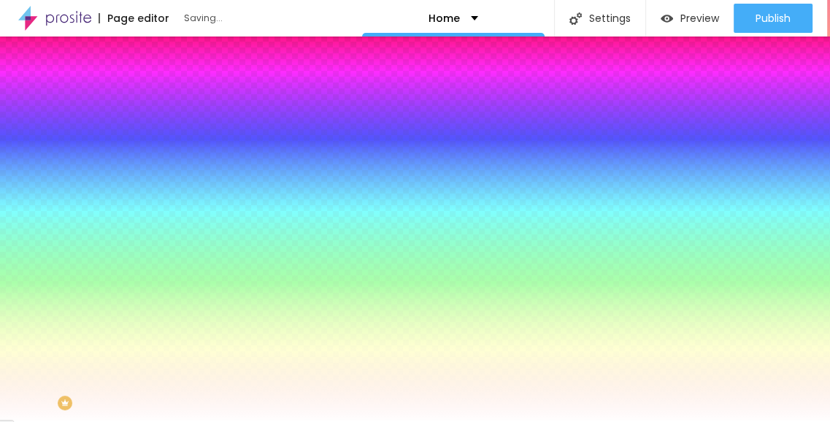
type input "#FFFFFF"
drag, startPoint x: 82, startPoint y: 240, endPoint x: 18, endPoint y: 159, distance: 103.9
click at [168, 154] on div "Background Color Reset to default #FFFFFF" at bounding box center [252, 134] width 168 height 40
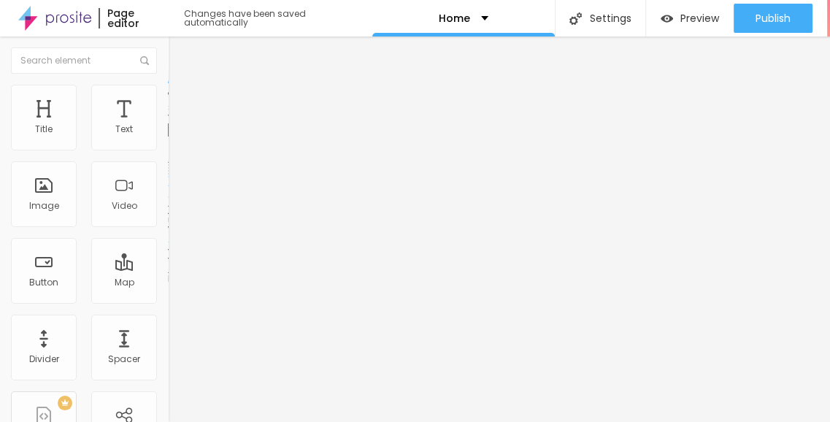
click at [168, 137] on input "text" at bounding box center [255, 130] width 175 height 15
paste input "https://www.youtube.com/watch?v=GMd7s_MW8PM"
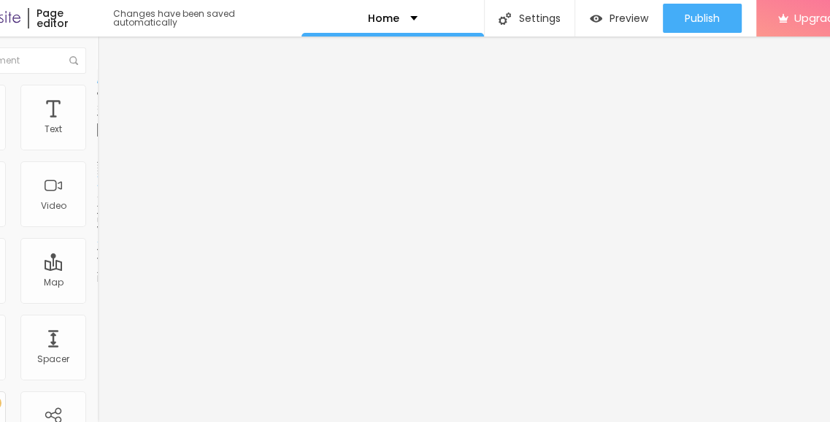
scroll to position [0, 85]
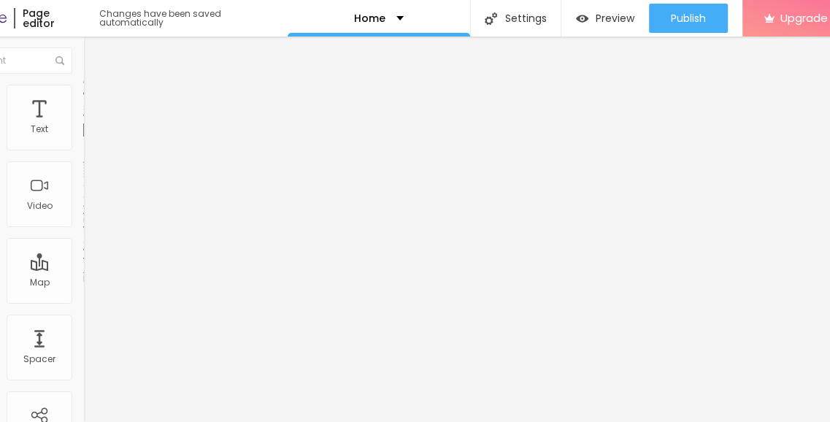
type input "https://www.youtube.com/watch?v=GMd7s_MW8PM"
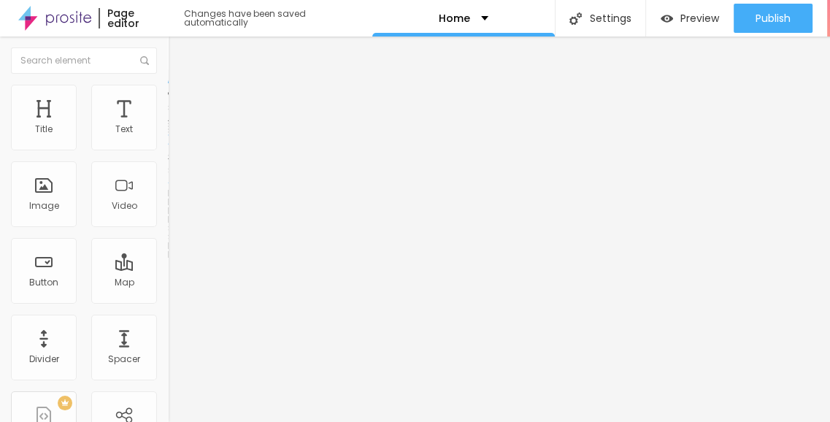
click at [168, 91] on img at bounding box center [174, 91] width 13 height 13
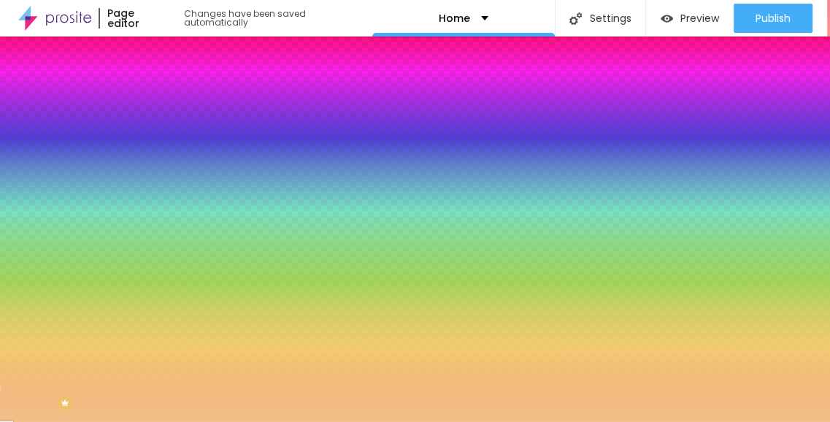
click at [168, 139] on div at bounding box center [252, 139] width 168 height 0
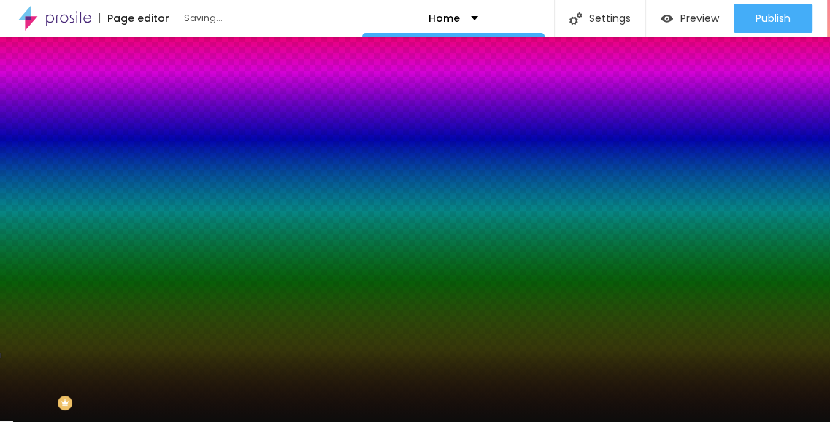
type input "#0D0D0D"
click at [23, 269] on div at bounding box center [415, 211] width 830 height 422
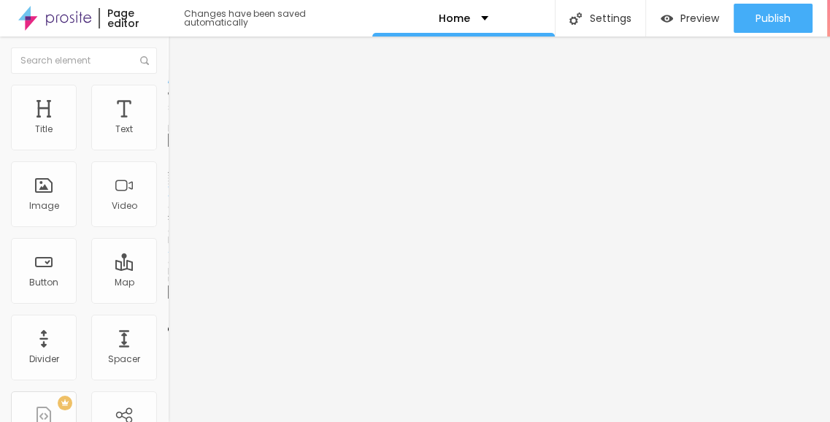
click at [168, 126] on span "Change image" at bounding box center [207, 119] width 78 height 12
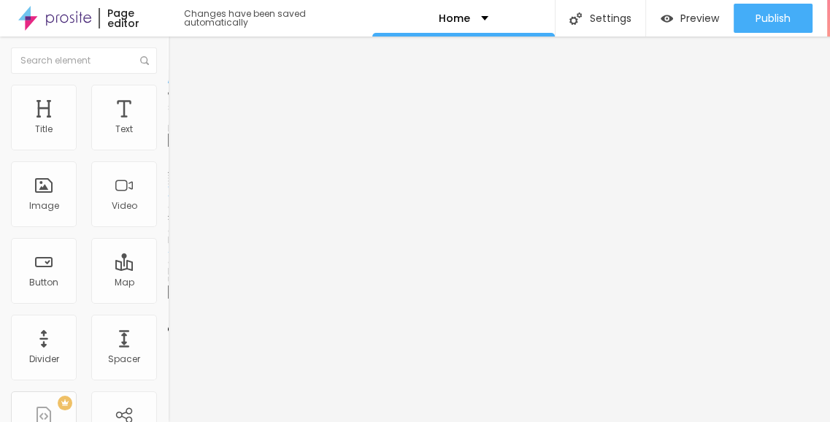
click at [168, 126] on span "Change image" at bounding box center [207, 119] width 78 height 12
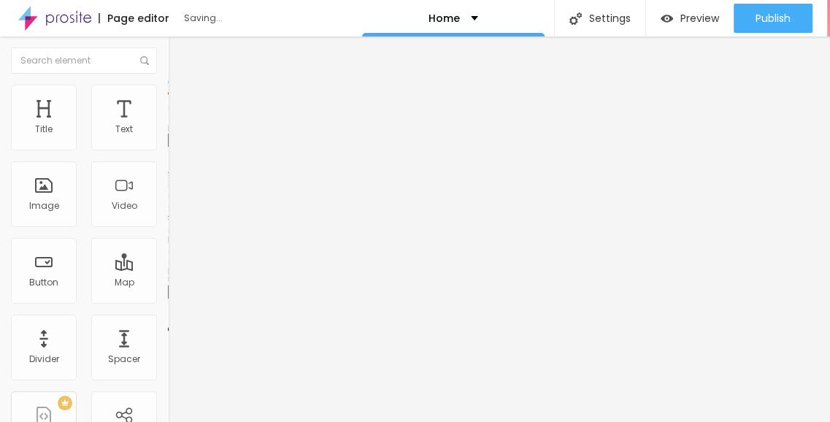
click at [168, 126] on span "Change image" at bounding box center [207, 119] width 78 height 12
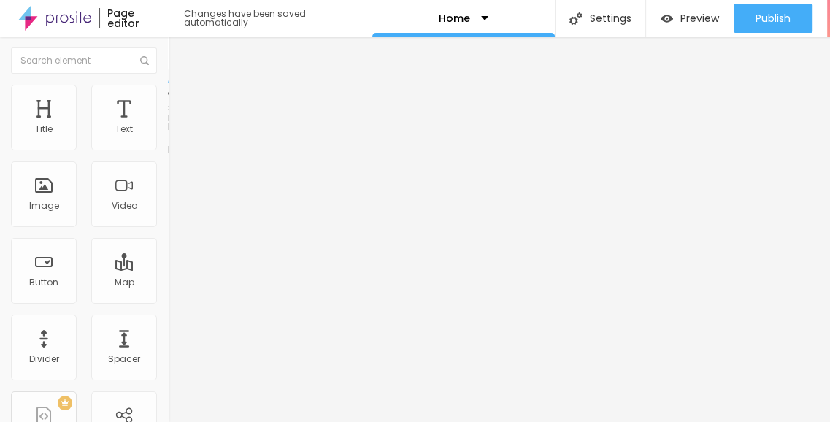
click at [181, 103] on span "Advanced" at bounding box center [204, 109] width 47 height 12
type input "0"
type input "45"
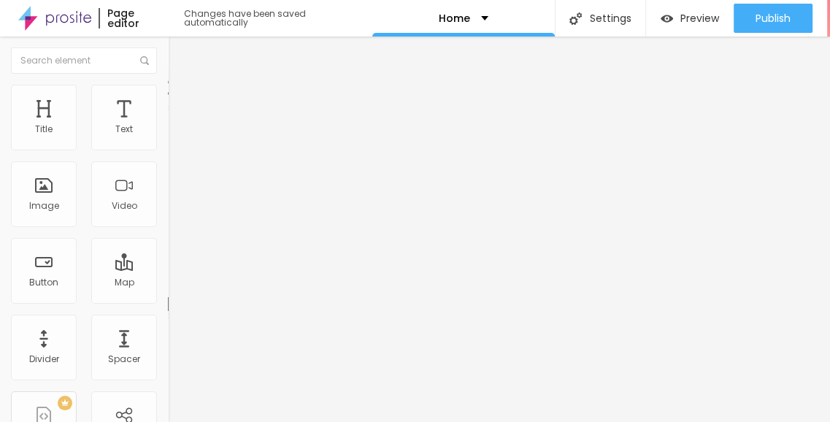
type input "150"
type input "45"
type input "0"
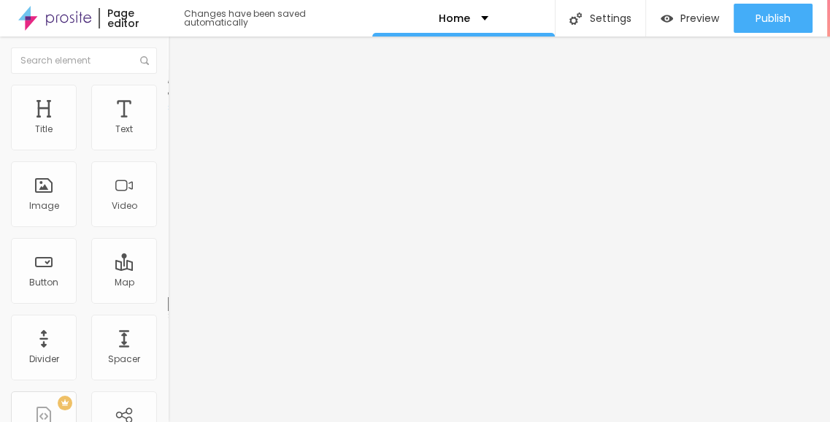
type input "0"
drag, startPoint x: 29, startPoint y: 170, endPoint x: 21, endPoint y: 161, distance: 12.4
type input "0"
type input "15"
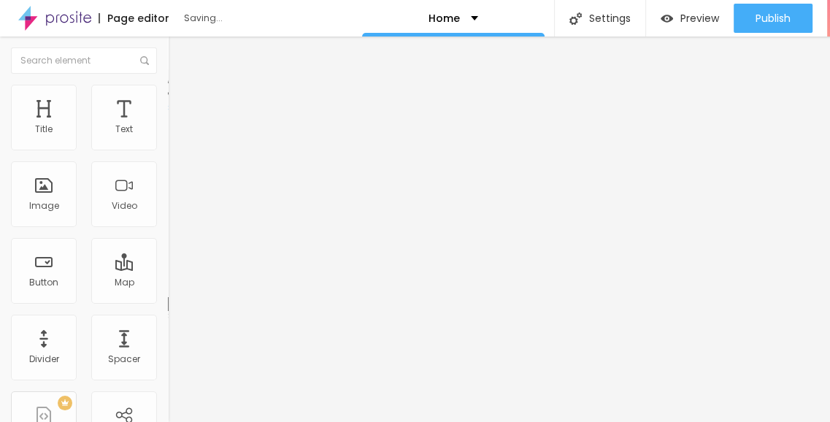
type input "15"
type input "10"
type input "15"
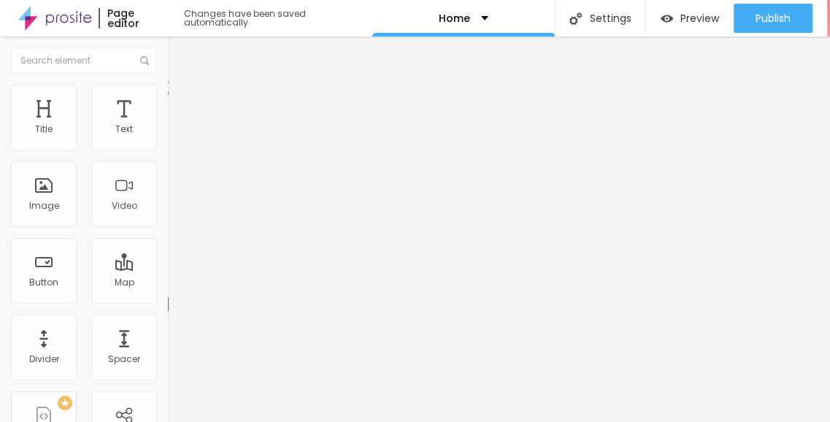
type input "20"
type input "25"
click at [168, 283] on input "range" at bounding box center [215, 289] width 94 height 12
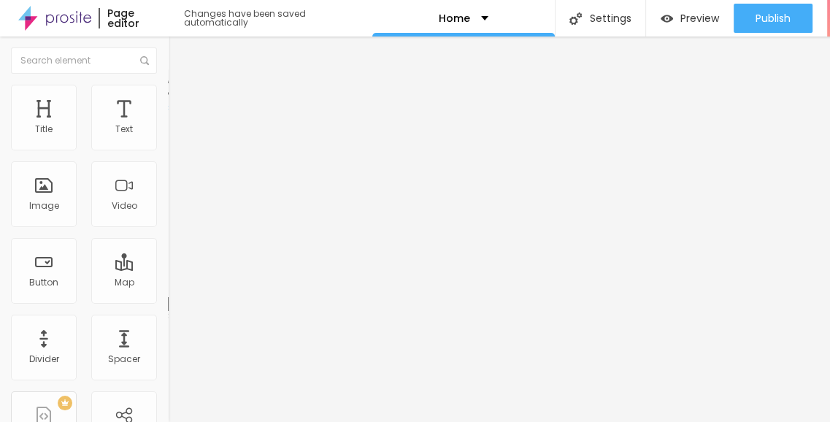
type input "20"
type input "215"
type input "239"
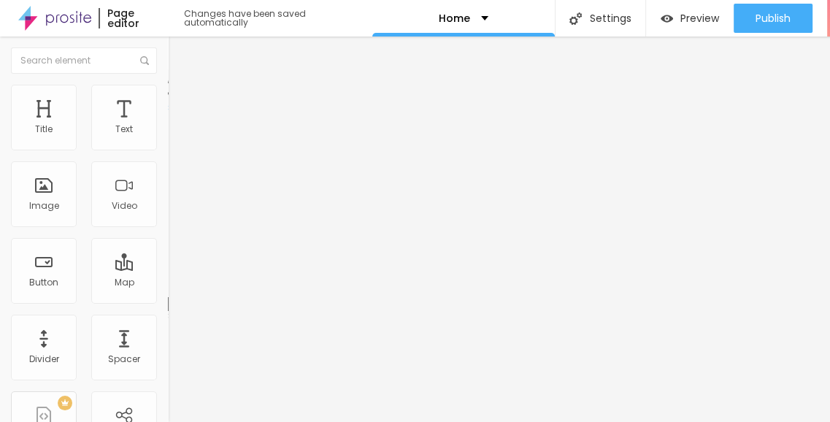
type input "239"
type input "224"
type input "125"
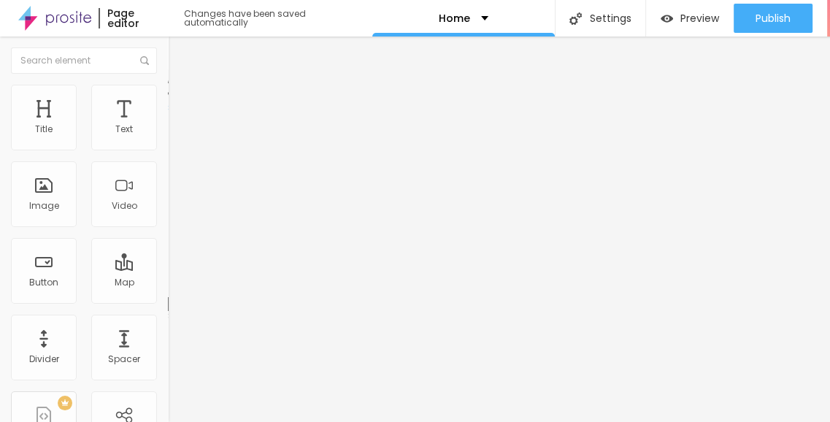
type input "40"
type input "0"
drag, startPoint x: 36, startPoint y: 172, endPoint x: 93, endPoint y: 179, distance: 57.4
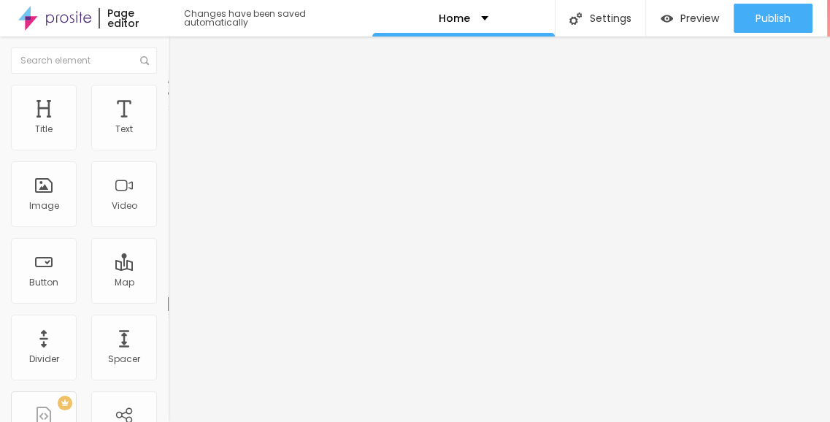
click at [168, 95] on li "Style" at bounding box center [252, 92] width 168 height 15
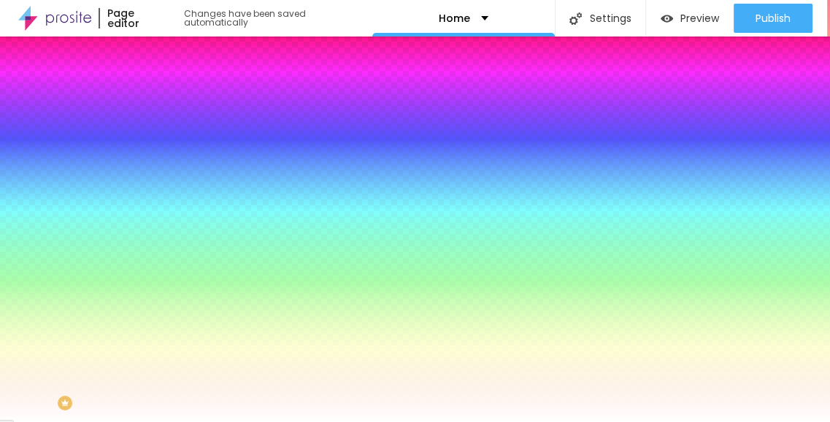
click at [181, 103] on span "Advanced" at bounding box center [204, 109] width 47 height 12
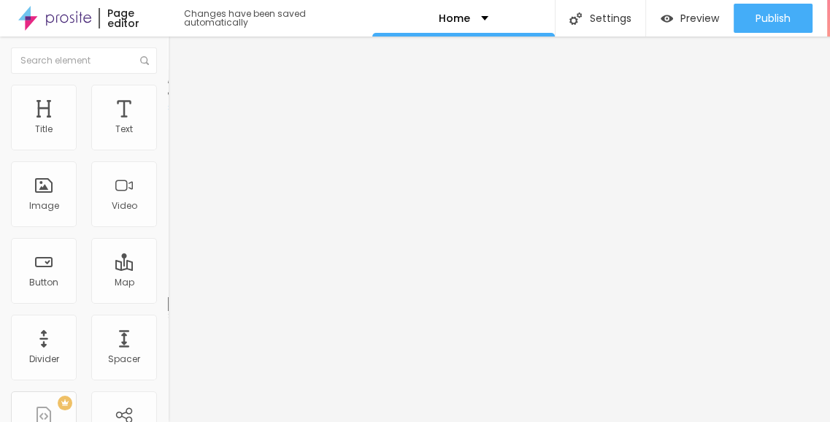
type input "0"
drag, startPoint x: 31, startPoint y: 170, endPoint x: 10, endPoint y: 169, distance: 21.2
type input "0"
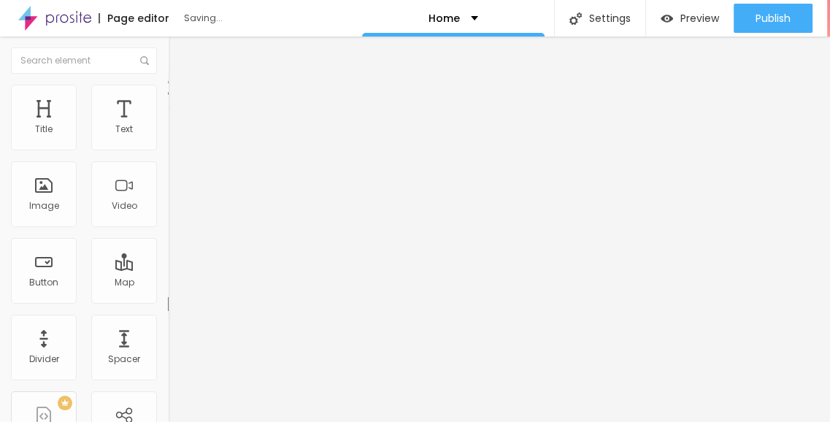
click at [168, 91] on ul "Content Style Advanced" at bounding box center [252, 92] width 168 height 44
click at [168, 99] on li "Advanced" at bounding box center [252, 106] width 168 height 15
type input "15"
type input "10"
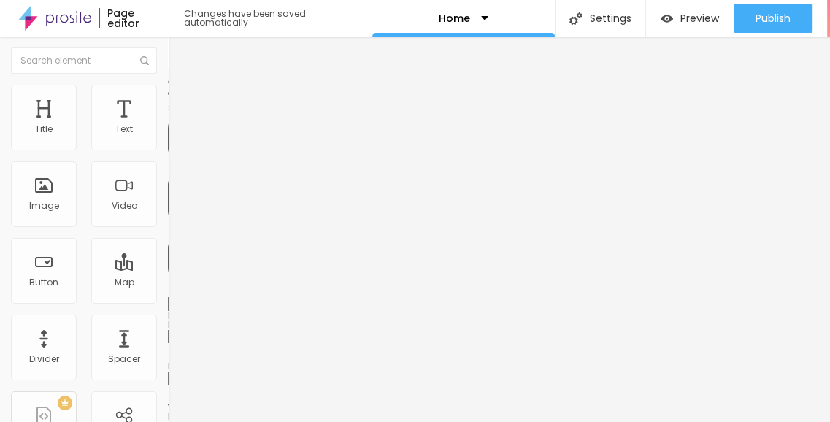
type input "10"
type input "5"
type input "0"
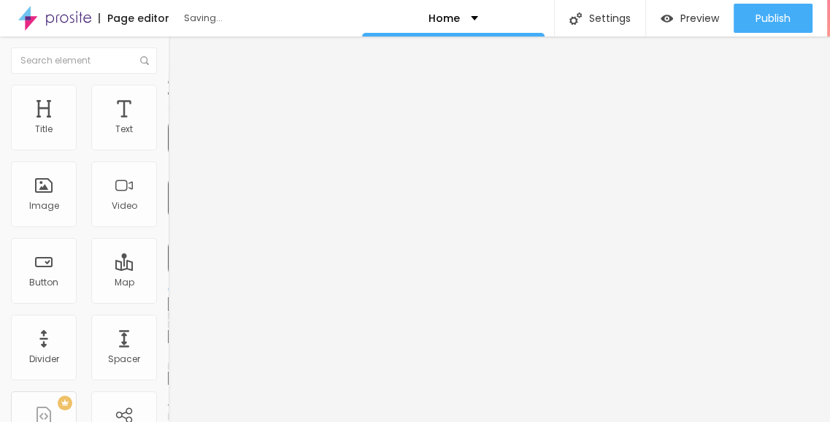
drag, startPoint x: 50, startPoint y: 141, endPoint x: 12, endPoint y: 135, distance: 39.1
type input "0"
click at [168, 283] on input "range" at bounding box center [215, 289] width 94 height 12
click at [168, 301] on input "https://" at bounding box center [255, 293] width 175 height 15
paste input "arvindplotskhopoli.in/"
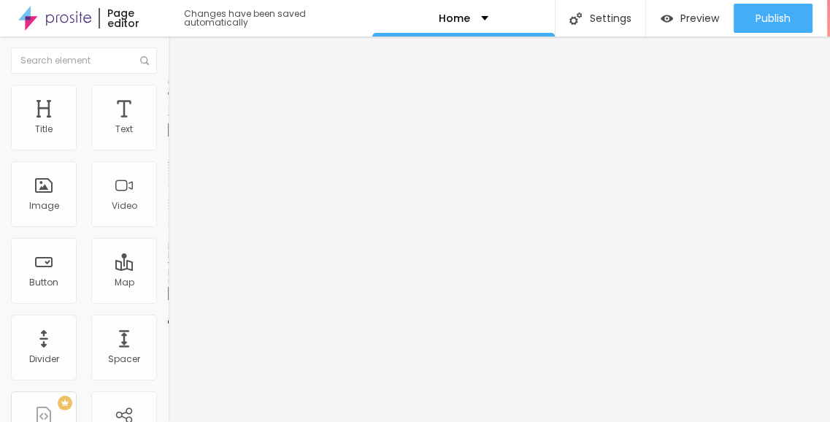
type input "https://arvindplotskhopoli.in/"
click at [168, 301] on input "https://" at bounding box center [255, 293] width 175 height 15
paste input "arvindplotskhopoli.in/"
type input "https://arvindplotskhopoli.in/"
click at [168, 296] on input "https://" at bounding box center [255, 293] width 175 height 15
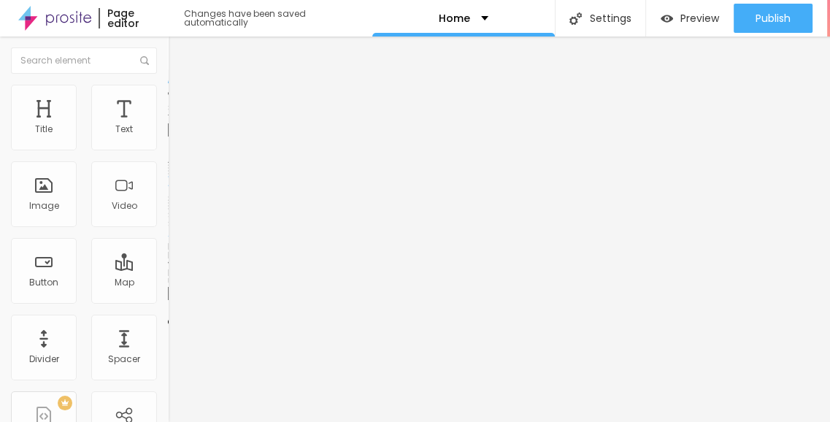
paste input "residentialplots.in/arvind-smartspaces-plots-khopoli.html"
type input "https://residentialplots.in/arvind-smartspaces-plots-khopoli.html"
drag, startPoint x: 86, startPoint y: 170, endPoint x: 0, endPoint y: 170, distance: 86.1
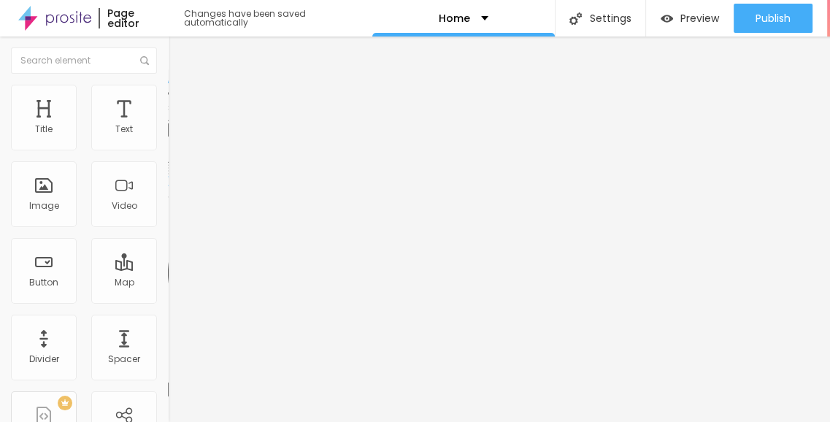
click at [168, 170] on div "Address Alboom Brasil Align 15 Zoom" at bounding box center [252, 260] width 168 height 292
paste input "Mumbai, Naina,Maharashtra"
paste input "Gujarat, Karnataka, and"
type input "Gujarat, Karnataka, and Maharashtra"
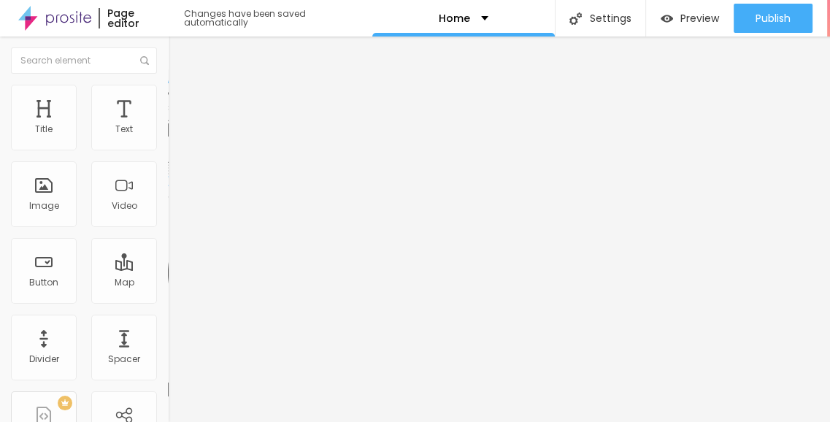
scroll to position [0, 0]
type input "14"
type input "13"
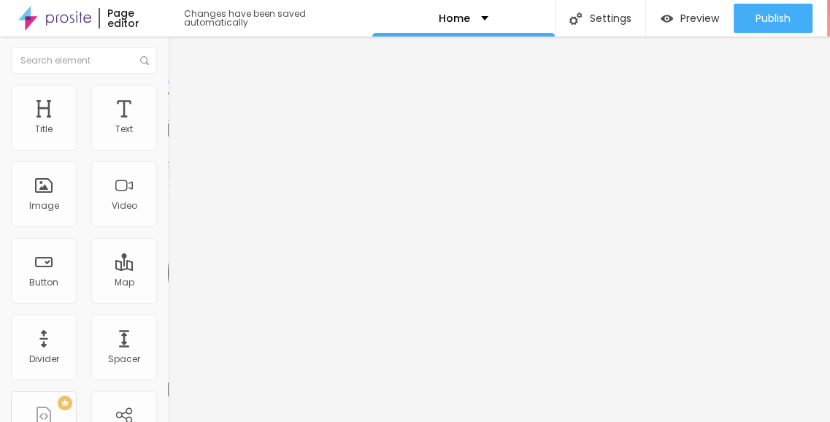
type input "12"
type input "13"
type input "14"
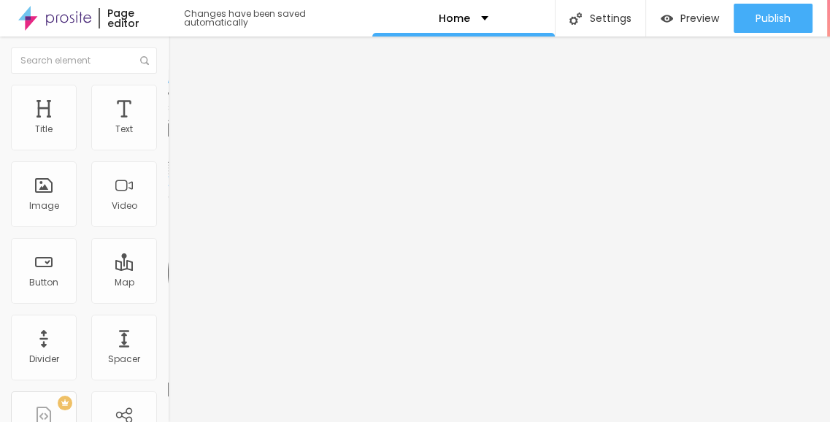
type input "14"
type input "15"
click at [168, 369] on input "range" at bounding box center [215, 375] width 94 height 12
click at [168, 320] on div "Edit Map Content Style Advanced Address Gujarat, Karnataka, and Maharashtra Ali…" at bounding box center [252, 229] width 168 height 385
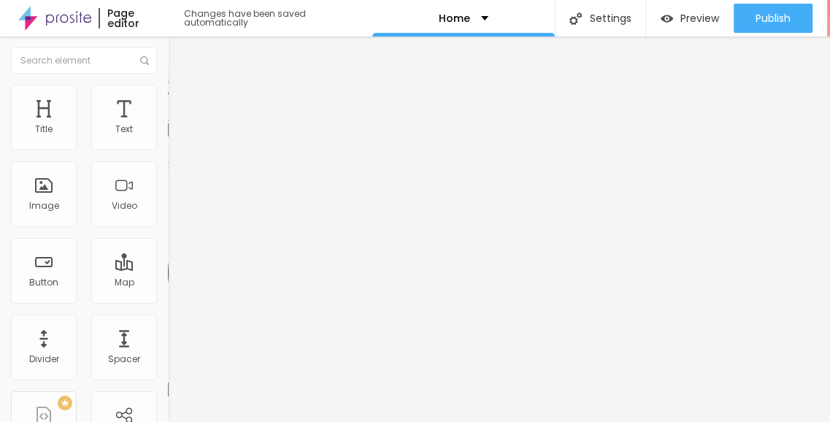
type input "14"
type input "13"
drag, startPoint x: 78, startPoint y: 226, endPoint x: 59, endPoint y: 226, distance: 19.0
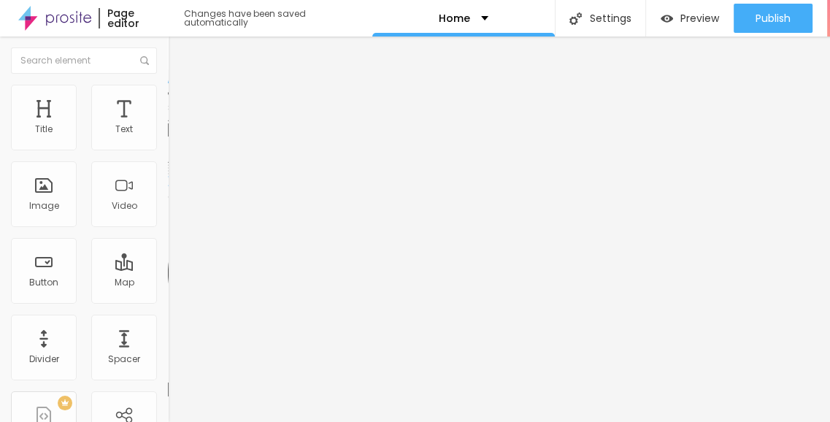
type input "13"
click at [168, 369] on input "range" at bounding box center [215, 375] width 94 height 12
click at [168, 264] on div "Edit Map Content Style Advanced Address Gujarat, Karnataka, and Maharashtra Ali…" at bounding box center [252, 229] width 168 height 385
click at [168, 137] on input "Gujarat, Karnataka, and Maharashtra" at bounding box center [255, 130] width 175 height 15
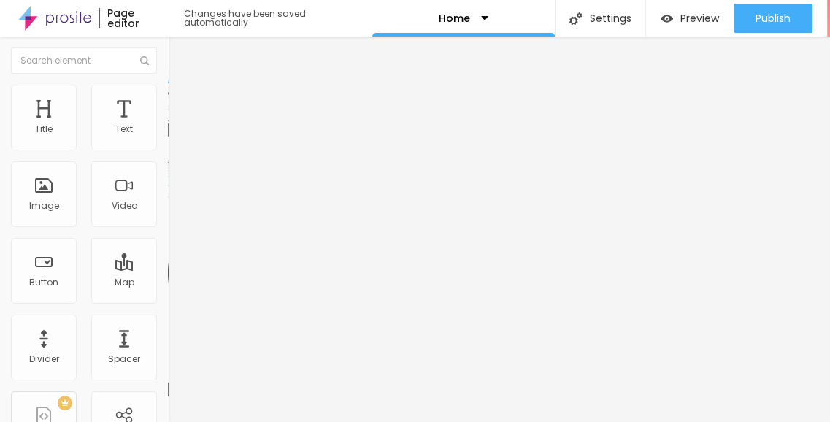
click at [168, 137] on input "Gujarat, Karnataka, and Maharashtra" at bounding box center [255, 130] width 175 height 15
paste input "Mumbai, Naina,"
type input "Mumbai, Naina,Maharashtra"
click at [168, 322] on div "Edit Map Content Style Advanced Address Mumbai, Naina,Maharashtra Align 13 Zoom" at bounding box center [252, 229] width 168 height 385
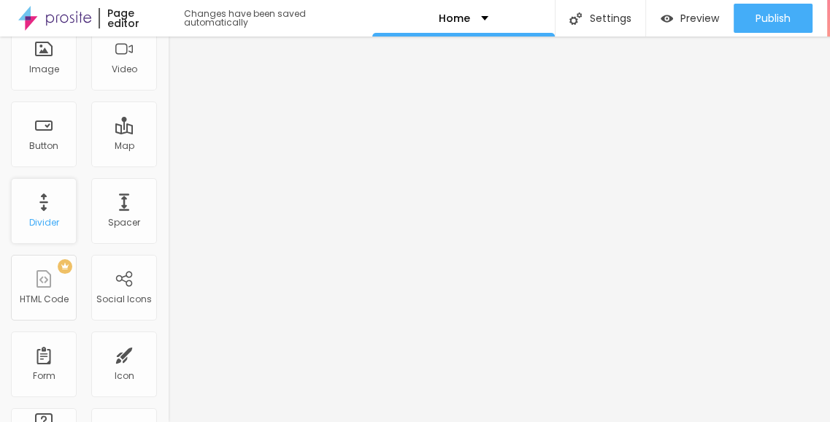
scroll to position [146, 0]
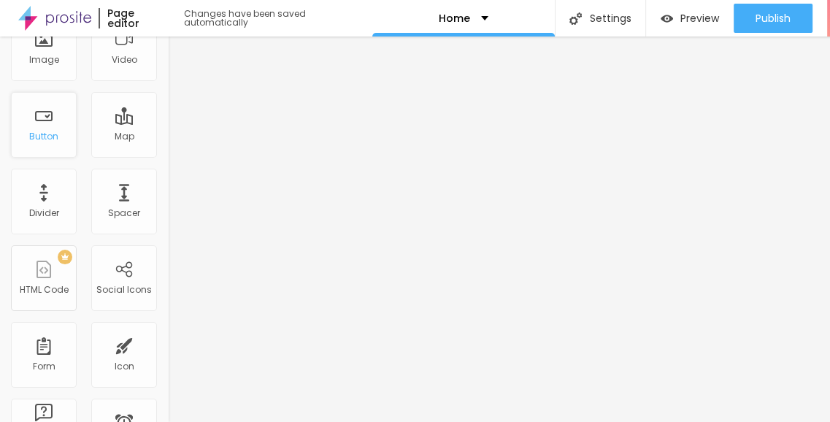
click at [35, 131] on div "Button" at bounding box center [43, 136] width 29 height 10
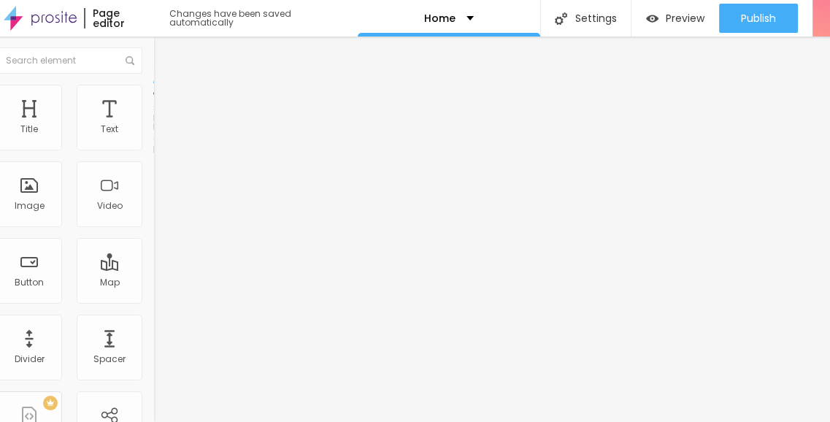
scroll to position [11, 0]
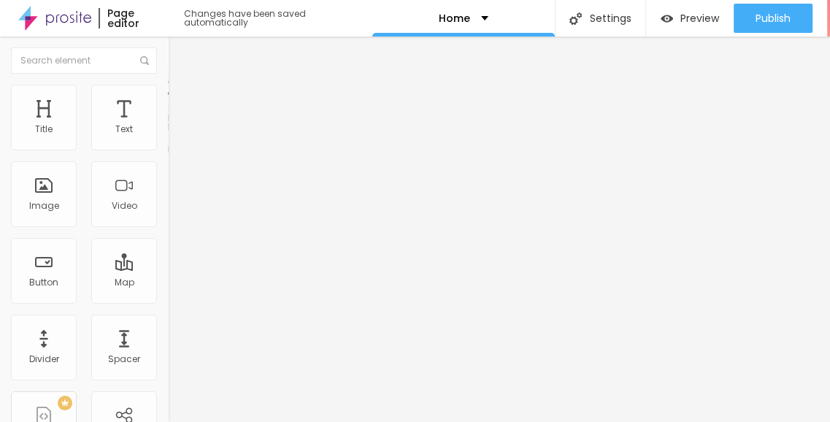
click at [181, 92] on span "Style" at bounding box center [191, 94] width 21 height 12
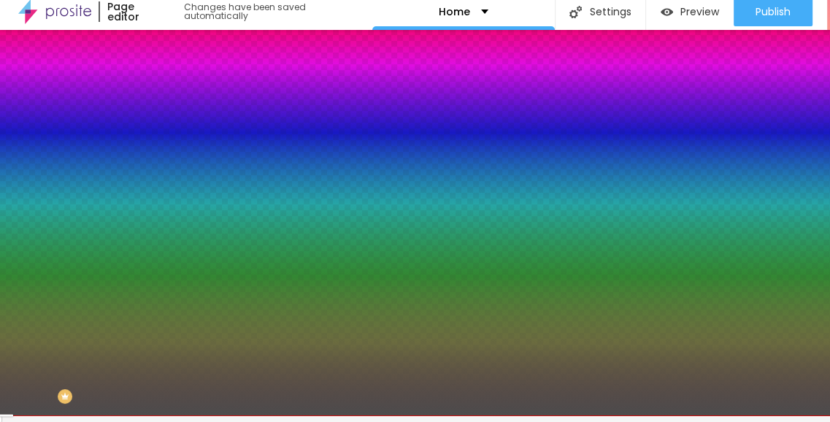
click at [168, 192] on div at bounding box center [252, 192] width 168 height 0
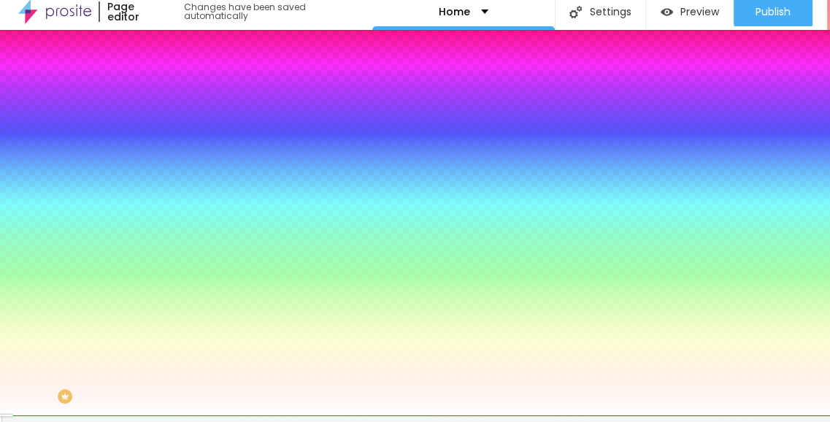
type input "#FFFFFF"
drag, startPoint x: 27, startPoint y: 320, endPoint x: 18, endPoint y: 266, distance: 54.7
click at [168, 207] on div "Background Color Reset to default #FFFFFF" at bounding box center [252, 186] width 168 height 40
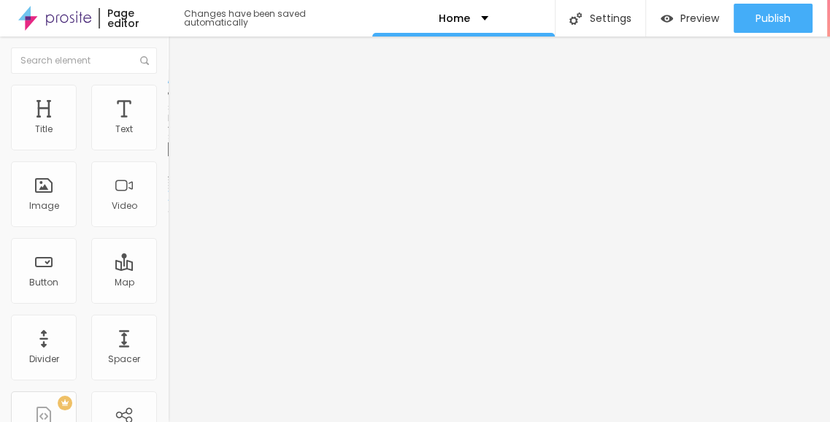
click at [178, 134] on span "Change Icon" at bounding box center [212, 128] width 68 height 12
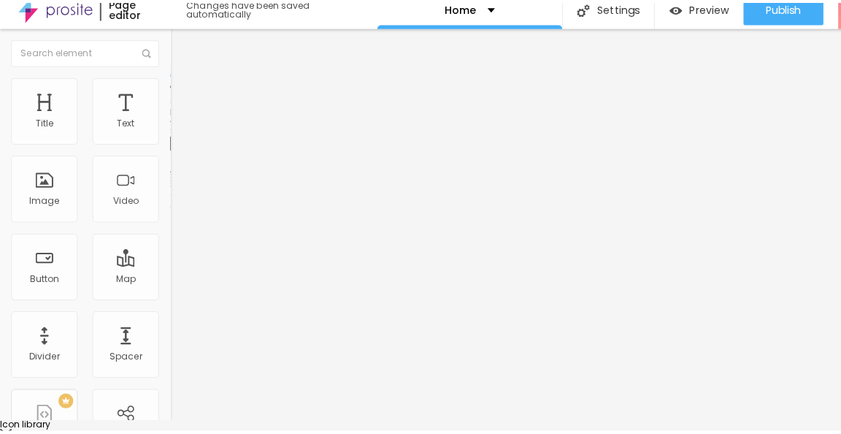
scroll to position [0, 0]
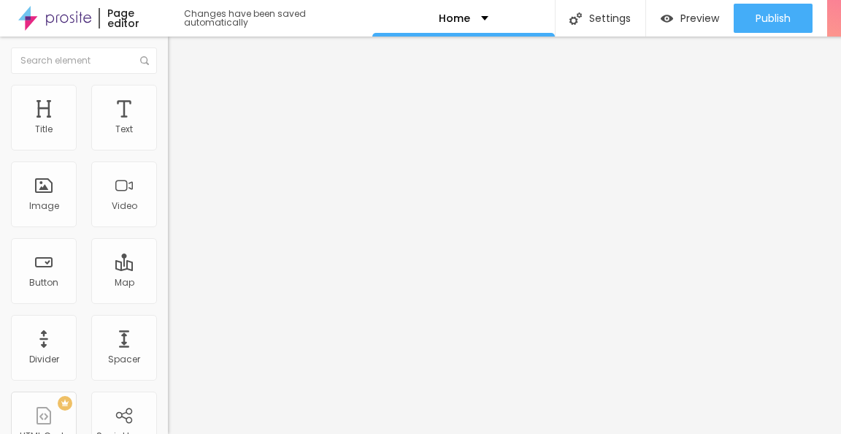
type input "p"
type input "g"
type input "i"
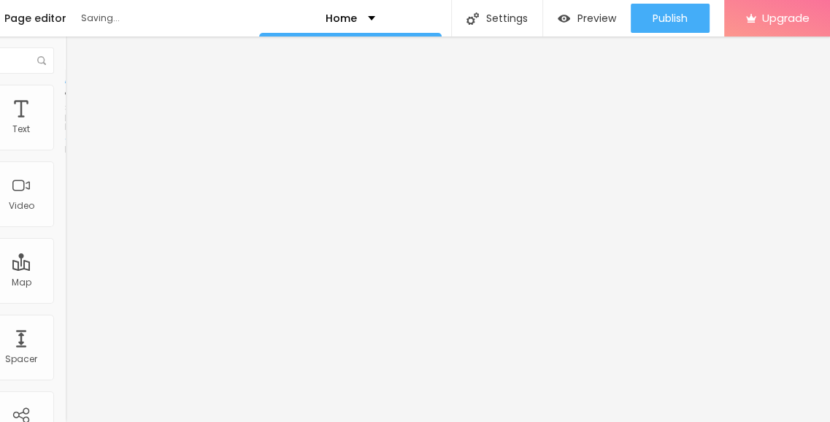
scroll to position [0, 0]
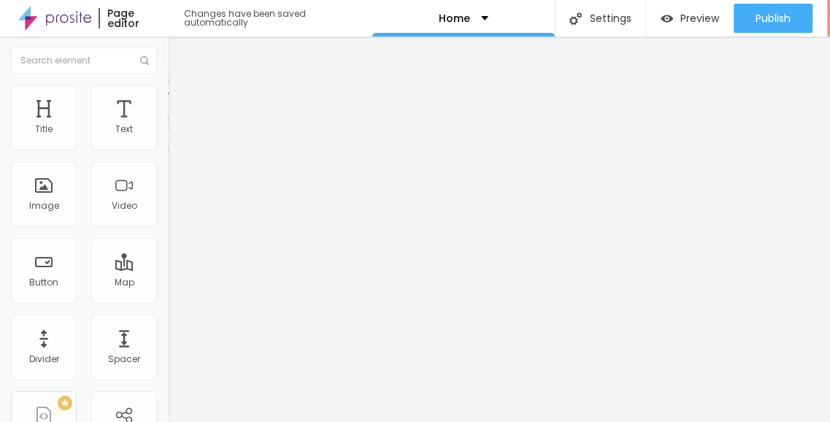
click at [181, 101] on span "Style" at bounding box center [191, 94] width 21 height 12
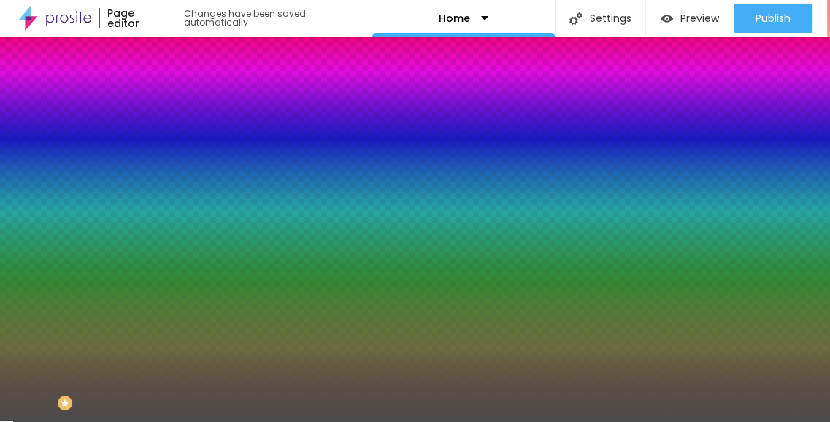
click at [168, 199] on div at bounding box center [252, 199] width 168 height 0
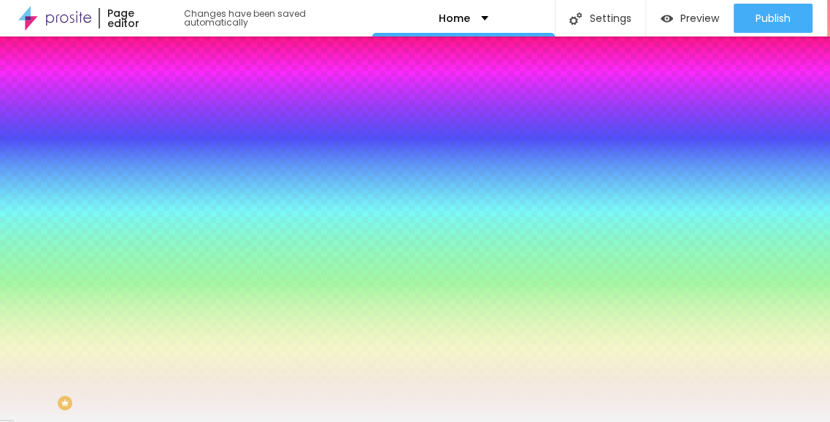
type input "#F6F6F6"
drag, startPoint x: 26, startPoint y: 292, endPoint x: 19, endPoint y: 285, distance: 9.3
click at [168, 213] on div at bounding box center [252, 213] width 168 height 0
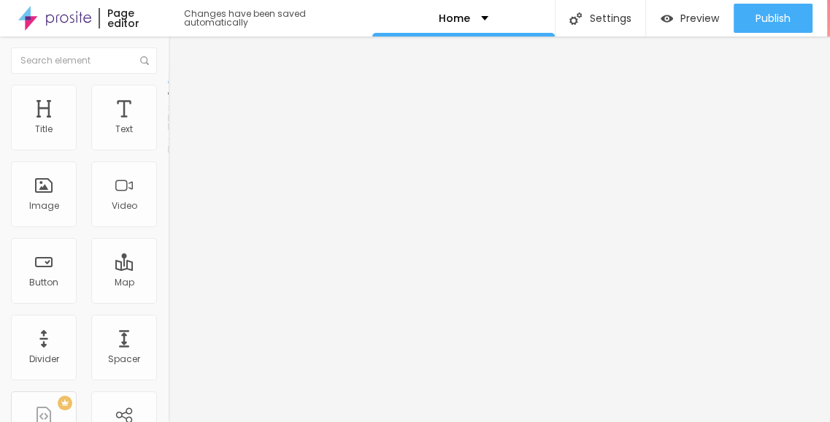
click at [168, 96] on li "Style" at bounding box center [252, 92] width 168 height 15
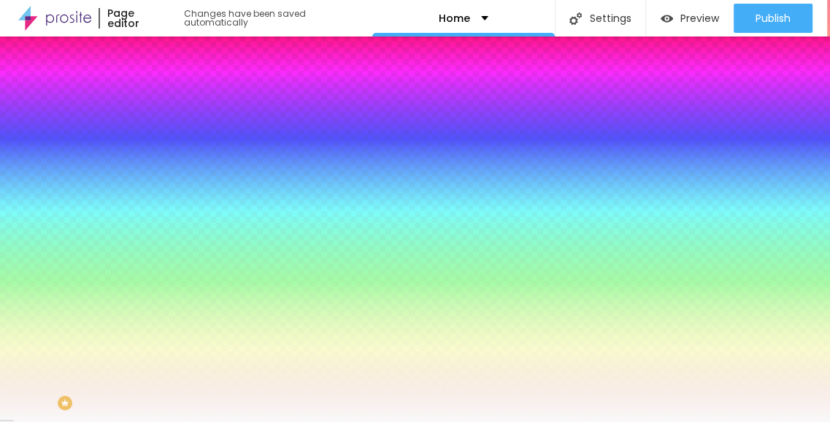
drag, startPoint x: 134, startPoint y: 97, endPoint x: 112, endPoint y: 125, distance: 35.3
click at [168, 99] on li "Advanced" at bounding box center [252, 106] width 168 height 15
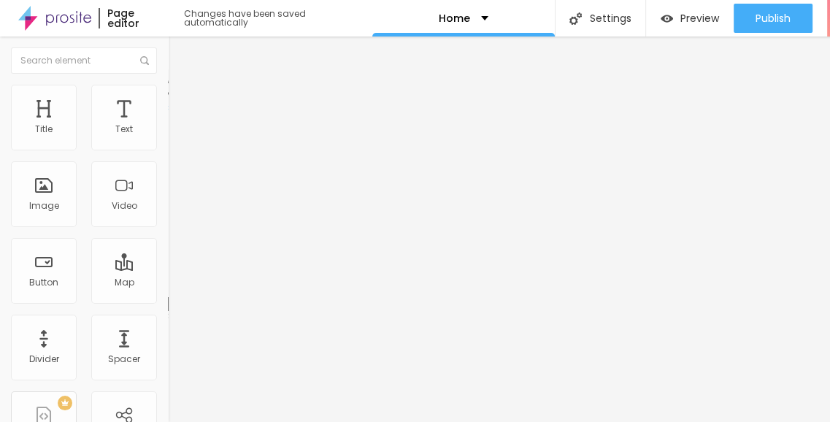
type input "81"
type input "0"
drag, startPoint x: 41, startPoint y: 169, endPoint x: 26, endPoint y: 167, distance: 15.4
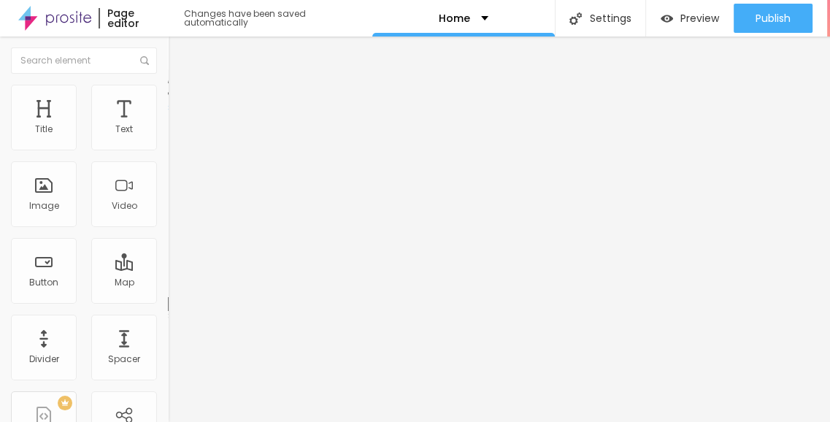
type input "0"
type input "15"
type input "10"
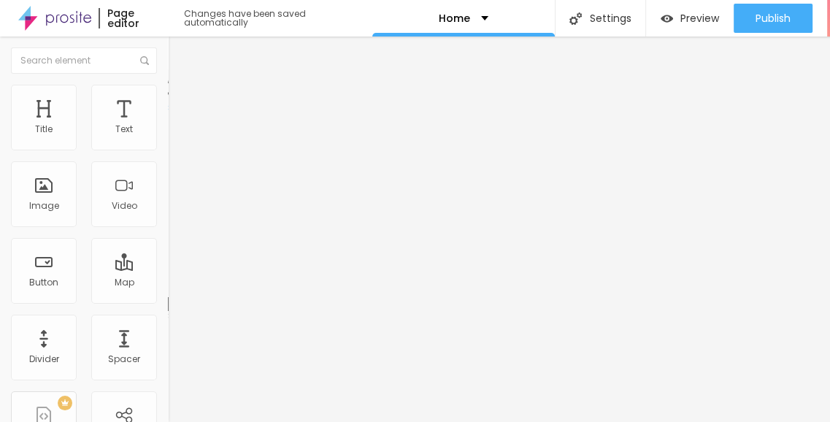
type input "10"
type input "5"
type input "0"
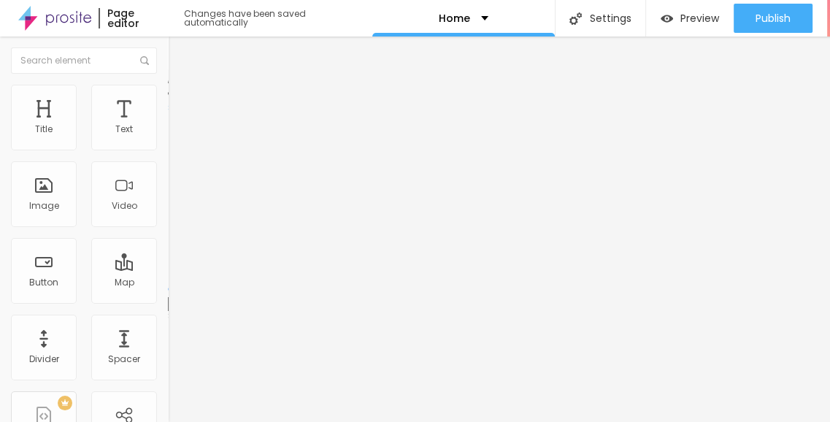
type input "10"
type input "15"
type input "20"
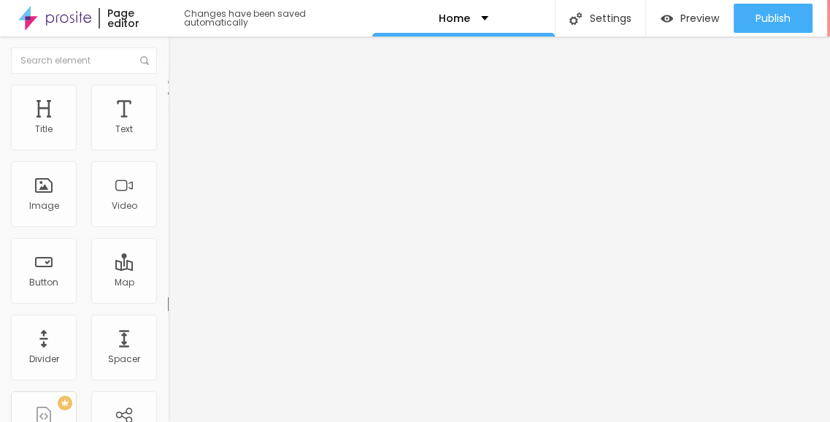
type input "20"
type input "25"
type input "30"
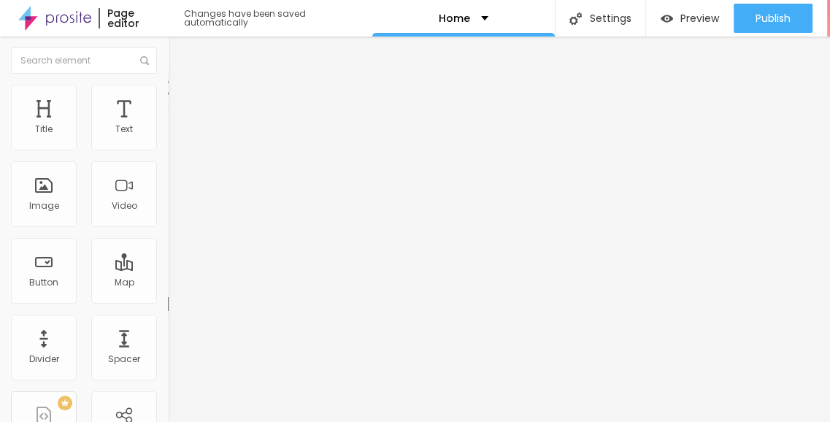
type input "25"
type input "20"
type input "15"
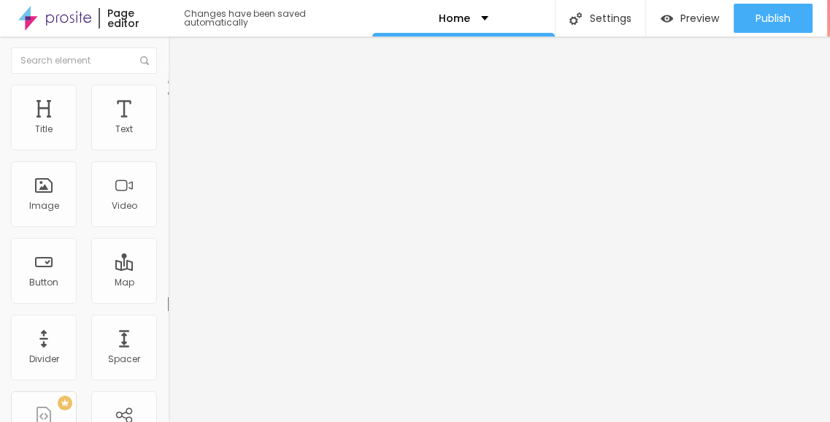
type input "15"
type input "10"
type input "15"
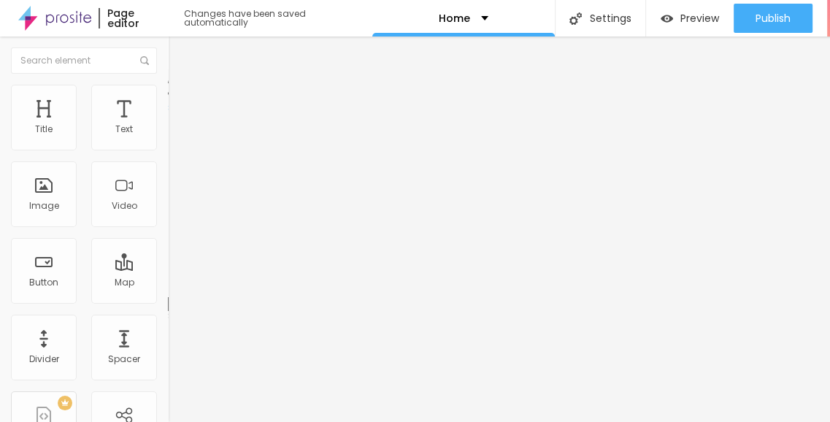
type input "20"
click at [168, 283] on input "range" at bounding box center [215, 289] width 94 height 12
click at [181, 101] on span "Style" at bounding box center [191, 94] width 21 height 12
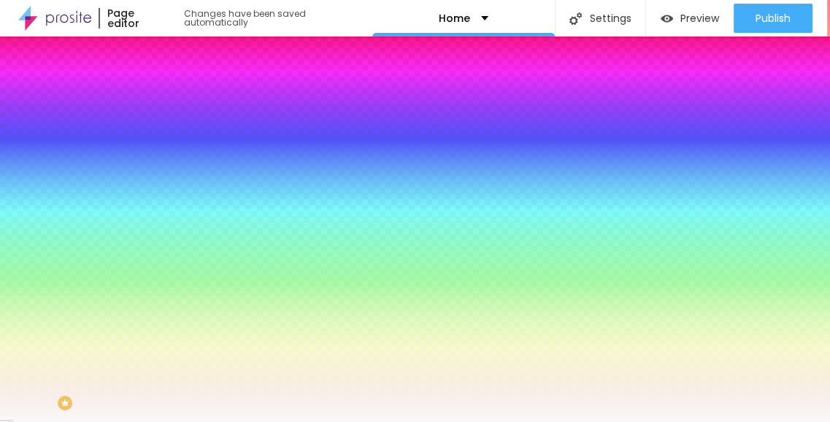
click at [181, 86] on span "Content" at bounding box center [199, 80] width 36 height 12
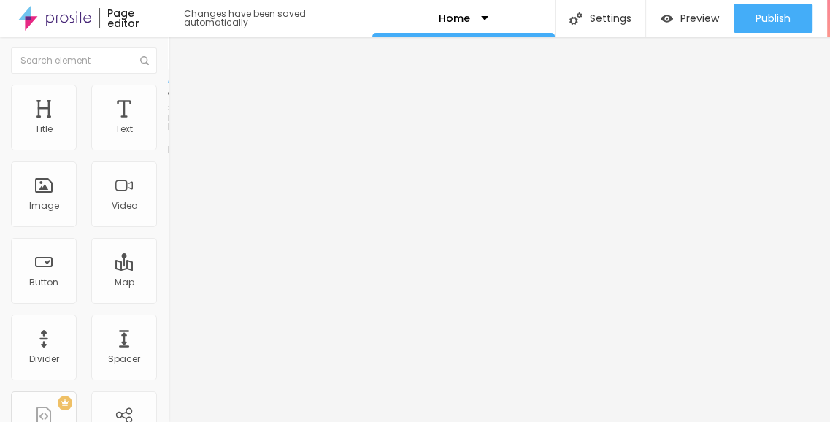
click at [168, 95] on li "Style" at bounding box center [252, 92] width 168 height 15
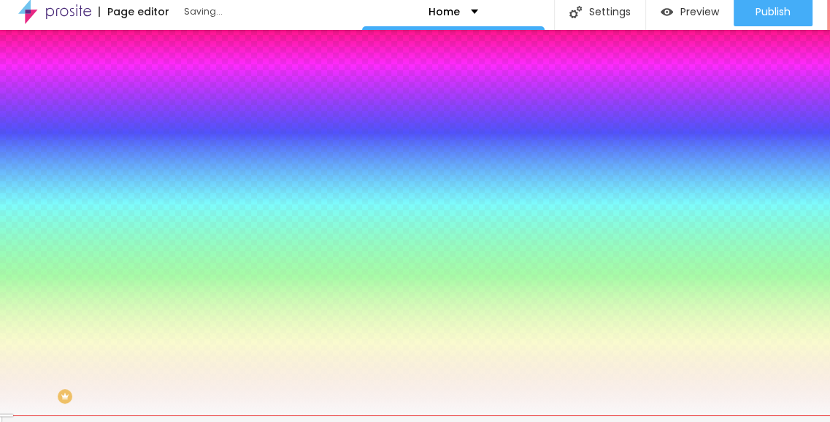
scroll to position [11, 0]
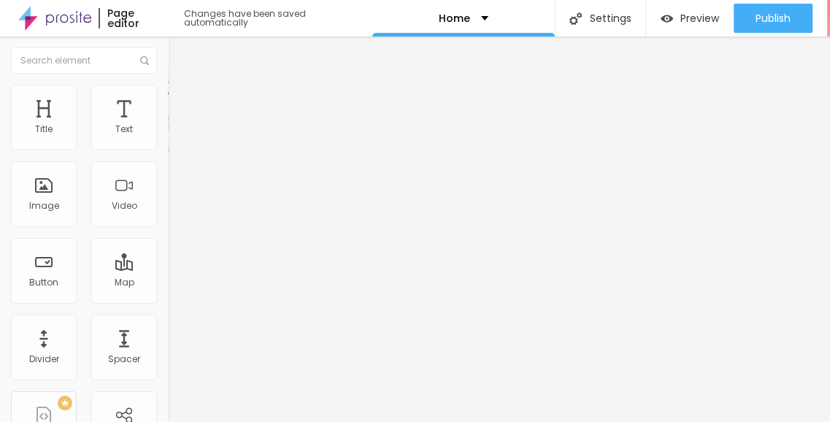
click at [168, 85] on img at bounding box center [174, 91] width 13 height 13
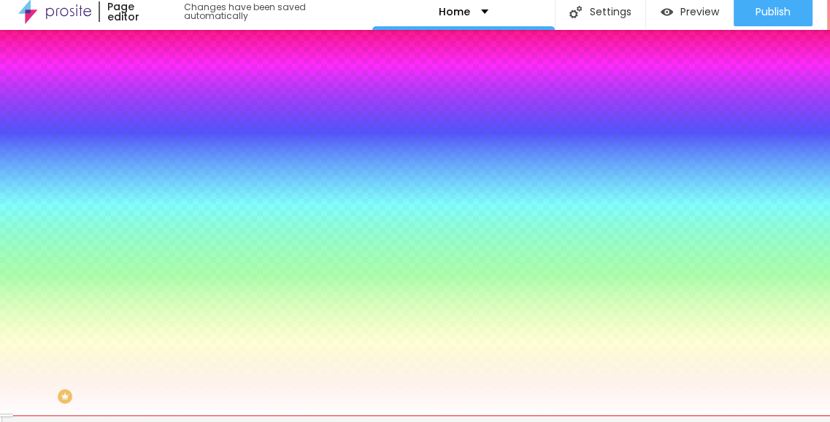
click at [181, 96] on span "Advanced" at bounding box center [204, 102] width 47 height 12
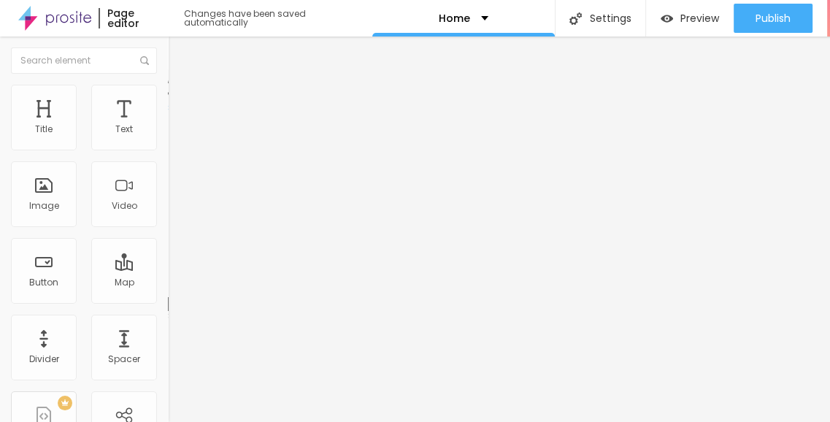
type input "0"
drag, startPoint x: 38, startPoint y: 163, endPoint x: 18, endPoint y: 161, distance: 20.5
type input "0"
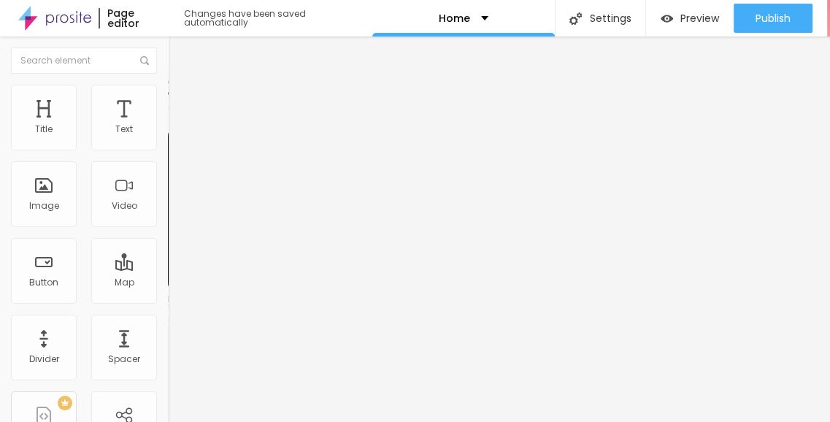
click at [168, 295] on div "Facebook" at bounding box center [252, 299] width 168 height 9
paste input "www.facebook.com/arvindaquacityplots/"
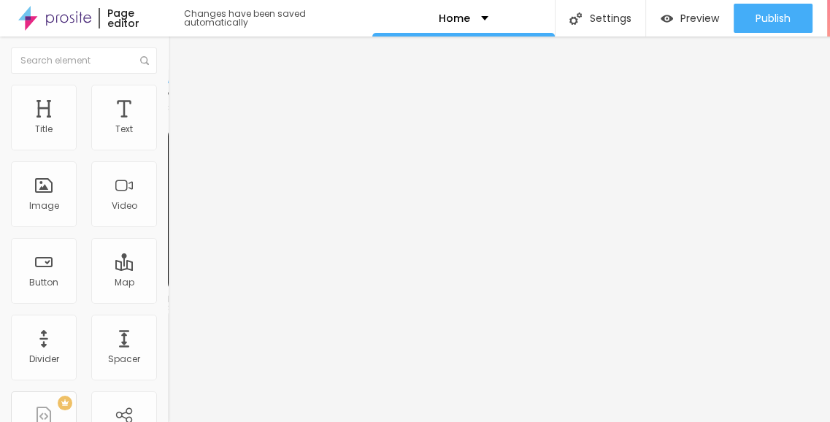
scroll to position [0, 111]
type input "https://www.facebook.com/arvindaquacityplots/"
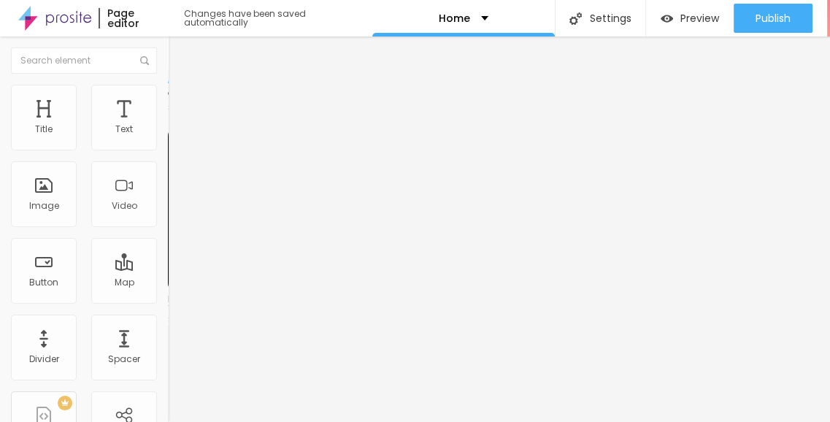
paste input "www.instagram.com/arvindaquacityplots/"
type input "https://www.instagram.com/arvindaquacityplots/"
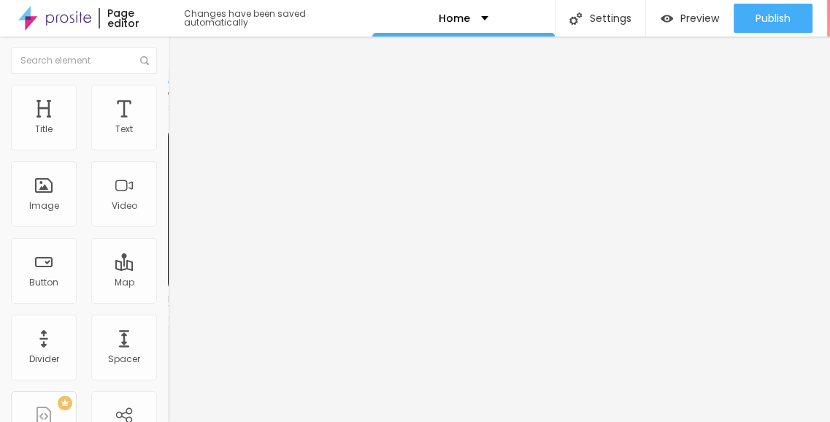
paste input "x.com/ArvindAqua"
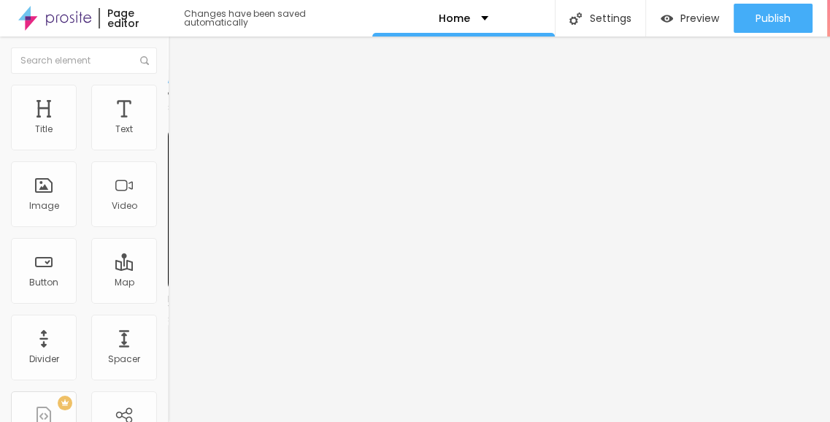
type input "https://x.com/ArvindAqua"
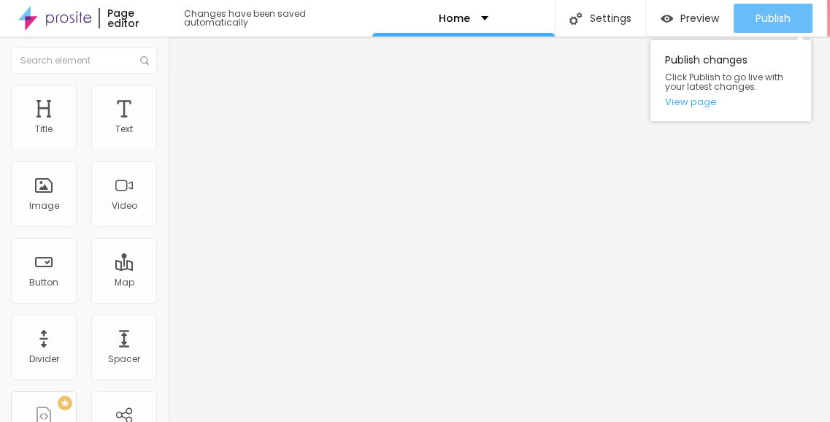
click at [762, 12] on span "Publish" at bounding box center [773, 18] width 35 height 12
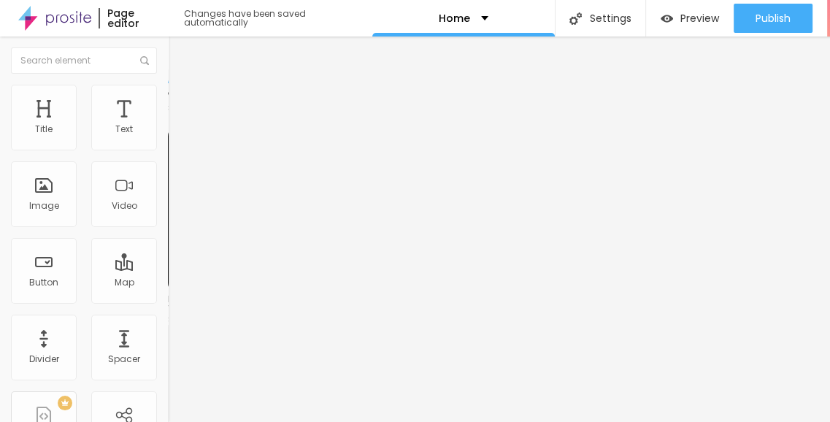
click at [168, 81] on ul "Content Style Advanced" at bounding box center [252, 92] width 168 height 44
click at [168, 85] on li "Style" at bounding box center [252, 92] width 168 height 15
type input "6"
type input "5"
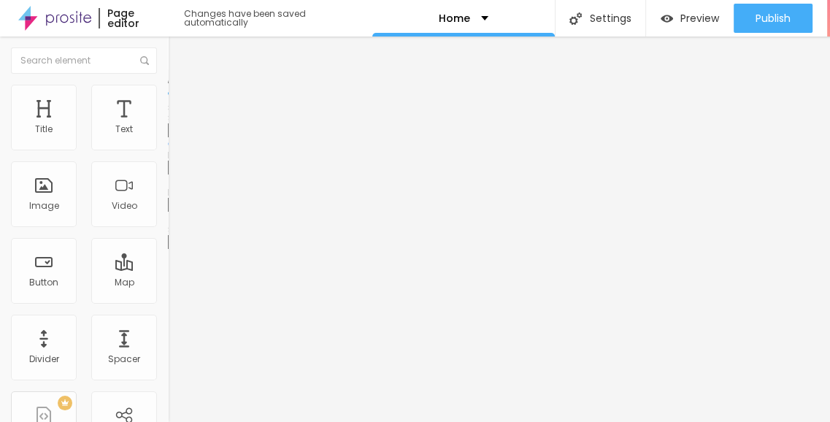
type input "5"
type input "10"
type input "15"
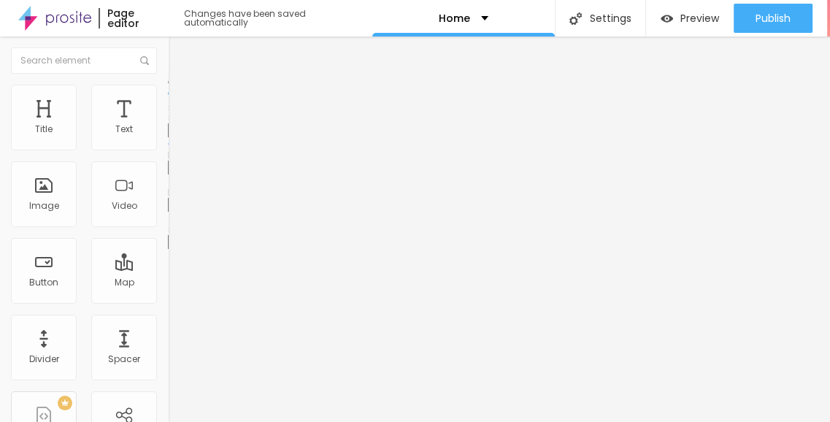
type input "16"
type input "17"
type input "18"
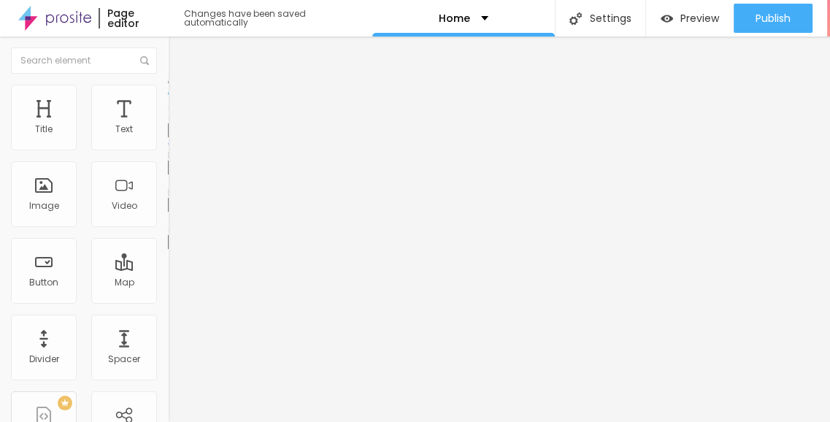
type input "18"
type input "19"
type input "18"
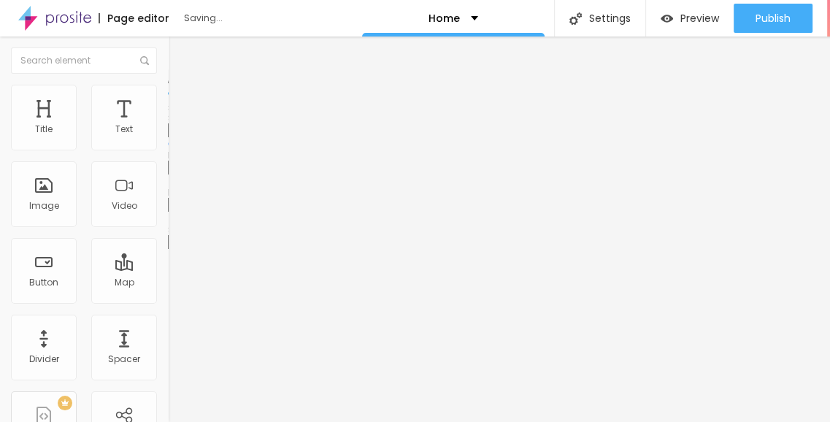
type input "10"
drag, startPoint x: 55, startPoint y: 185, endPoint x: 35, endPoint y: 192, distance: 21.5
type input "9"
click at [168, 187] on input "range" at bounding box center [215, 181] width 94 height 12
type input "9"
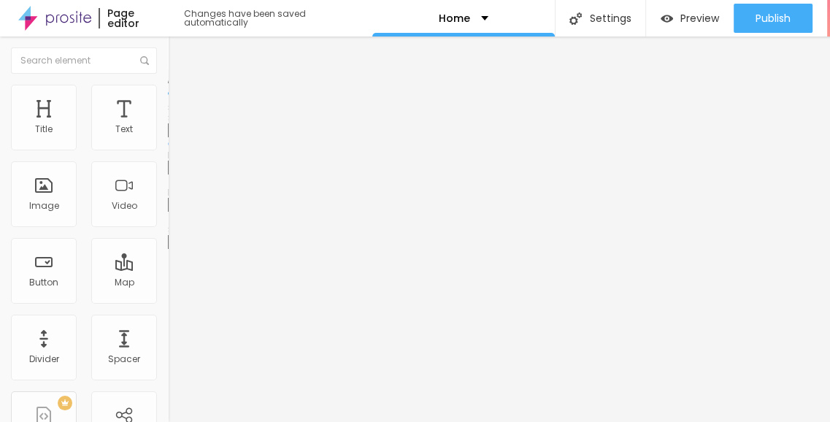
type input "35"
type input "33"
type input "31"
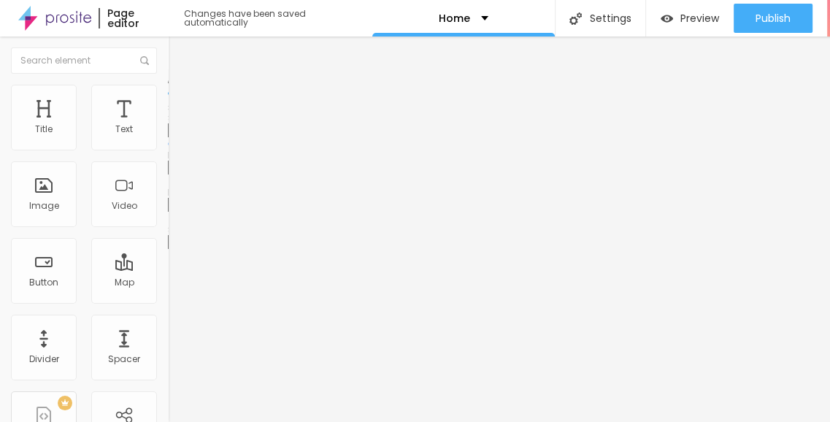
type input "31"
type input "26"
type input "24"
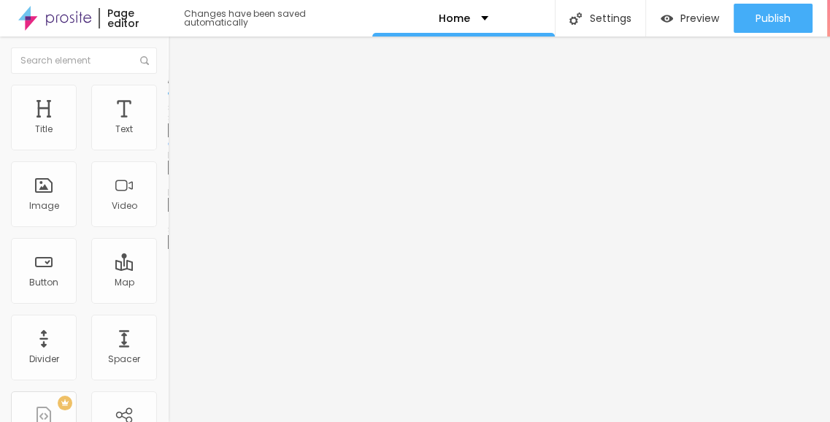
type input "22"
type input "21"
type input "19"
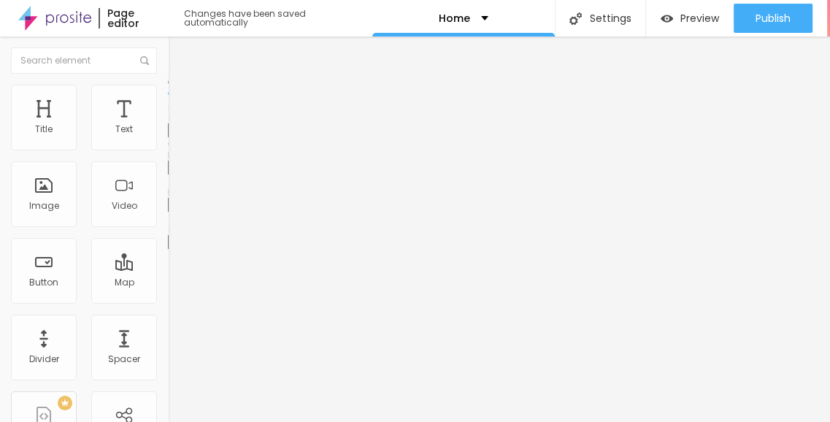
type input "19"
type input "16"
type input "15"
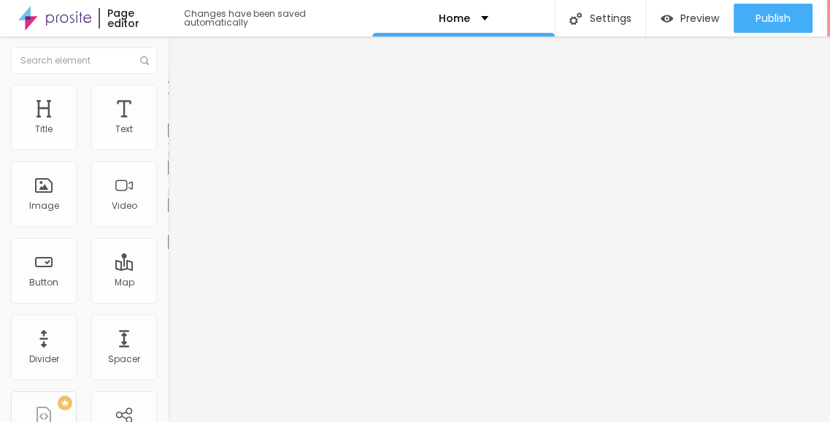
type input "12"
type input "9"
type input "8"
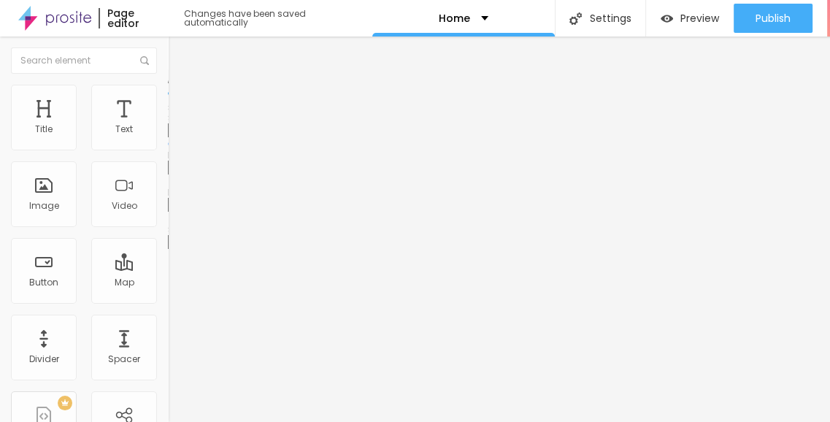
type input "8"
type input "6"
type input "5"
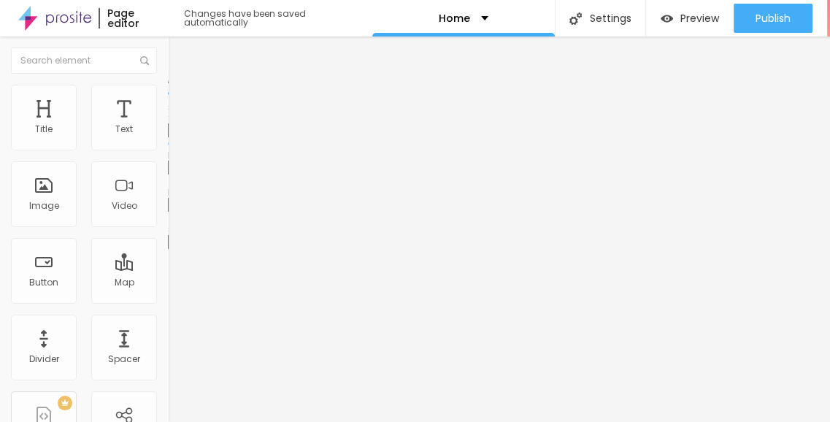
type input "3"
type input "1"
type input "0"
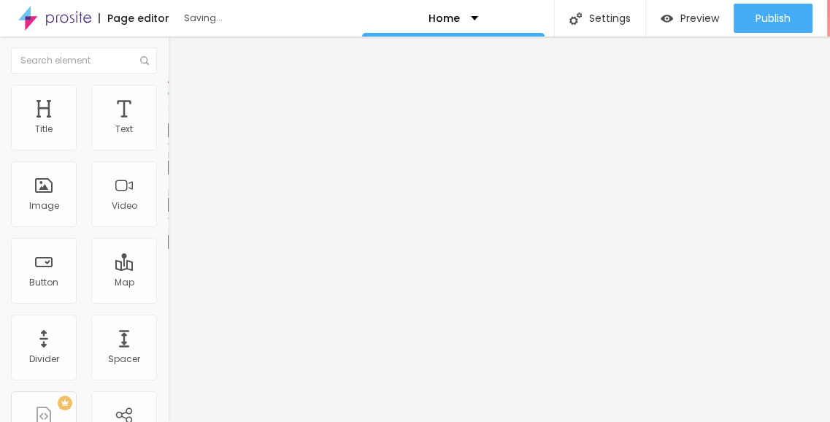
drag, startPoint x: 110, startPoint y: 229, endPoint x: 0, endPoint y: 220, distance: 110.5
type input "0"
click at [168, 220] on input "range" at bounding box center [215, 218] width 94 height 12
type input "15"
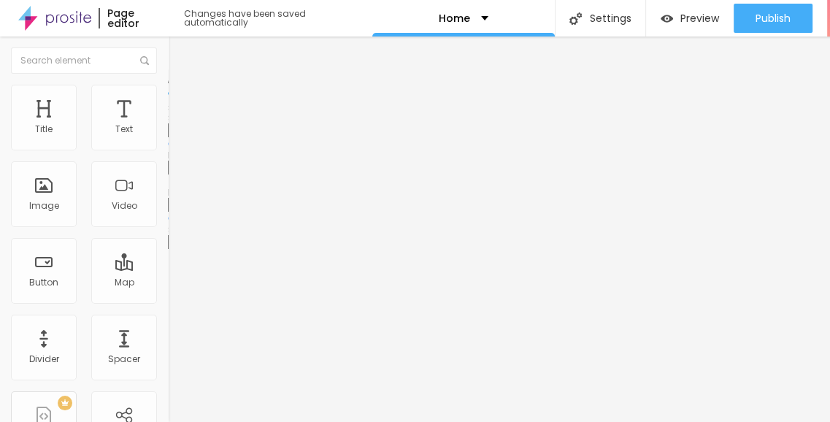
type input "10"
type input "7"
type input "6"
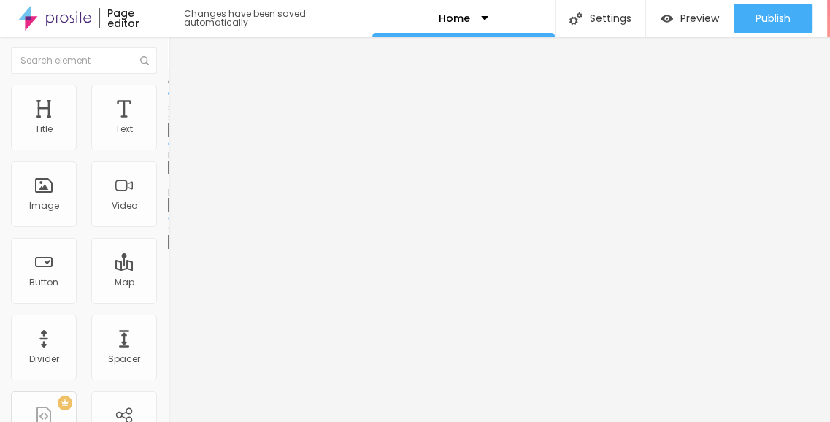
type input "6"
type input "5"
type input "4"
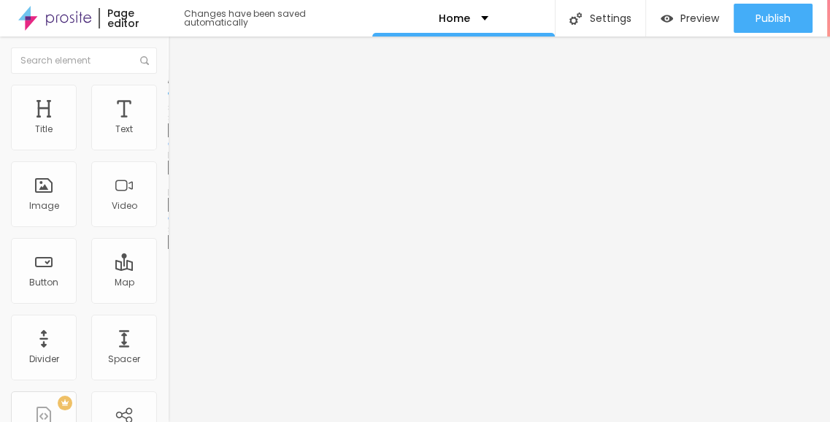
type input "3"
type input "2"
type input "30"
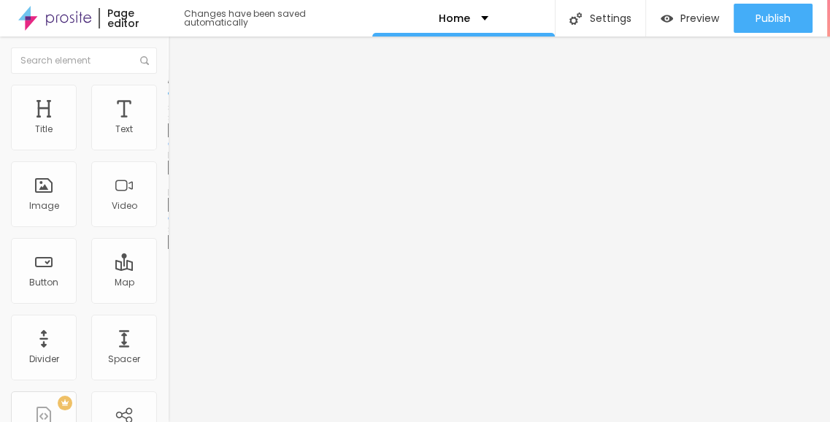
drag, startPoint x: 82, startPoint y: 266, endPoint x: 131, endPoint y: 237, distance: 56.6
type input "30"
click at [220, 253] on input "range" at bounding box center [215, 256] width 94 height 12
type input "9"
drag, startPoint x: 39, startPoint y: 226, endPoint x: 127, endPoint y: 229, distance: 88.4
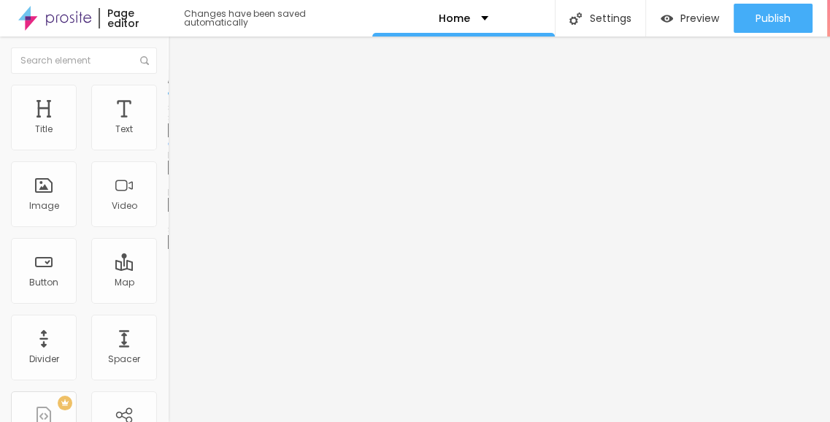
click at [168, 224] on input "range" at bounding box center [215, 218] width 94 height 12
click at [168, 244] on div "Size 14 px Internal Spacing 9 Border radius 41 Space Between 30" at bounding box center [252, 188] width 168 height 149
click at [181, 86] on span "Content" at bounding box center [199, 80] width 36 height 12
click at [179, 47] on img "button" at bounding box center [185, 53] width 12 height 12
click at [168, 85] on img at bounding box center [174, 91] width 13 height 13
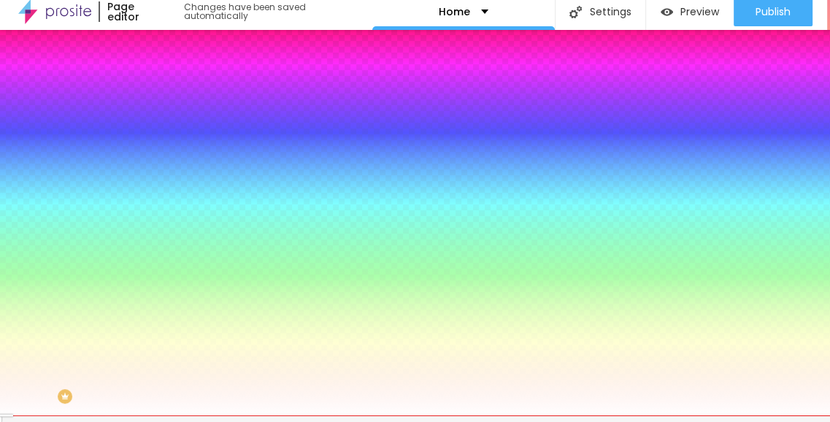
click at [168, 93] on li "Advanced" at bounding box center [252, 100] width 168 height 15
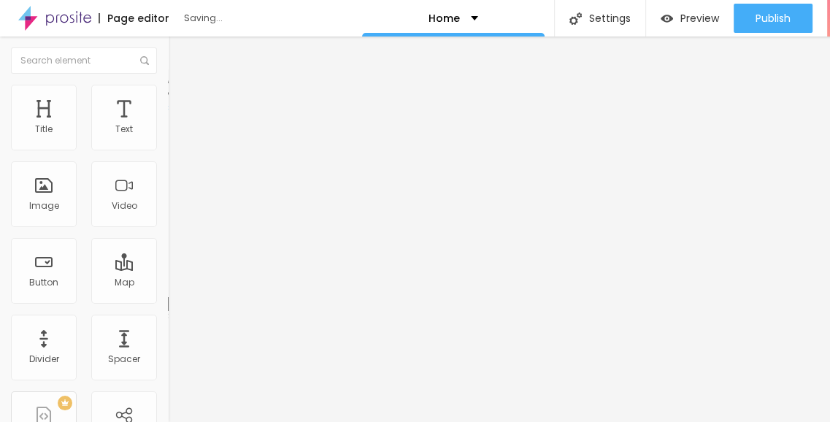
drag, startPoint x: 53, startPoint y: 158, endPoint x: 0, endPoint y: 162, distance: 52.7
click at [179, 47] on img "button" at bounding box center [185, 53] width 12 height 12
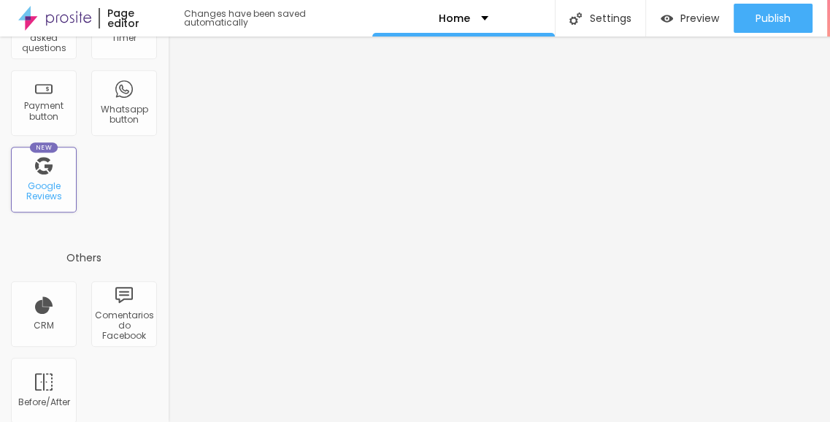
scroll to position [260, 0]
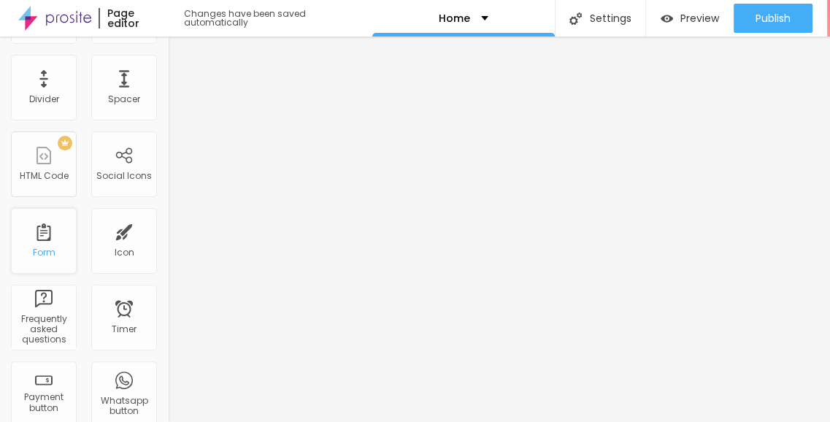
click at [58, 230] on div "Form" at bounding box center [44, 241] width 66 height 66
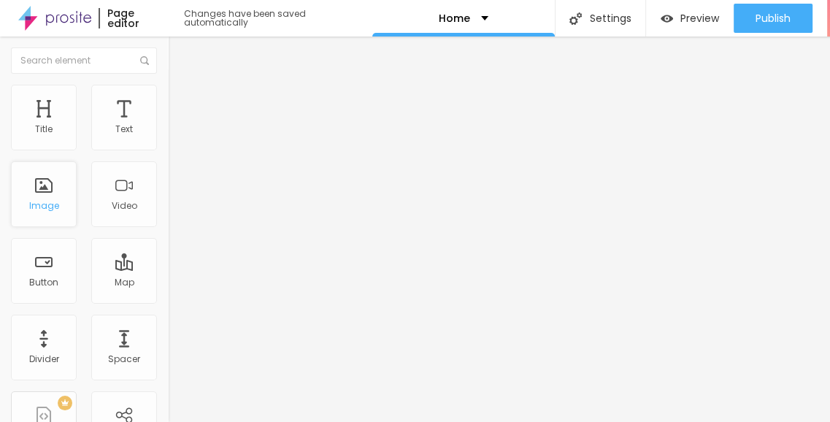
scroll to position [0, 0]
click at [168, 138] on span "Heading 2" at bounding box center [201, 129] width 66 height 18
click at [168, 126] on span "Heading 1" at bounding box center [204, 115] width 72 height 20
click at [168, 99] on li "Advanced" at bounding box center [252, 92] width 168 height 15
drag, startPoint x: 42, startPoint y: 147, endPoint x: 72, endPoint y: 150, distance: 30.7
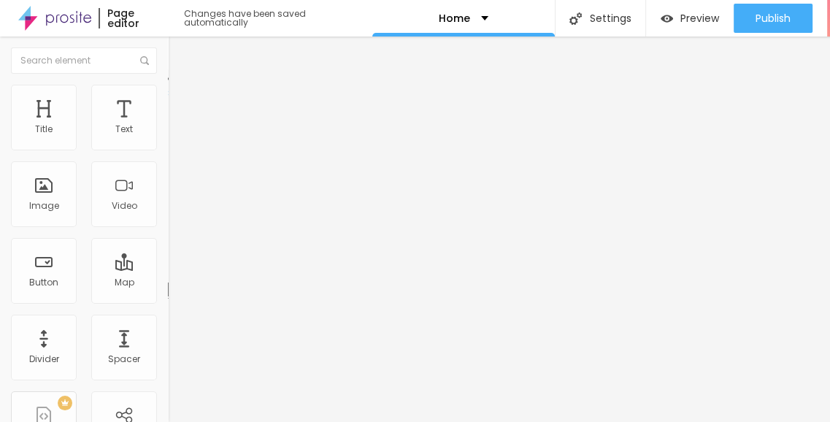
click at [168, 269] on div at bounding box center [252, 275] width 168 height 13
drag, startPoint x: 45, startPoint y: 146, endPoint x: 25, endPoint y: 147, distance: 19.8
click at [168, 269] on input "range" at bounding box center [215, 275] width 94 height 12
drag, startPoint x: 75, startPoint y: 173, endPoint x: 60, endPoint y: 232, distance: 61.1
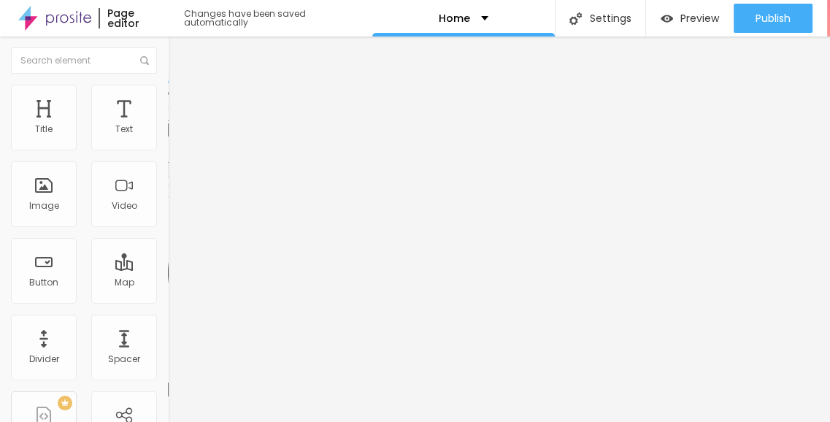
click at [168, 137] on input "Alboom Brasil" at bounding box center [255, 130] width 175 height 15
paste input "Mumbai, Naina,Maharashtra"
click at [40, 120] on div "Title" at bounding box center [44, 118] width 66 height 66
click at [181, 101] on span "Advanced" at bounding box center [204, 94] width 47 height 12
drag, startPoint x: 40, startPoint y: 144, endPoint x: 26, endPoint y: 164, distance: 24.1
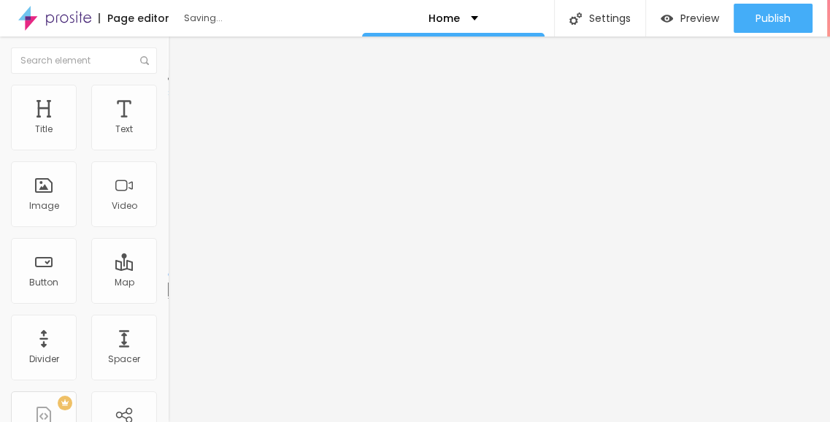
click at [168, 269] on input "range" at bounding box center [215, 275] width 94 height 12
drag, startPoint x: 71, startPoint y: 174, endPoint x: 23, endPoint y: 173, distance: 47.5
click at [181, 86] on span "Style" at bounding box center [191, 80] width 21 height 12
click at [168, 216] on button "button" at bounding box center [178, 208] width 20 height 15
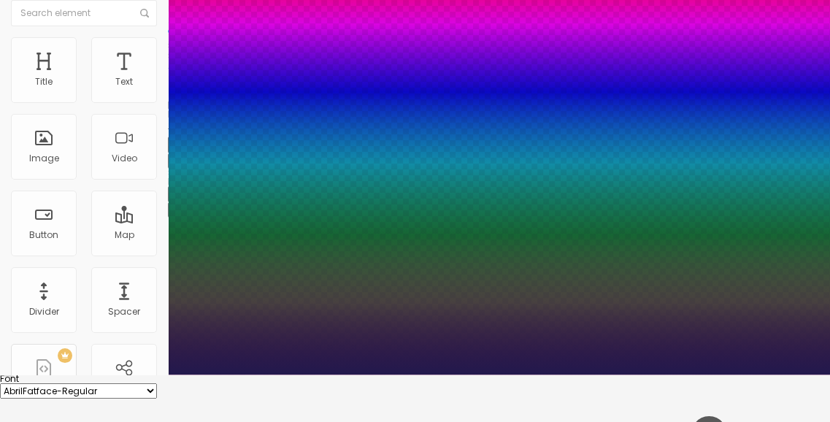
scroll to position [146, 0]
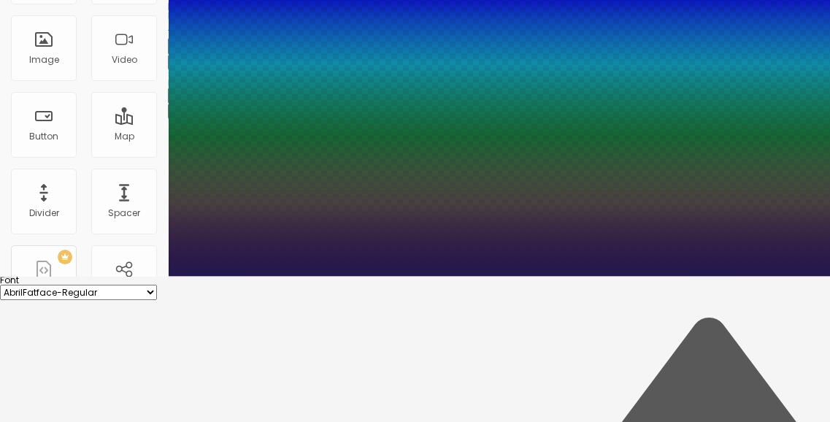
drag, startPoint x: 194, startPoint y: 264, endPoint x: 212, endPoint y: 262, distance: 18.3
drag, startPoint x: 190, startPoint y: 296, endPoint x: 219, endPoint y: 293, distance: 29.3
drag, startPoint x: 193, startPoint y: 329, endPoint x: 181, endPoint y: 331, distance: 12.0
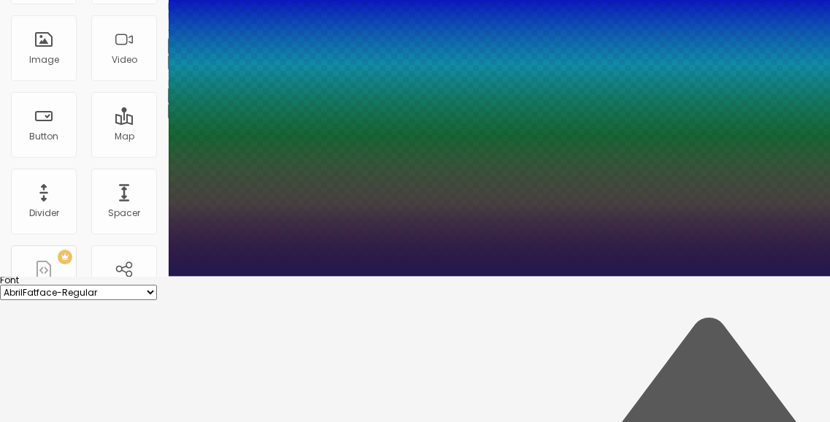
drag, startPoint x: 245, startPoint y: 366, endPoint x: 216, endPoint y: 362, distance: 29.4
click at [91, 276] on div at bounding box center [415, 276] width 830 height 0
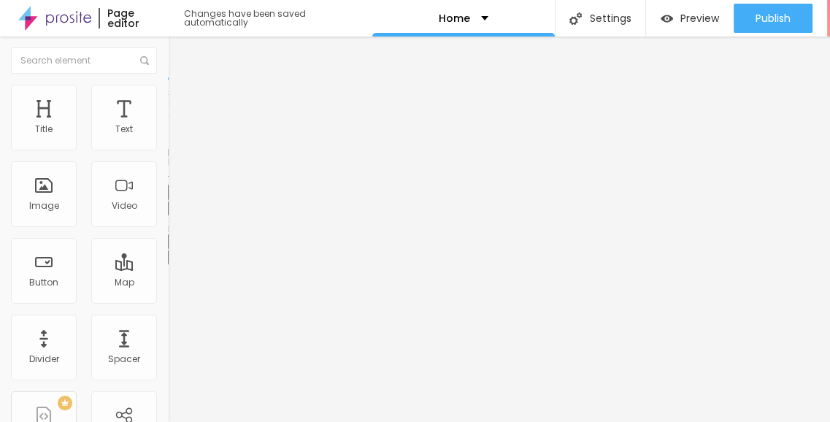
scroll to position [11, 0]
click at [168, 265] on button "button" at bounding box center [178, 257] width 20 height 15
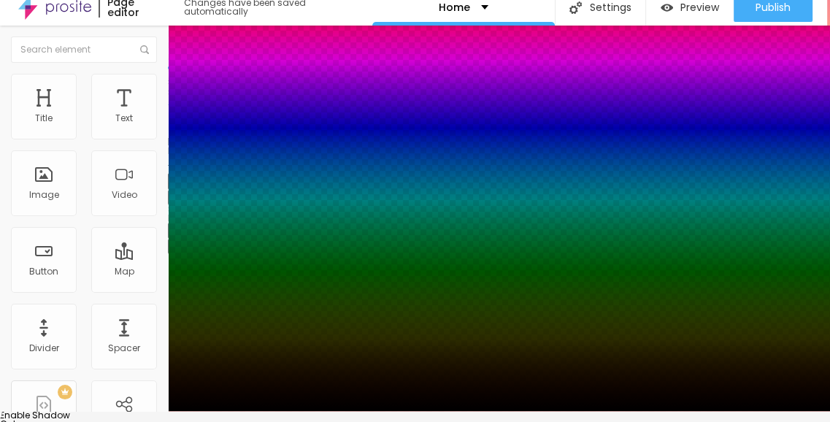
click at [266, 420] on div at bounding box center [415, 420] width 830 height 0
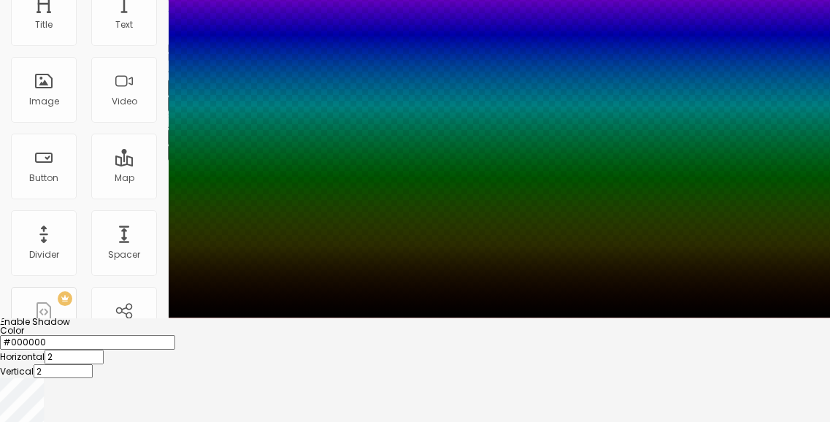
scroll to position [125, 0]
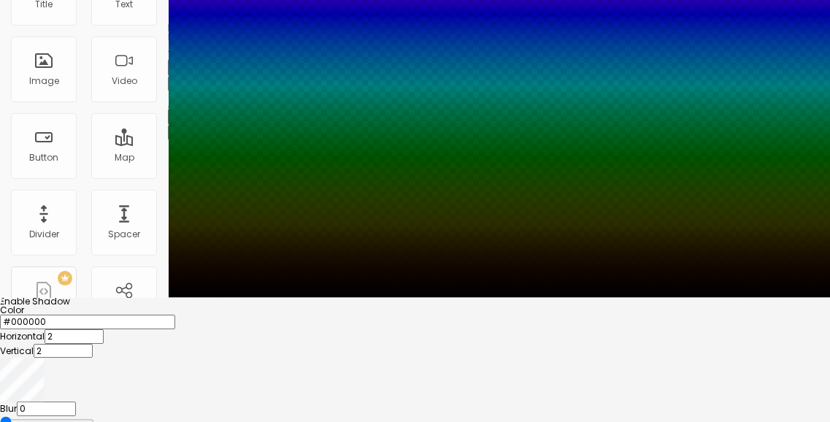
drag, startPoint x: 244, startPoint y: 375, endPoint x: 215, endPoint y: 376, distance: 29.2
click at [94, 416] on input "range" at bounding box center [47, 422] width 94 height 12
click at [207, 297] on div at bounding box center [415, 297] width 830 height 0
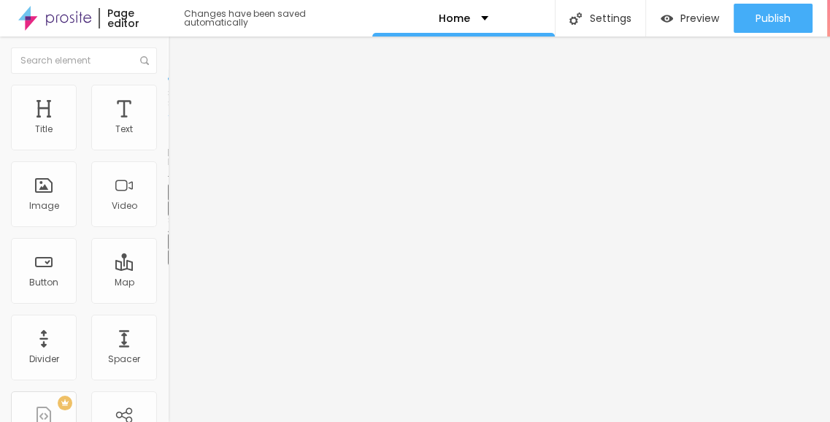
scroll to position [11, 0]
click at [181, 103] on span "Advanced" at bounding box center [204, 109] width 47 height 12
drag, startPoint x: 37, startPoint y: 163, endPoint x: 0, endPoint y: 161, distance: 37.3
click at [181, 103] on span "Advanced" at bounding box center [204, 109] width 47 height 12
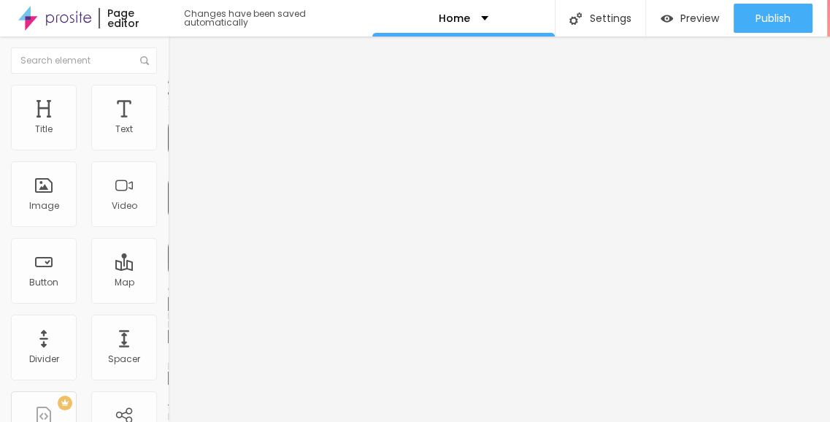
drag, startPoint x: 54, startPoint y: 130, endPoint x: 29, endPoint y: 131, distance: 24.9
click at [168, 283] on input "range" at bounding box center [215, 289] width 94 height 12
click at [168, 85] on li "Style" at bounding box center [252, 92] width 168 height 15
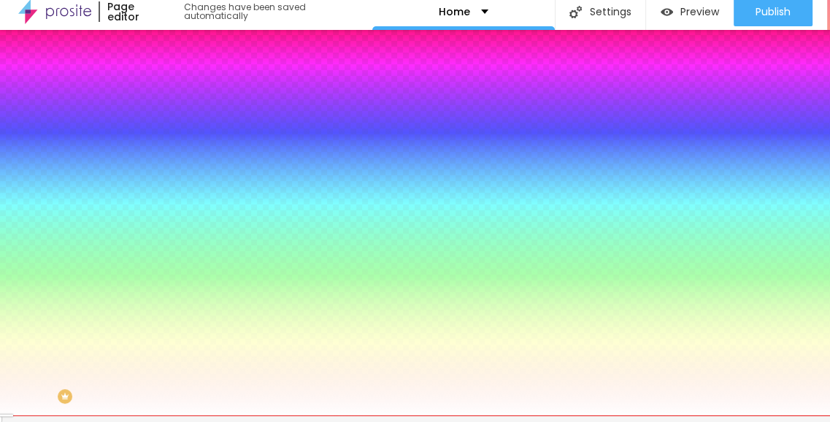
click at [168, 93] on li "Advanced" at bounding box center [252, 100] width 168 height 15
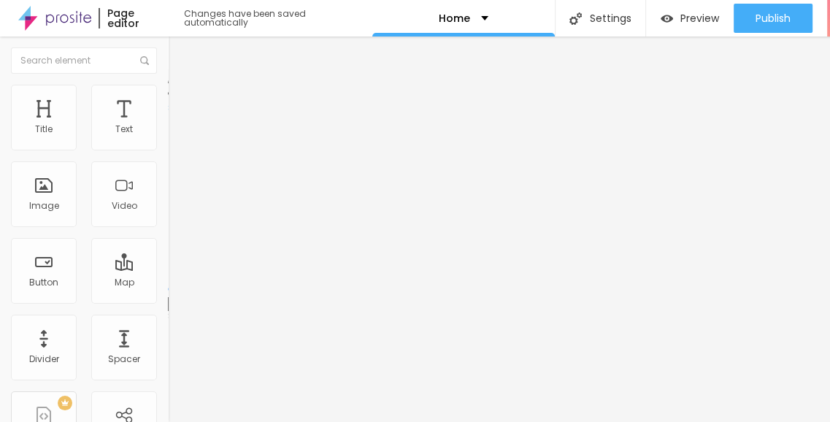
drag, startPoint x: 82, startPoint y: 128, endPoint x: 18, endPoint y: 134, distance: 63.8
click at [168, 283] on input "range" at bounding box center [215, 289] width 94 height 12
drag, startPoint x: 28, startPoint y: 158, endPoint x: 20, endPoint y: 167, distance: 12.4
click at [181, 88] on span "Advanced" at bounding box center [204, 94] width 47 height 12
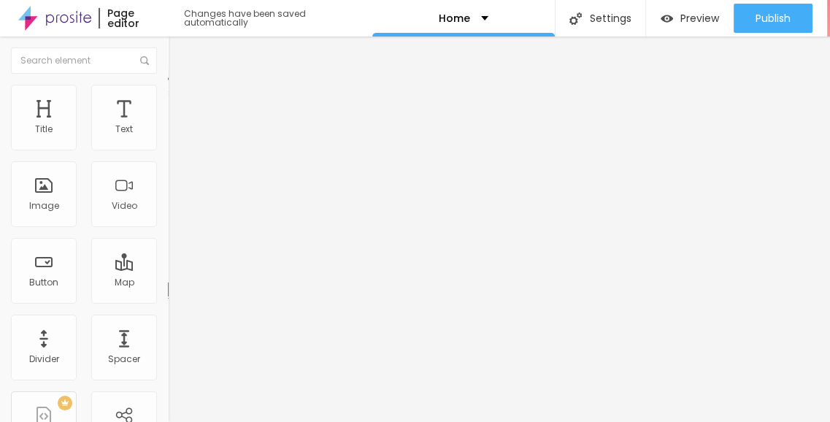
drag, startPoint x: 35, startPoint y: 158, endPoint x: 6, endPoint y: 158, distance: 29.2
drag, startPoint x: 149, startPoint y: 74, endPoint x: 133, endPoint y: 80, distance: 16.9
click at [168, 99] on li "Advanced" at bounding box center [252, 106] width 168 height 15
drag, startPoint x: 55, startPoint y: 126, endPoint x: 69, endPoint y: 131, distance: 13.9
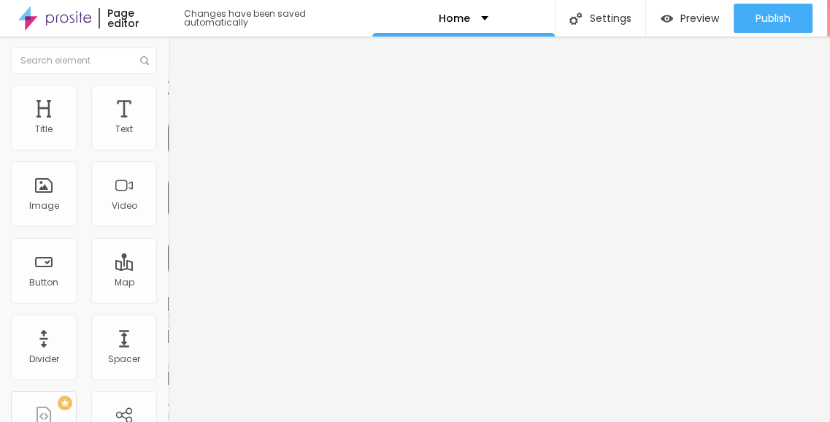
click at [168, 283] on div at bounding box center [252, 289] width 168 height 13
drag, startPoint x: 61, startPoint y: 131, endPoint x: 0, endPoint y: 126, distance: 61.6
click at [168, 283] on input "range" at bounding box center [215, 289] width 94 height 12
click at [168, 86] on li "Advanced" at bounding box center [252, 92] width 168 height 15
drag, startPoint x: 41, startPoint y: 129, endPoint x: 17, endPoint y: 129, distance: 24.1
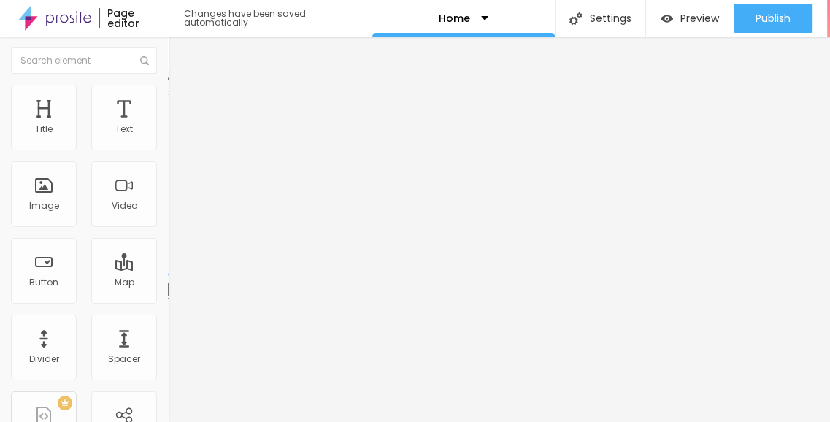
click at [168, 269] on input "range" at bounding box center [215, 275] width 94 height 12
click at [181, 88] on span "Advanced" at bounding box center [204, 94] width 47 height 12
drag, startPoint x: 34, startPoint y: 161, endPoint x: 26, endPoint y: 126, distance: 36.0
drag, startPoint x: 45, startPoint y: 130, endPoint x: 32, endPoint y: 130, distance: 13.1
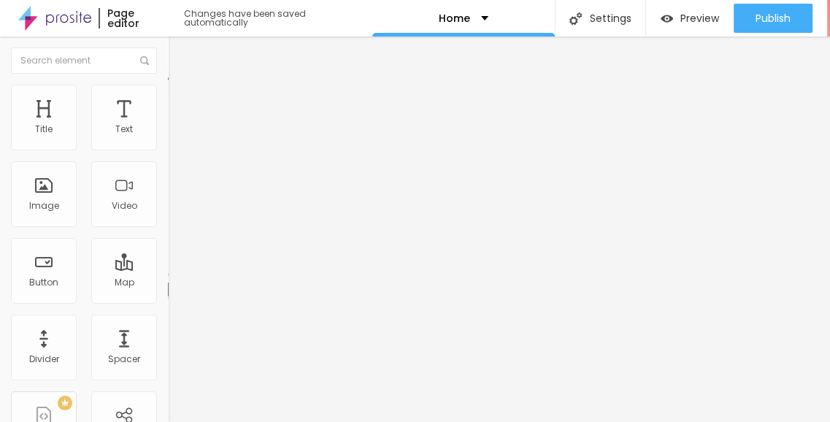
click at [168, 269] on input "range" at bounding box center [215, 275] width 94 height 12
click at [168, 85] on li "Advanced" at bounding box center [252, 92] width 168 height 15
click at [168, 269] on input "range" at bounding box center [215, 275] width 94 height 12
drag, startPoint x: 31, startPoint y: 131, endPoint x: 28, endPoint y: 155, distance: 24.3
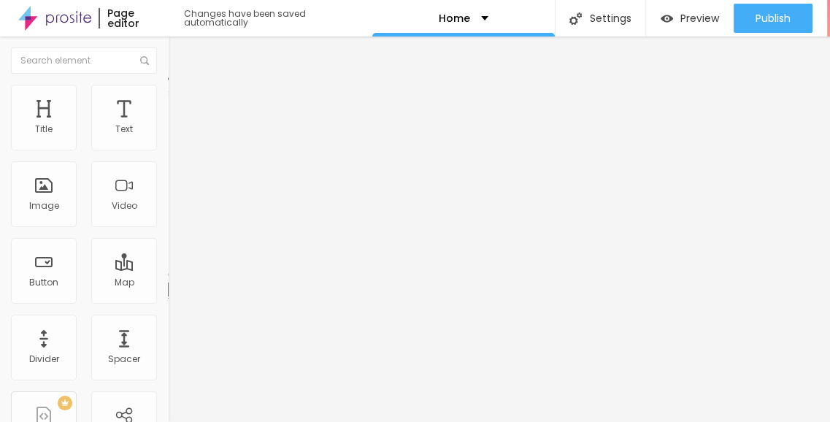
click at [168, 269] on input "range" at bounding box center [215, 275] width 94 height 12
drag, startPoint x: 93, startPoint y: 129, endPoint x: 0, endPoint y: 147, distance: 94.4
click at [168, 269] on input "range" at bounding box center [215, 275] width 94 height 12
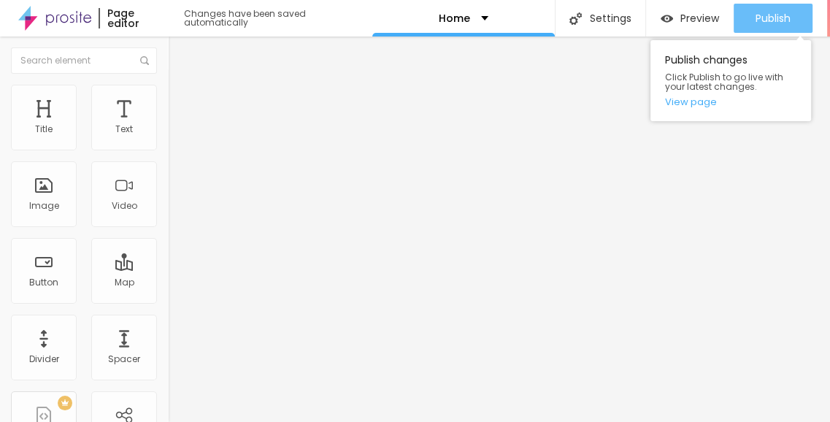
click at [778, 12] on span "Publish" at bounding box center [773, 18] width 35 height 12
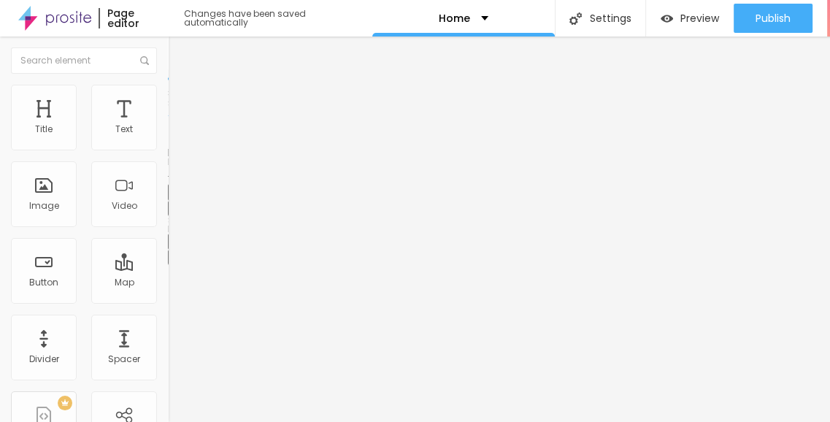
click at [168, 88] on li "Advanced" at bounding box center [252, 92] width 168 height 15
click at [168, 83] on img at bounding box center [174, 76] width 13 height 13
click at [168, 216] on button "button" at bounding box center [178, 208] width 20 height 15
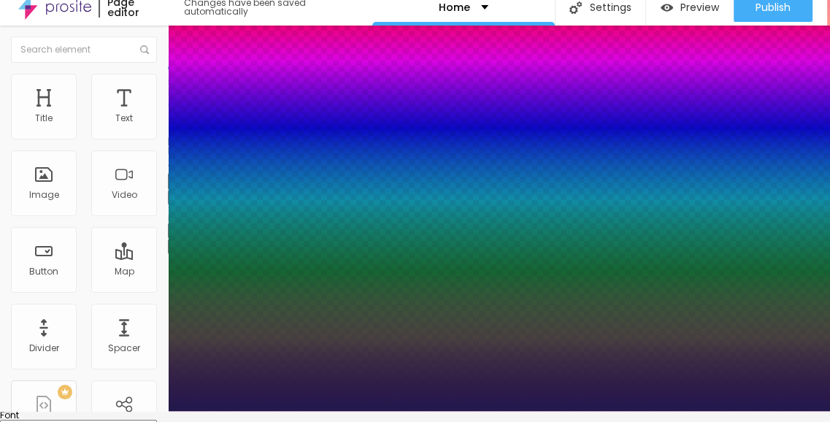
drag, startPoint x: 196, startPoint y: 397, endPoint x: 213, endPoint y: 391, distance: 18.5
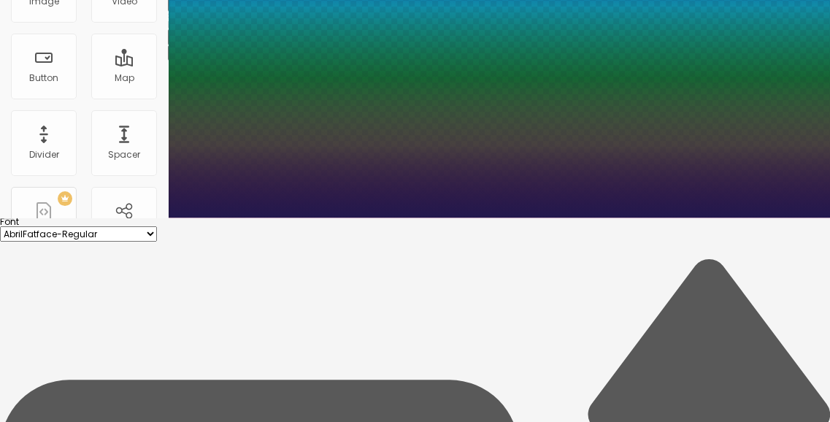
scroll to position [230, 0]
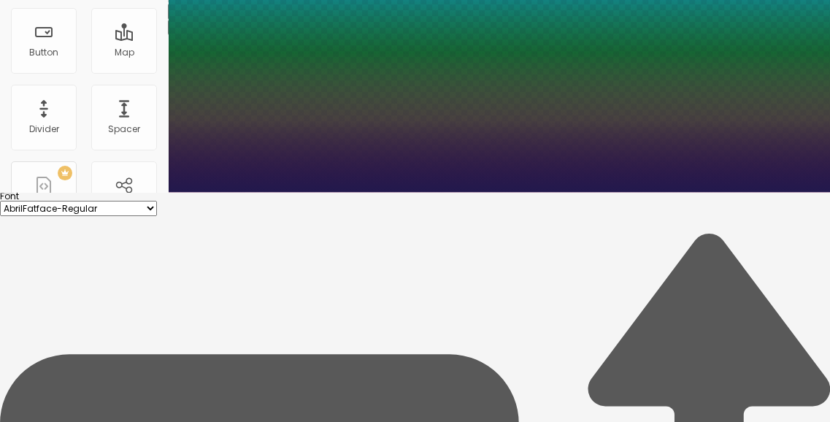
drag, startPoint x: 245, startPoint y: 284, endPoint x: 184, endPoint y: 282, distance: 61.4
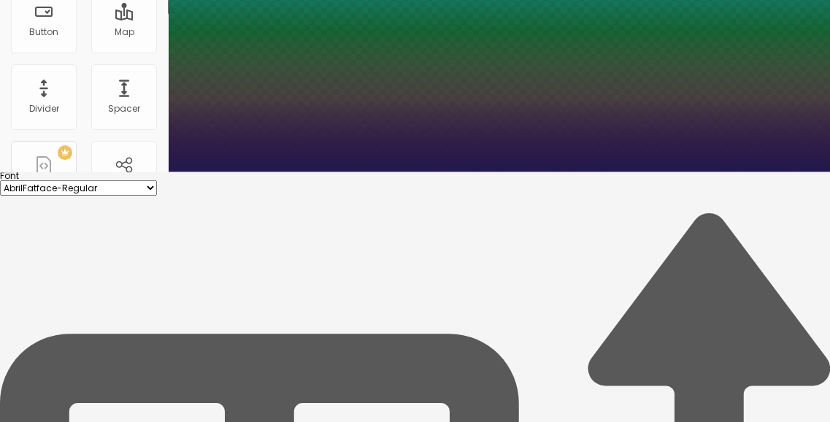
scroll to position [253, 0]
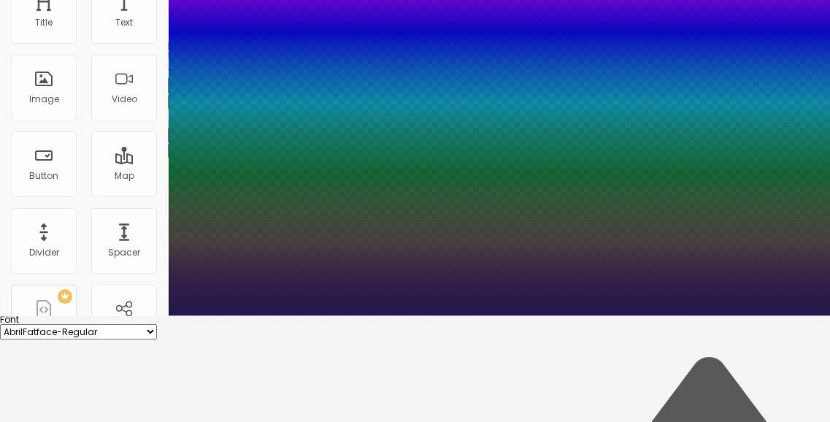
click at [87, 315] on div at bounding box center [415, 315] width 830 height 0
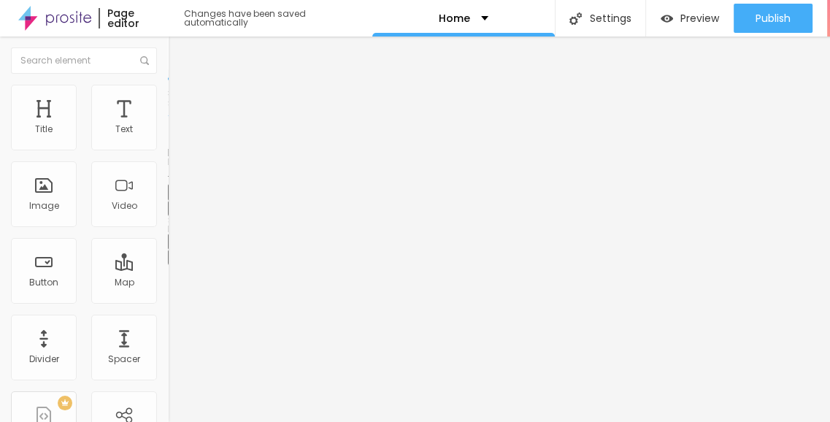
scroll to position [11, 0]
click at [168, 265] on button "button" at bounding box center [178, 257] width 20 height 15
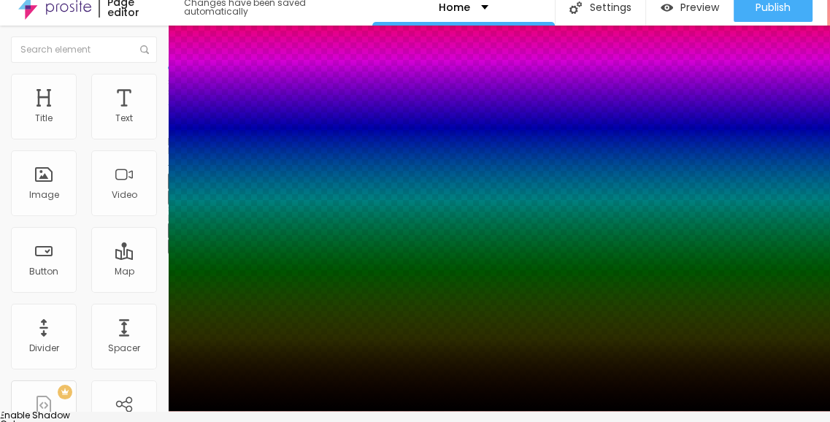
click at [273, 420] on div at bounding box center [415, 420] width 830 height 0
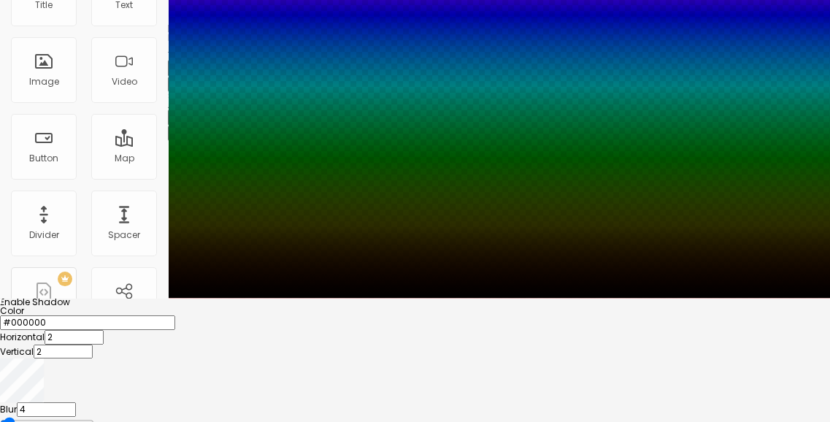
scroll to position [125, 0]
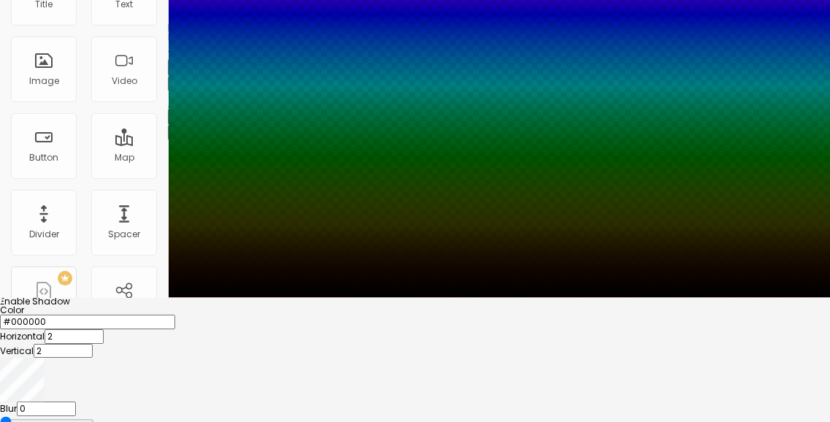
drag, startPoint x: 236, startPoint y: 375, endPoint x: 226, endPoint y: 373, distance: 10.3
click at [94, 416] on input "range" at bounding box center [47, 422] width 94 height 12
click at [269, 306] on div at bounding box center [415, 306] width 830 height 0
click at [94, 416] on input "range" at bounding box center [47, 422] width 94 height 12
drag, startPoint x: 255, startPoint y: 377, endPoint x: 202, endPoint y: 374, distance: 52.6
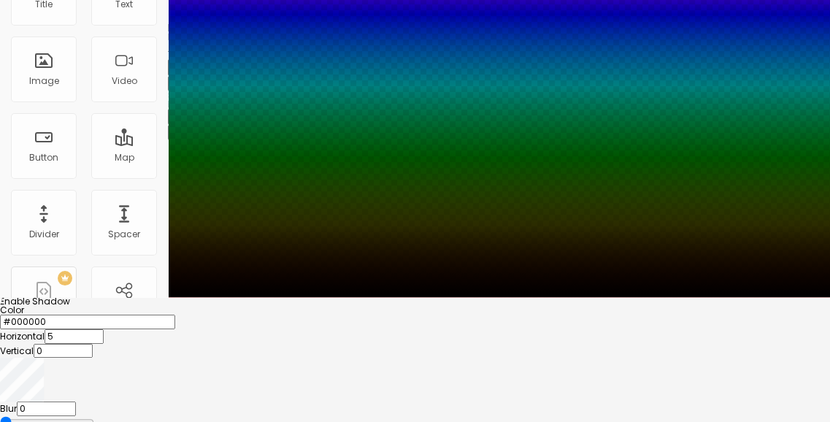
click at [94, 416] on input "range" at bounding box center [47, 422] width 94 height 12
click at [256, 306] on div at bounding box center [415, 306] width 830 height 0
click at [229, 315] on div at bounding box center [415, 315] width 830 height 0
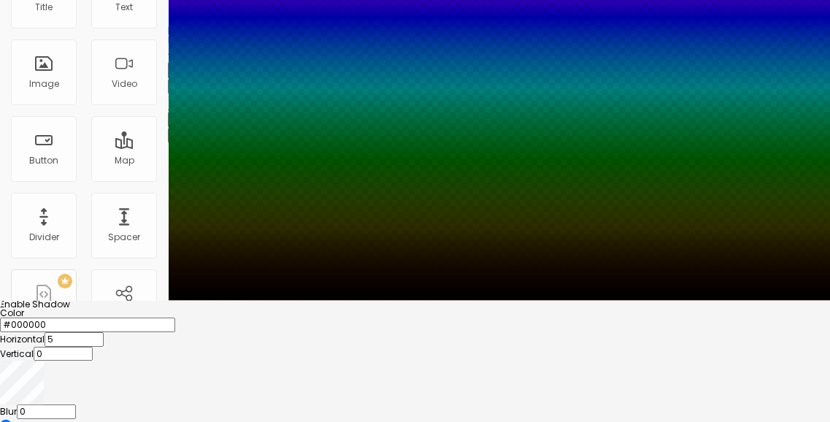
scroll to position [120, 0]
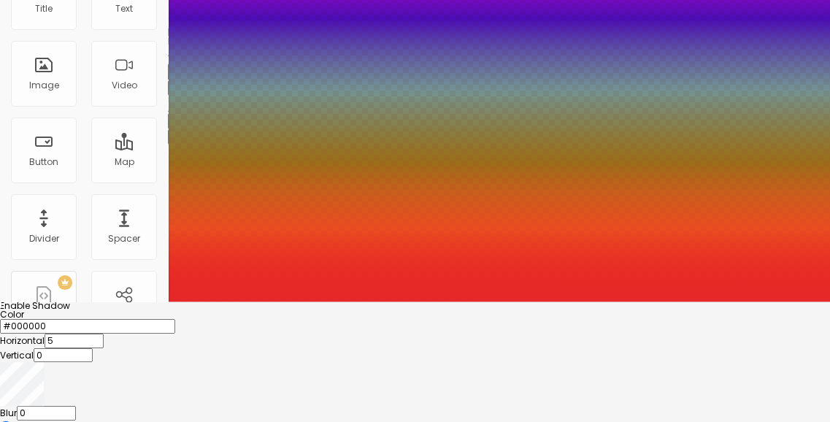
click at [225, 302] on div at bounding box center [415, 91] width 830 height 422
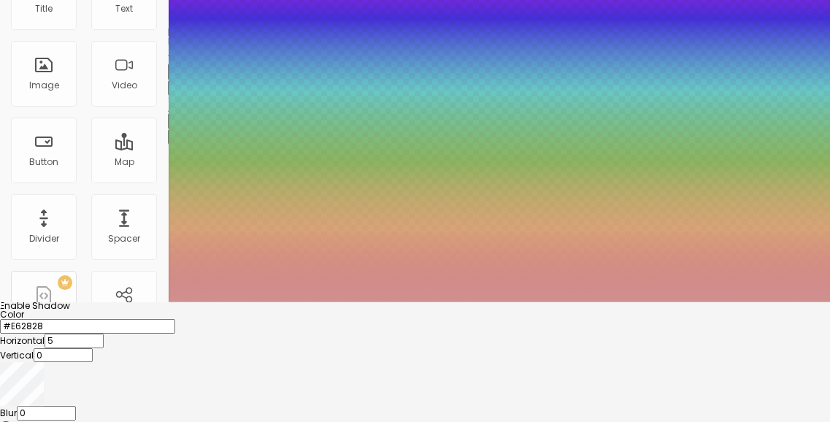
click at [175, 302] on div at bounding box center [415, 91] width 830 height 422
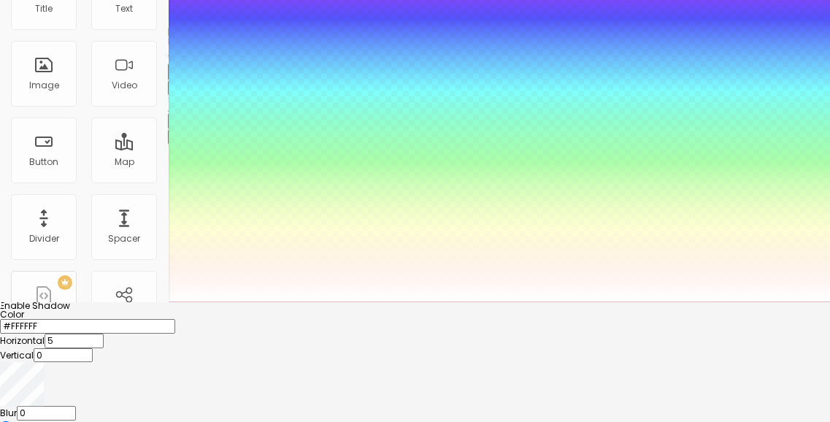
drag, startPoint x: 194, startPoint y: 360, endPoint x: 143, endPoint y: 304, distance: 75.4
click at [143, 334] on div at bounding box center [415, 334] width 830 height 0
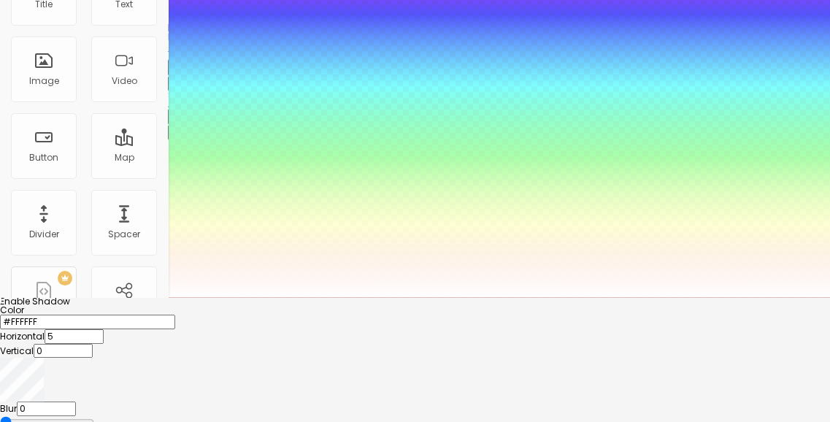
click at [398, 297] on div at bounding box center [415, 297] width 830 height 0
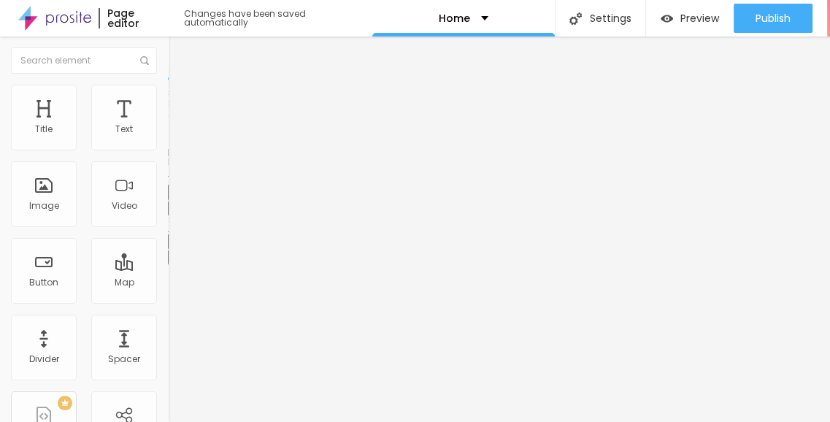
scroll to position [11, 0]
click at [174, 212] on icon "button" at bounding box center [178, 207] width 9 height 9
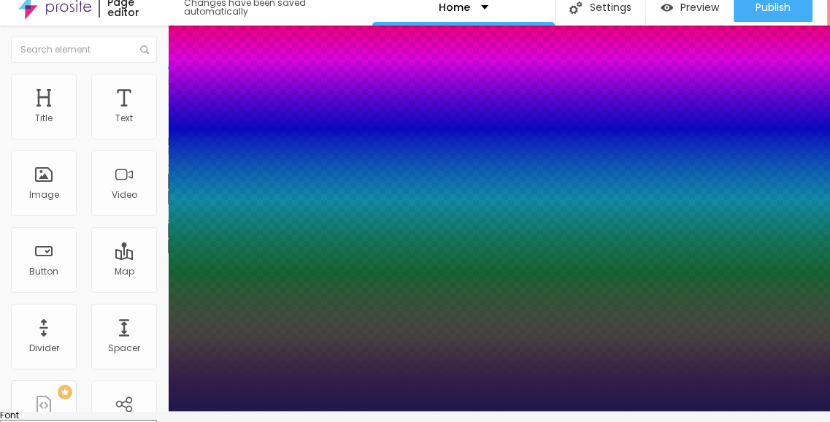
click at [157, 420] on select "AbrilFatface-Regular Actor-Regular Alegreya AlegreyaBlack Alice Allan-Bold Alla…" at bounding box center [78, 427] width 157 height 15
click at [156, 420] on select "AbrilFatface-Regular Actor-Regular Alegreya AlegreyaBlack Alice Allan-Bold Alla…" at bounding box center [78, 427] width 157 height 15
click at [348, 411] on div at bounding box center [415, 411] width 830 height 0
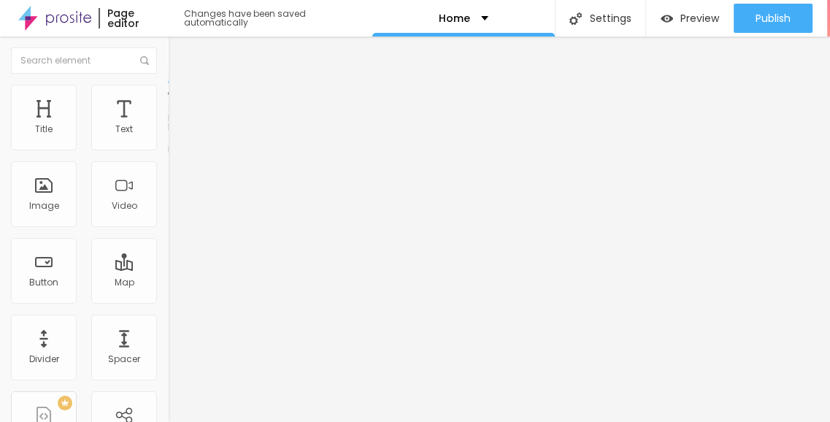
click at [168, 85] on img at bounding box center [174, 91] width 13 height 13
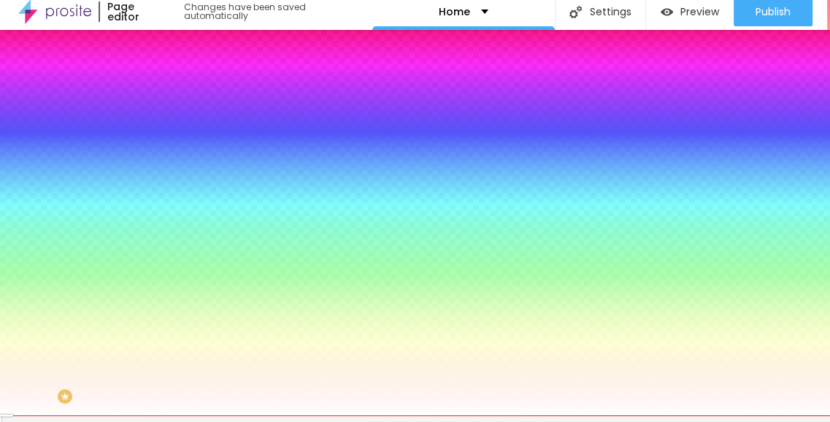
click at [168, 93] on img at bounding box center [174, 99] width 13 height 13
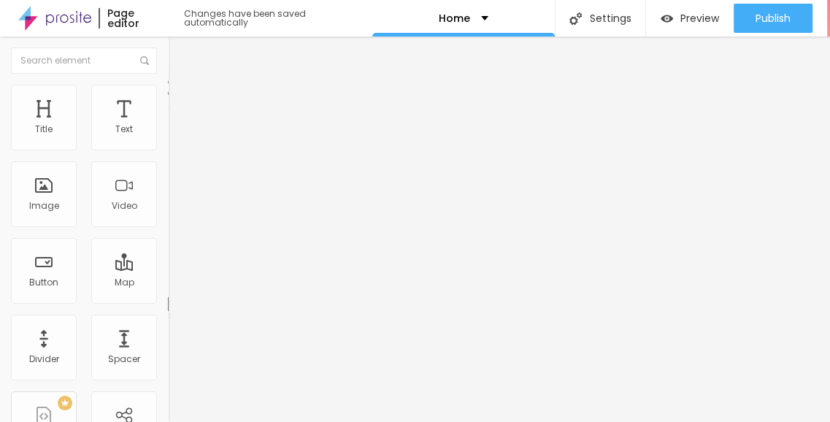
click at [168, 283] on input "range" at bounding box center [215, 289] width 94 height 12
drag, startPoint x: 27, startPoint y: 161, endPoint x: 9, endPoint y: 160, distance: 18.3
click at [181, 92] on span "Advanced" at bounding box center [204, 94] width 47 height 12
drag, startPoint x: 43, startPoint y: 158, endPoint x: 28, endPoint y: 158, distance: 15.3
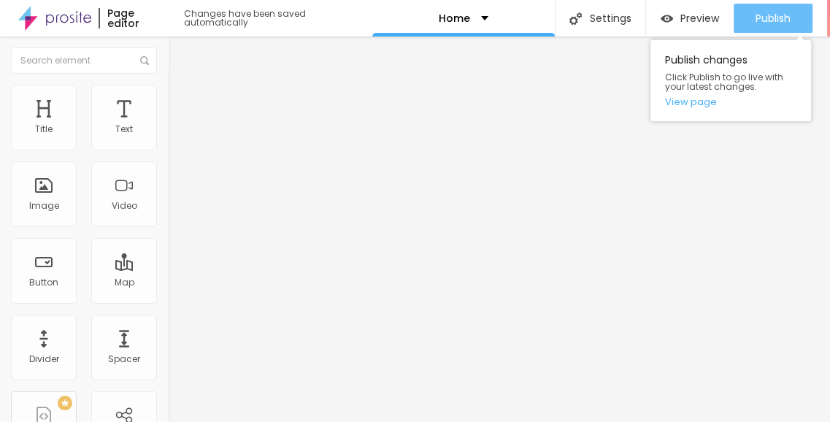
click at [772, 12] on span "Publish" at bounding box center [773, 18] width 35 height 12
click at [756, 12] on span "Publish" at bounding box center [773, 18] width 35 height 12
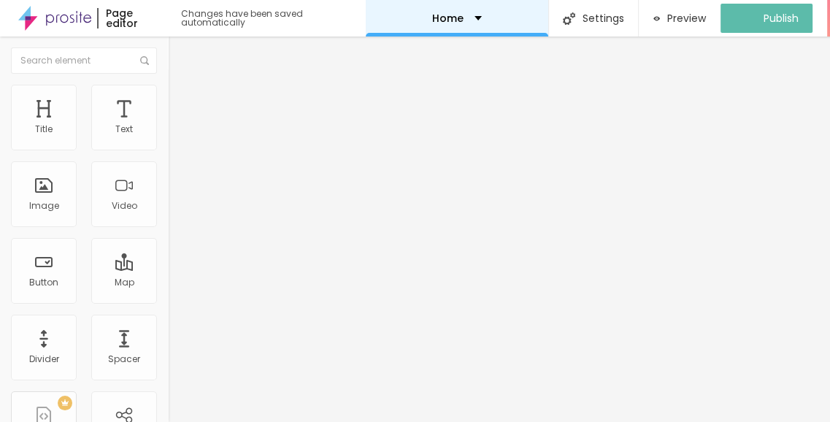
click at [471, 13] on div "Home" at bounding box center [457, 18] width 50 height 10
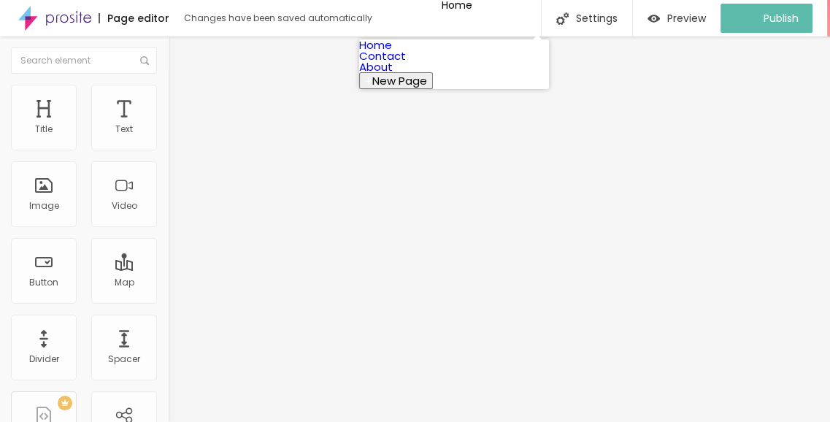
click at [406, 62] on link "Contact" at bounding box center [382, 55] width 47 height 15
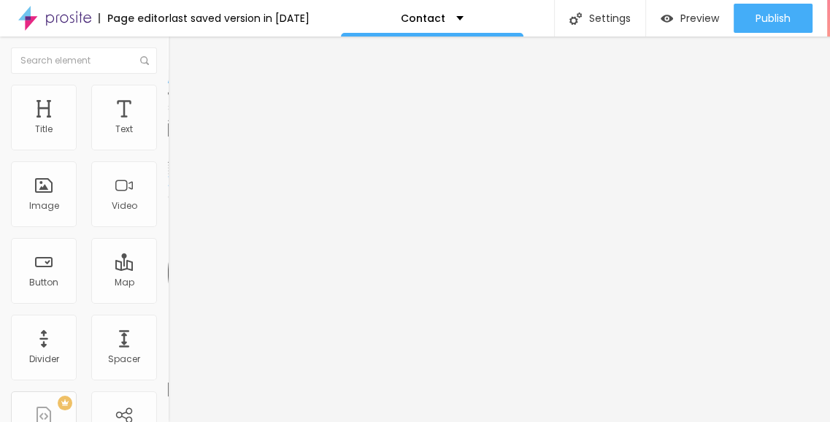
click at [168, 137] on input "Alboom [GEOGRAPHIC_DATA]" at bounding box center [255, 130] width 175 height 15
paste input "[GEOGRAPHIC_DATA], [GEOGRAPHIC_DATA],[GEOGRAPHIC_DATA]"
type input "[GEOGRAPHIC_DATA], [GEOGRAPHIC_DATA],[GEOGRAPHIC_DATA]"
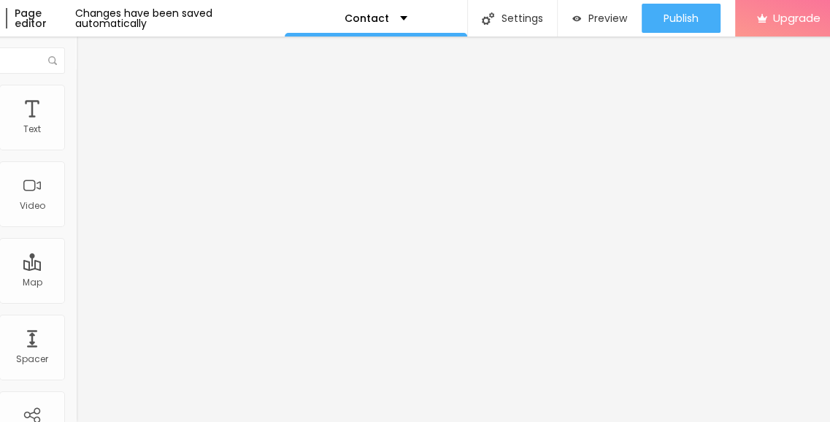
scroll to position [0, 104]
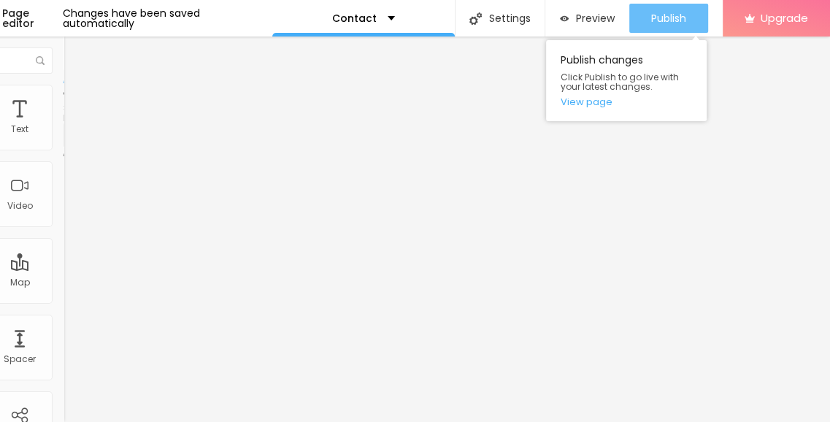
click at [691, 12] on button "Publish" at bounding box center [668, 18] width 79 height 29
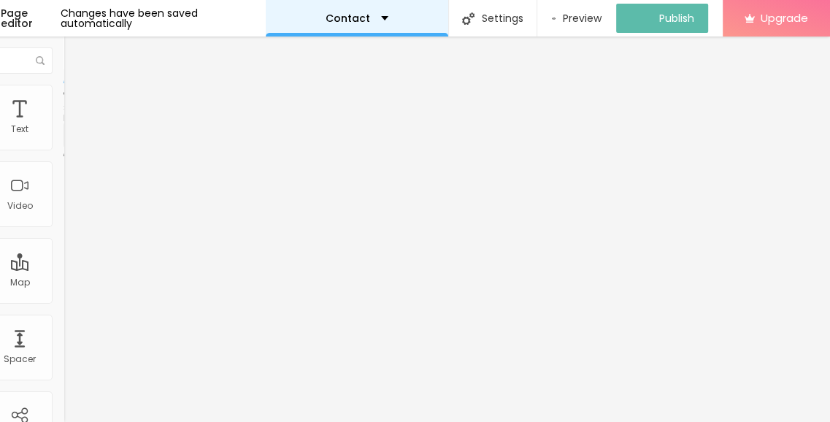
click at [369, 15] on div "Contact" at bounding box center [357, 18] width 63 height 10
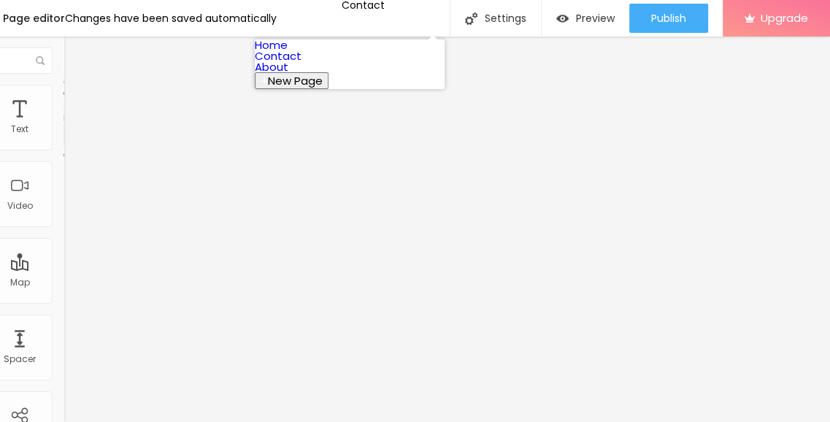
click at [288, 74] on link "About" at bounding box center [272, 66] width 34 height 15
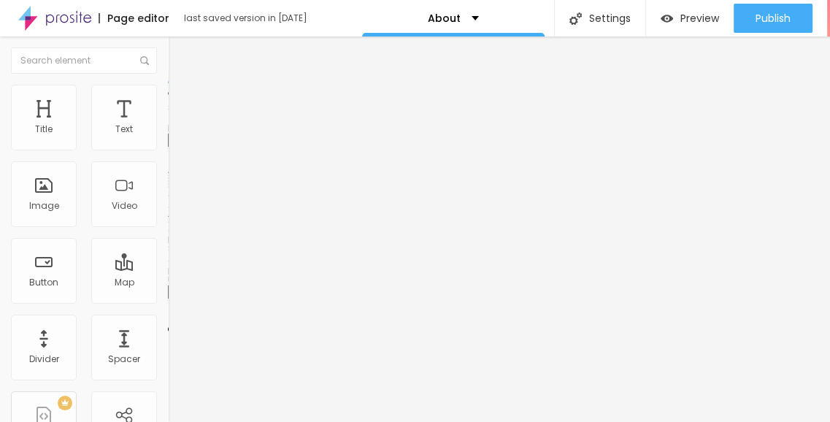
click at [168, 126] on span "Change image" at bounding box center [207, 119] width 78 height 12
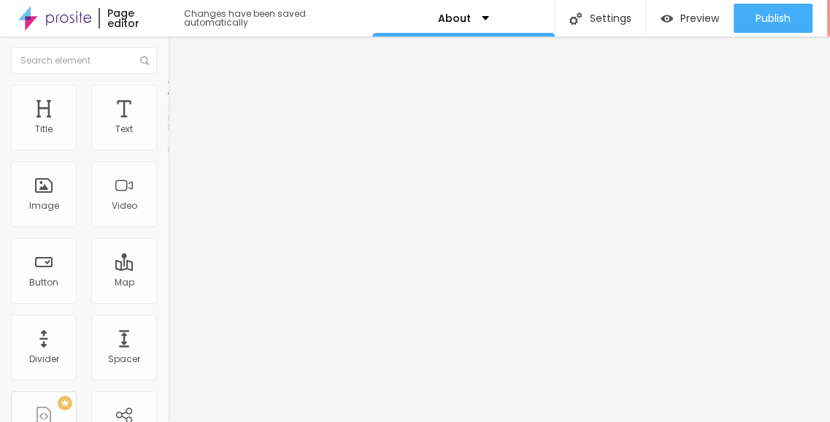
click at [168, 103] on ul "Content Style Advanced" at bounding box center [252, 92] width 168 height 44
click at [181, 99] on span "Style" at bounding box center [191, 94] width 21 height 12
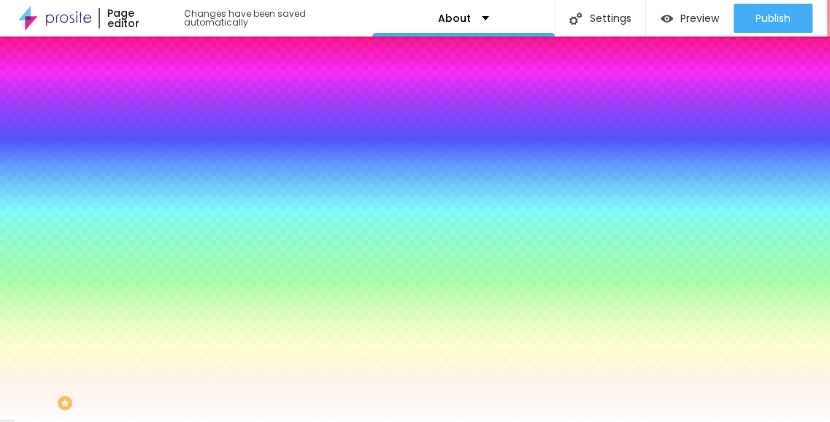
click at [181, 103] on span "Advanced" at bounding box center [204, 109] width 47 height 12
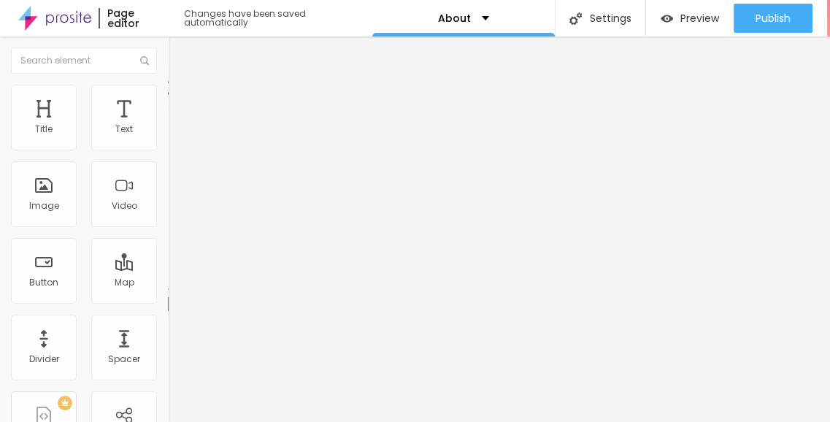
type input "155"
type input "150"
type input "145"
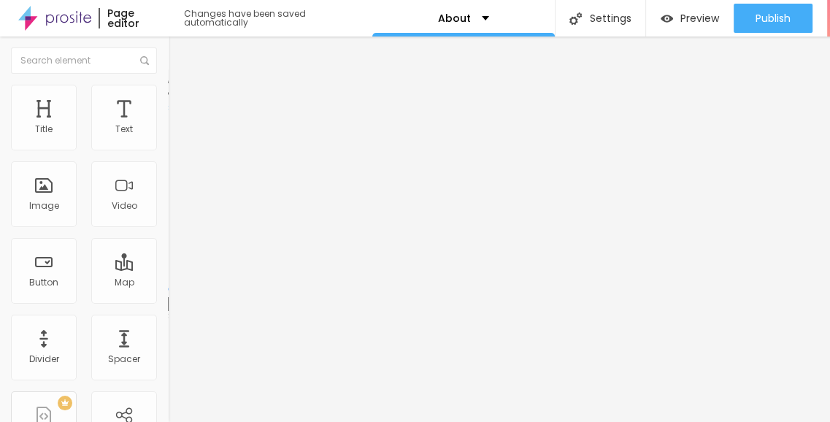
type input "145"
type input "140"
type input "115"
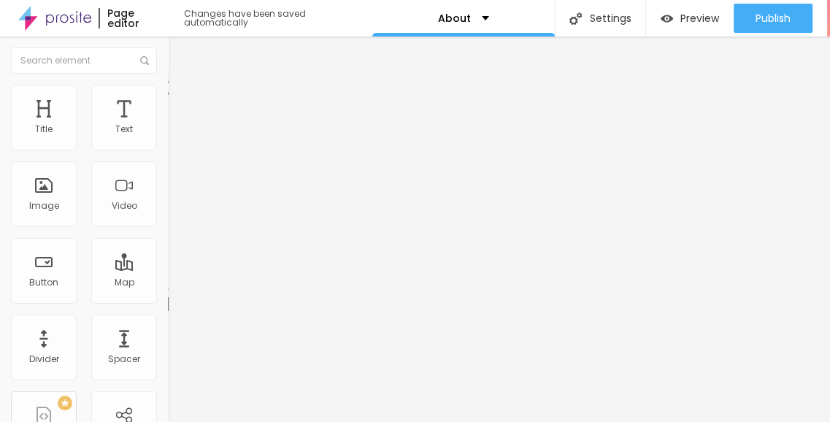
type input "110"
type input "100"
type input "95"
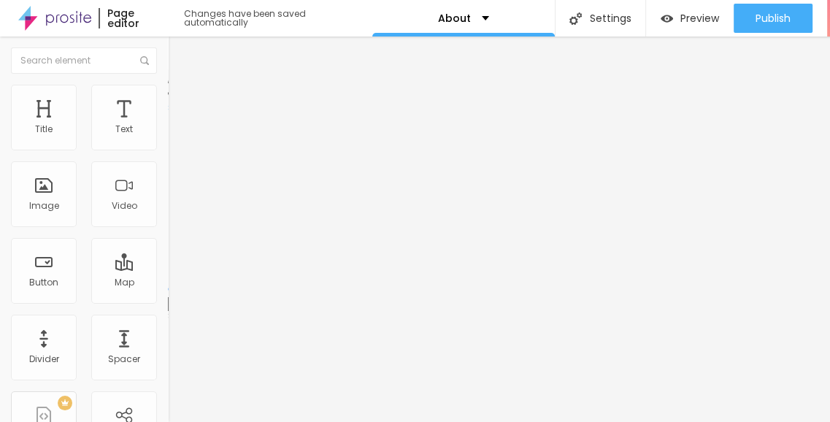
type input "95"
type input "90"
type input "85"
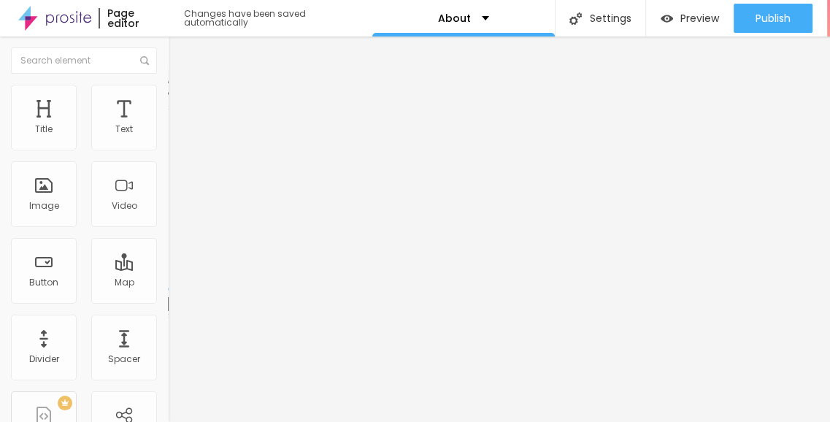
type input "80"
type input "65"
type input "60"
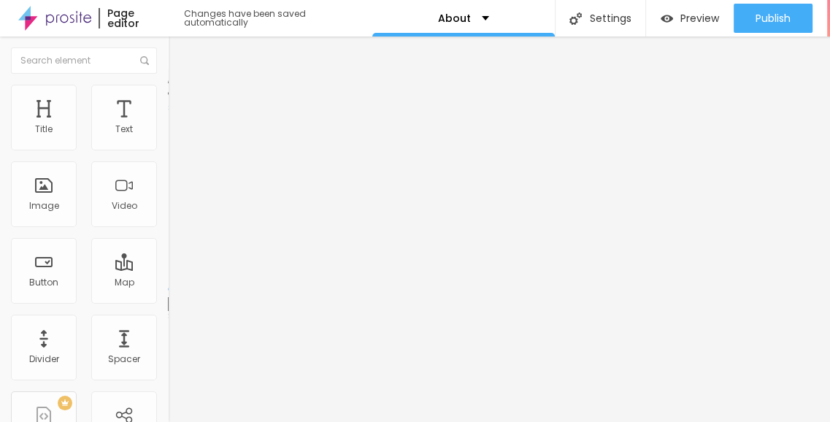
type input "60"
type input "40"
type input "5"
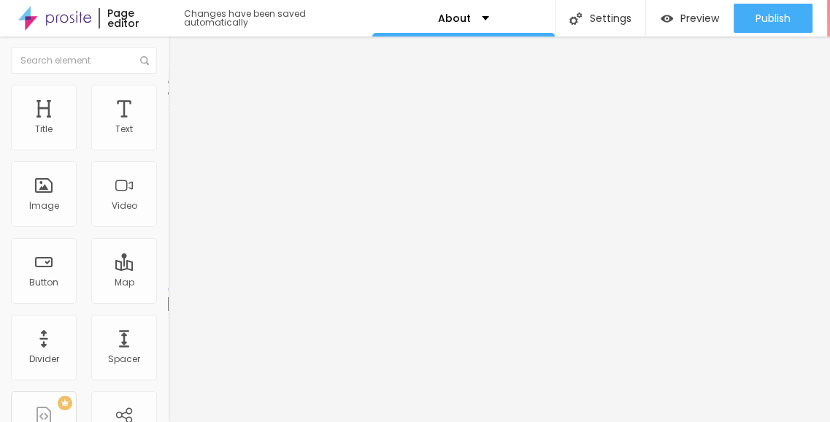
type input "0"
drag, startPoint x: 50, startPoint y: 170, endPoint x: 11, endPoint y: 167, distance: 39.5
type input "0"
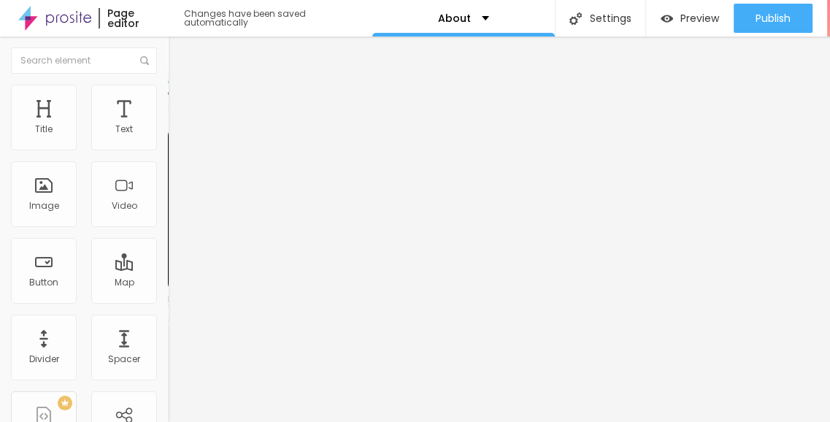
click at [168, 133] on div "Facebook" at bounding box center [252, 214] width 168 height 201
paste input "[DOMAIN_NAME][URL]"
type input "[URL][DOMAIN_NAME]"
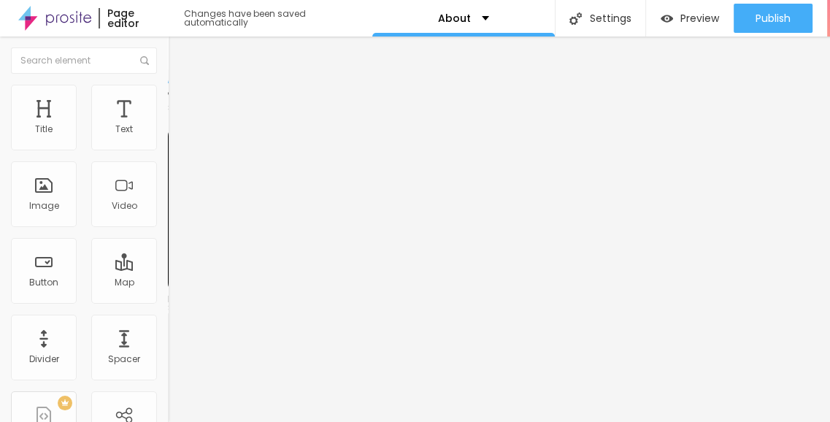
scroll to position [0, 0]
paste input "[DOMAIN_NAME][URL]"
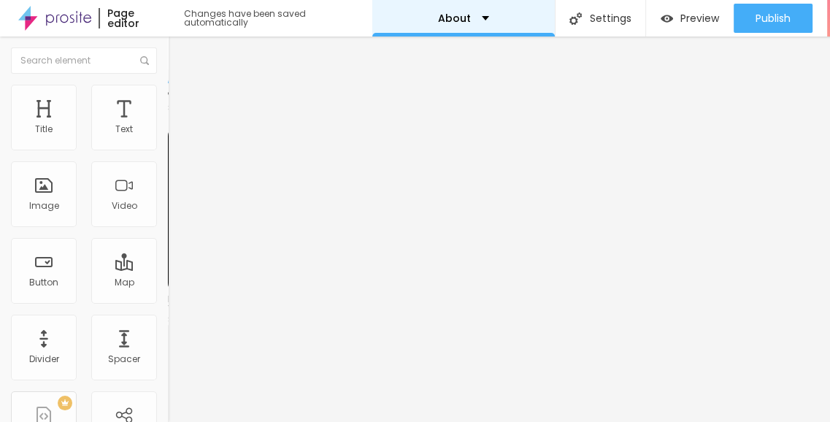
type input "[URL][DOMAIN_NAME]"
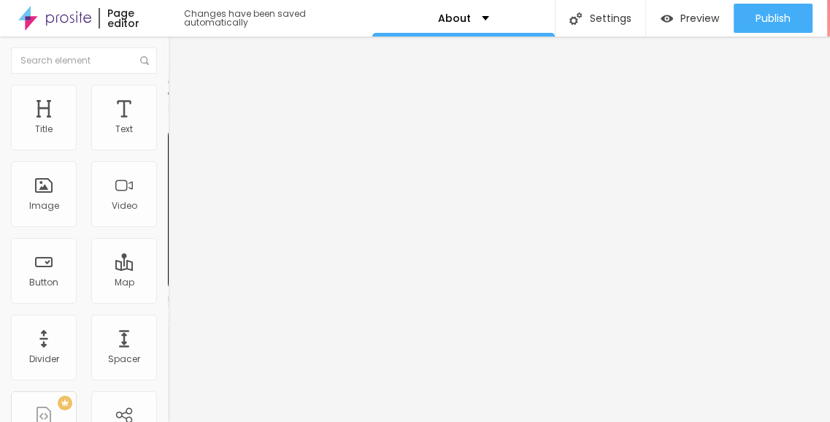
paste input "[DOMAIN_NAME][URL]"
type input "[URL][DOMAIN_NAME]"
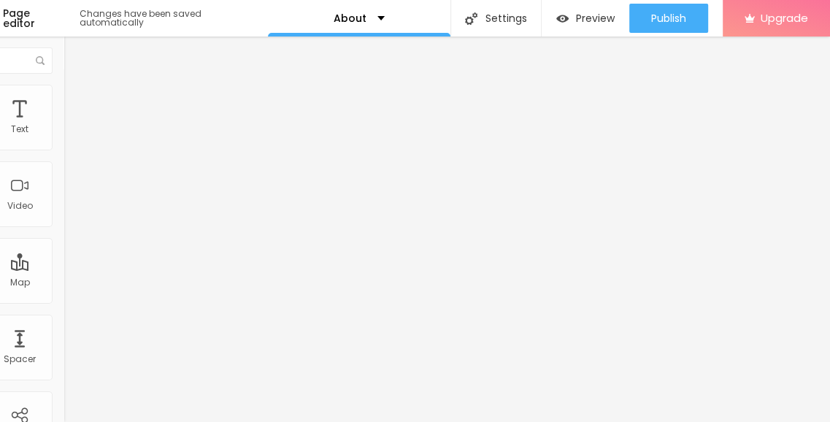
scroll to position [11, 0]
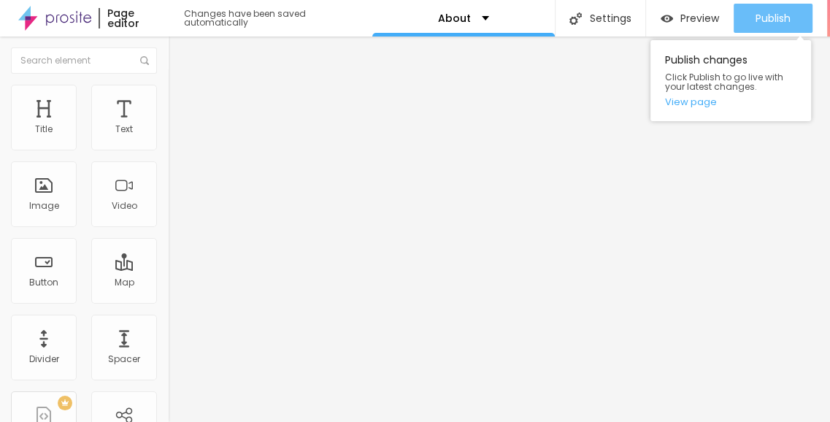
click at [786, 15] on div "Publish" at bounding box center [773, 18] width 35 height 29
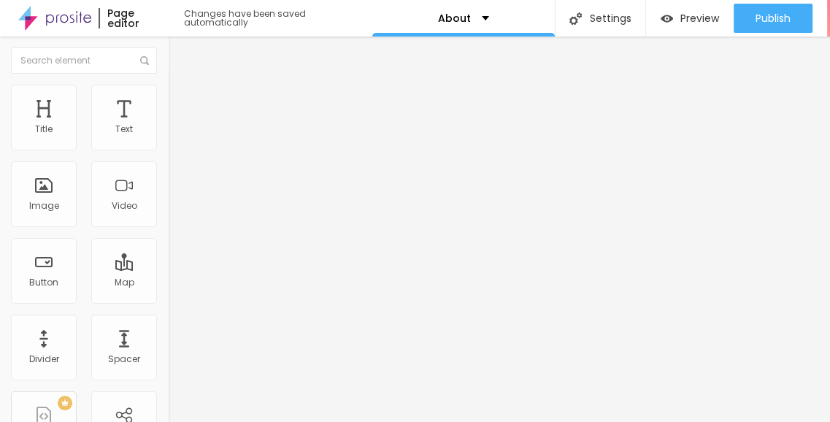
scroll to position [0, 0]
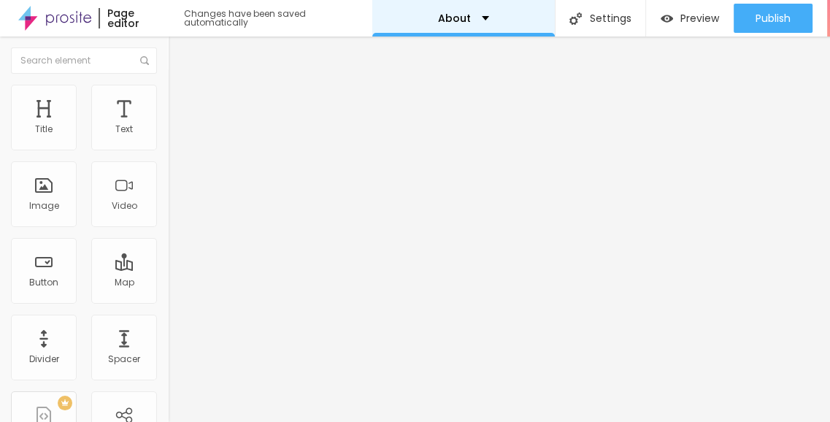
click at [461, 11] on div "About" at bounding box center [463, 18] width 183 height 37
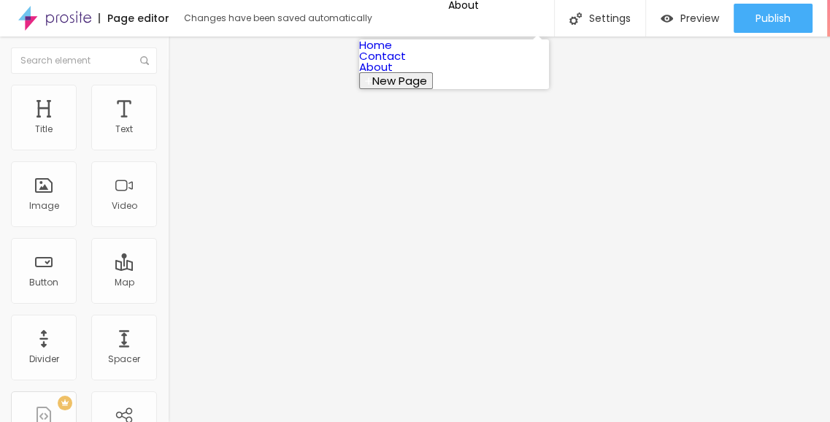
click at [392, 53] on link "Home" at bounding box center [375, 44] width 33 height 15
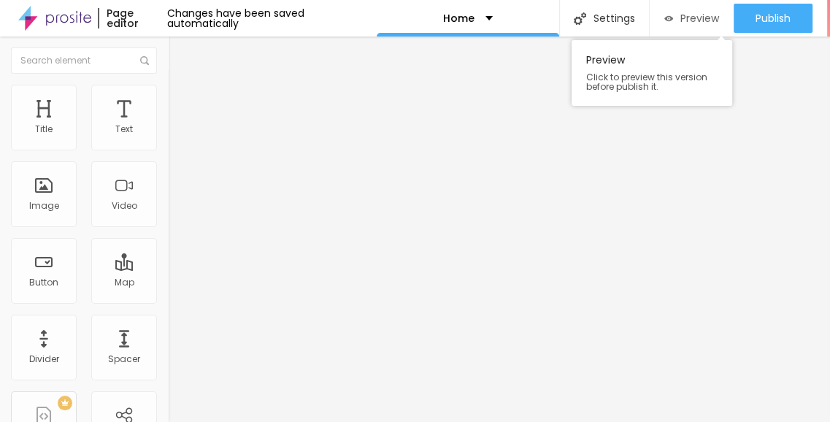
click at [680, 22] on span "Preview" at bounding box center [699, 18] width 39 height 12
click at [710, 15] on span "Preview" at bounding box center [699, 18] width 39 height 12
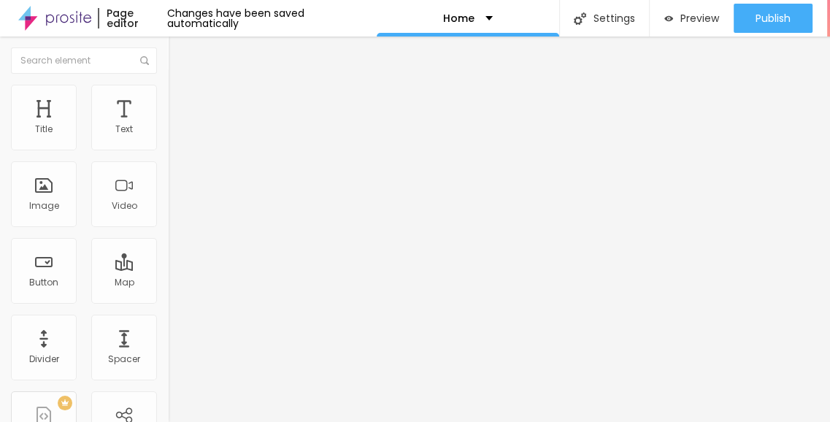
click at [61, 26] on img at bounding box center [54, 18] width 73 height 37
